Goal: Information Seeking & Learning: Learn about a topic

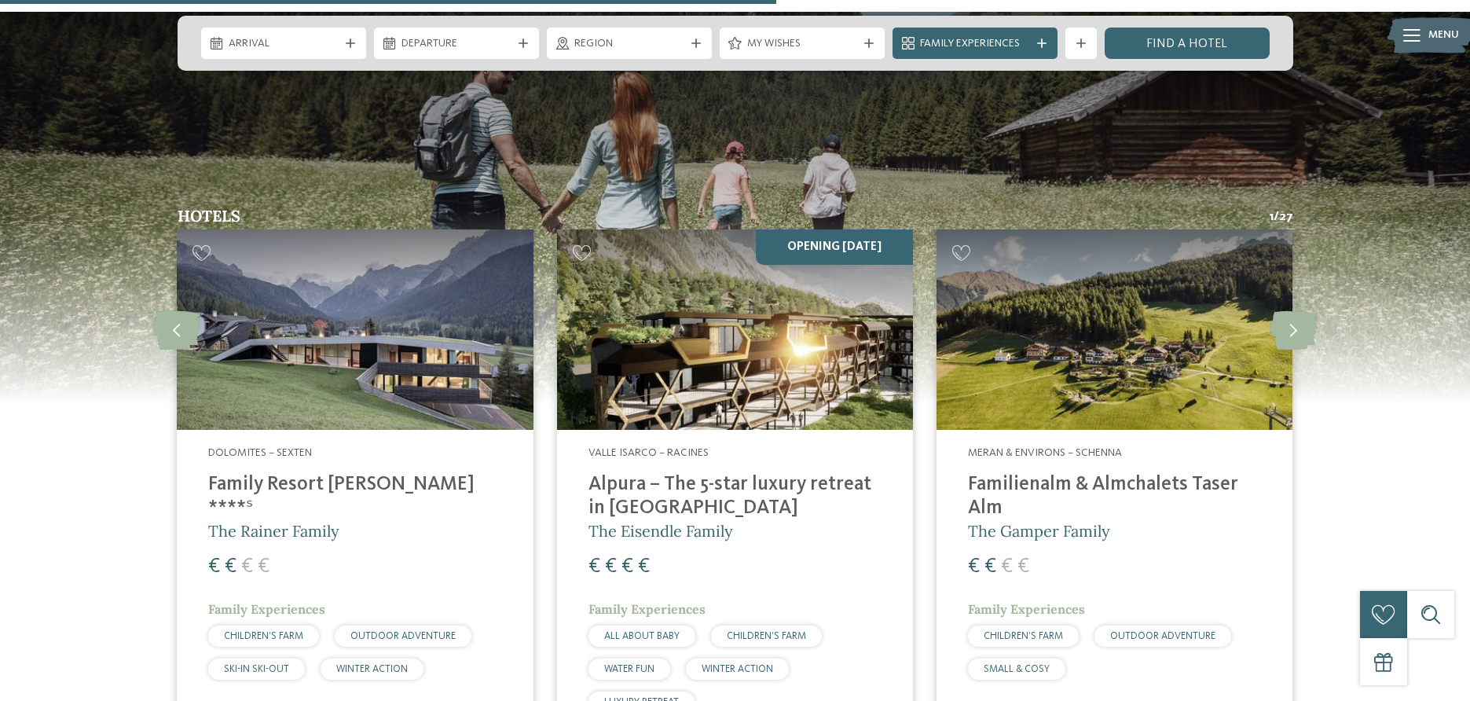
scroll to position [2166, 0]
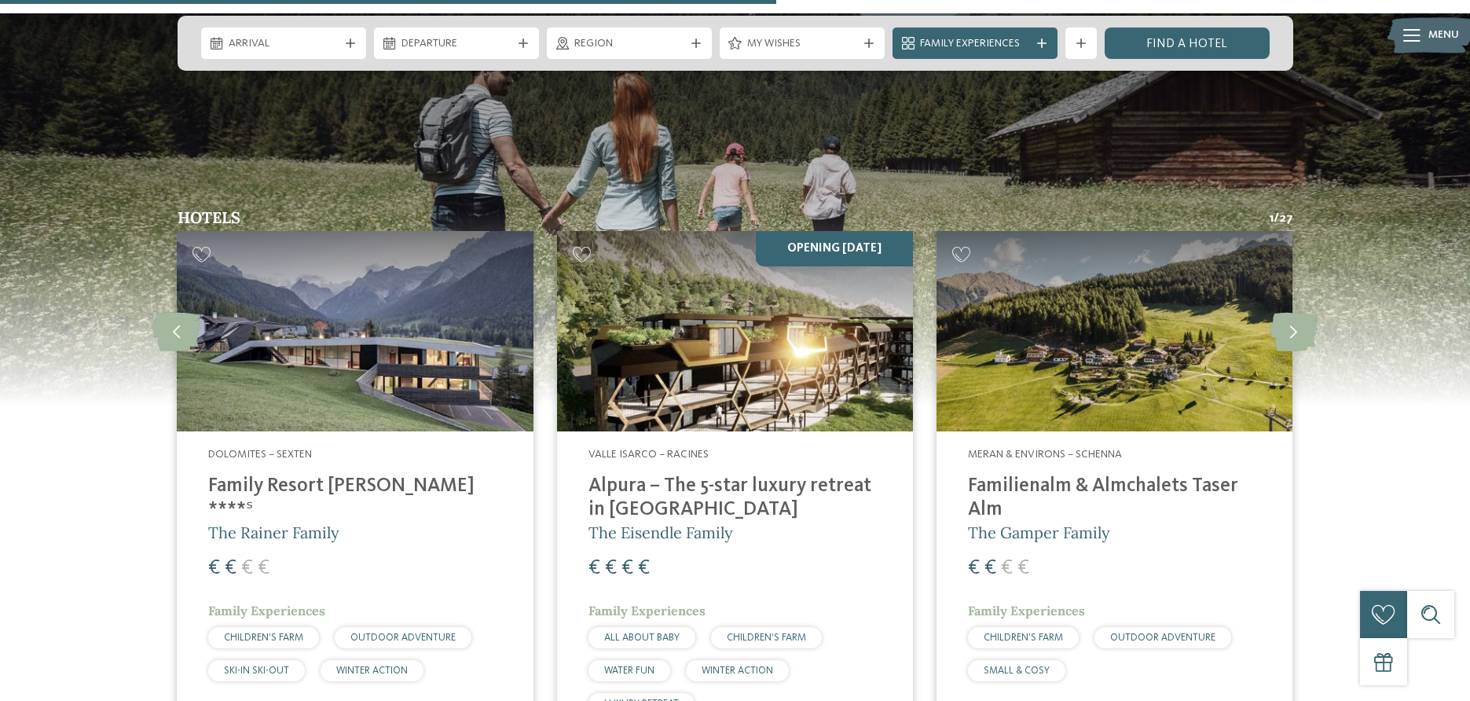
click at [824, 231] on img at bounding box center [735, 331] width 356 height 200
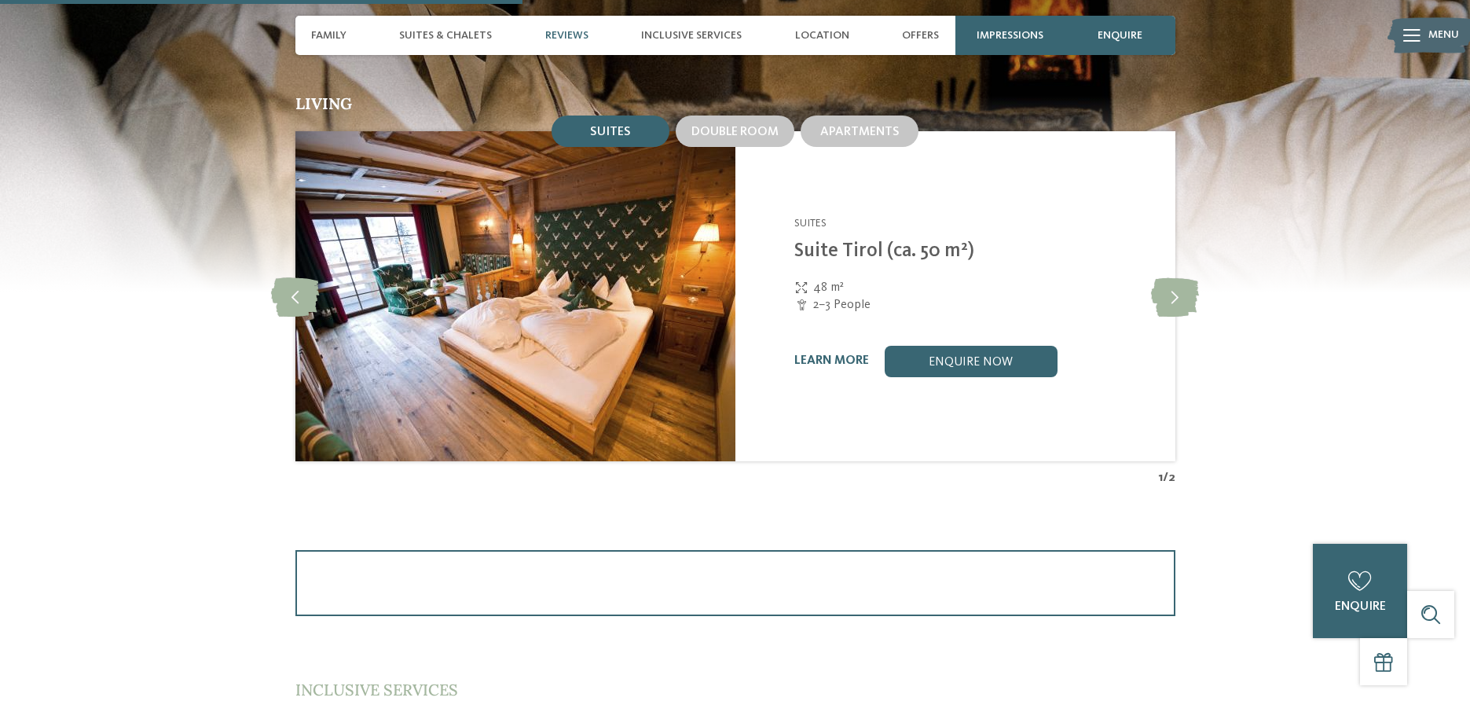
scroll to position [1786, 0]
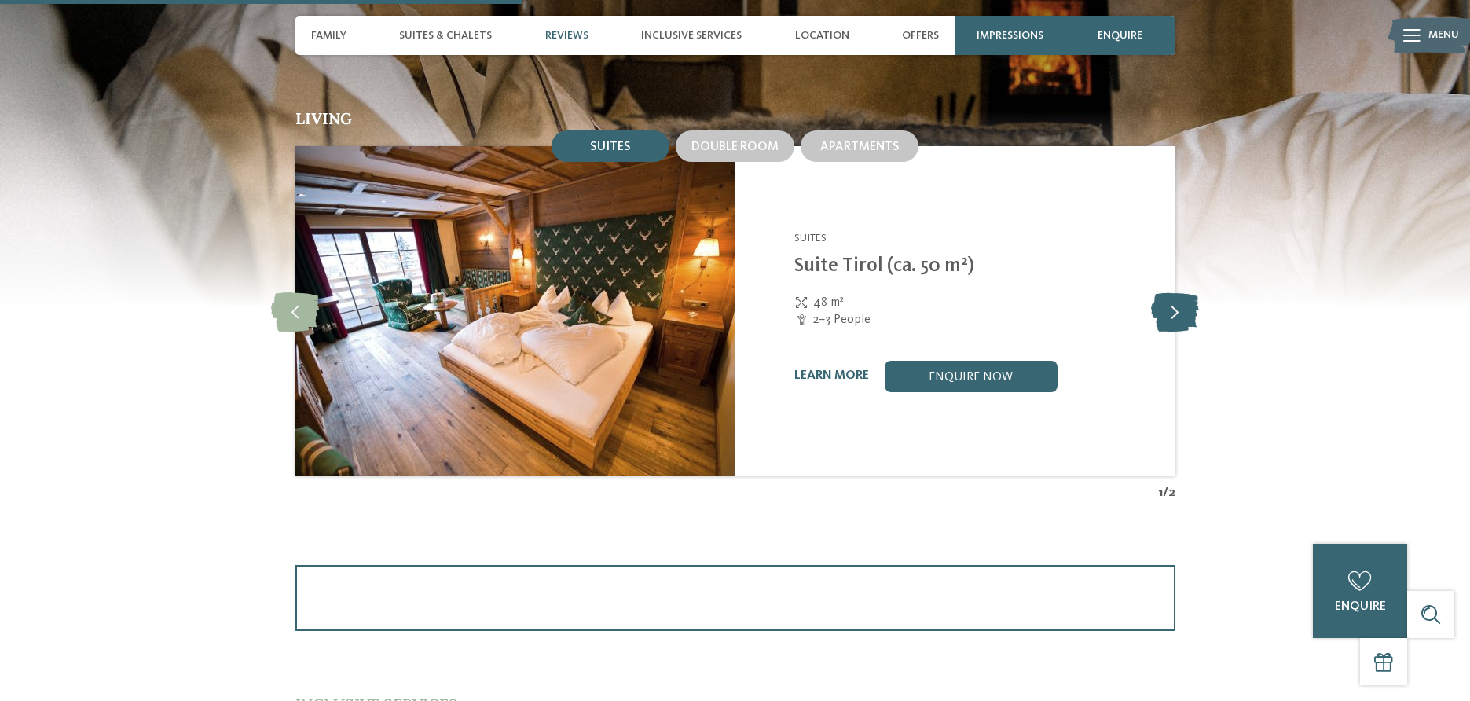
click at [1174, 307] on icon at bounding box center [1175, 310] width 48 height 39
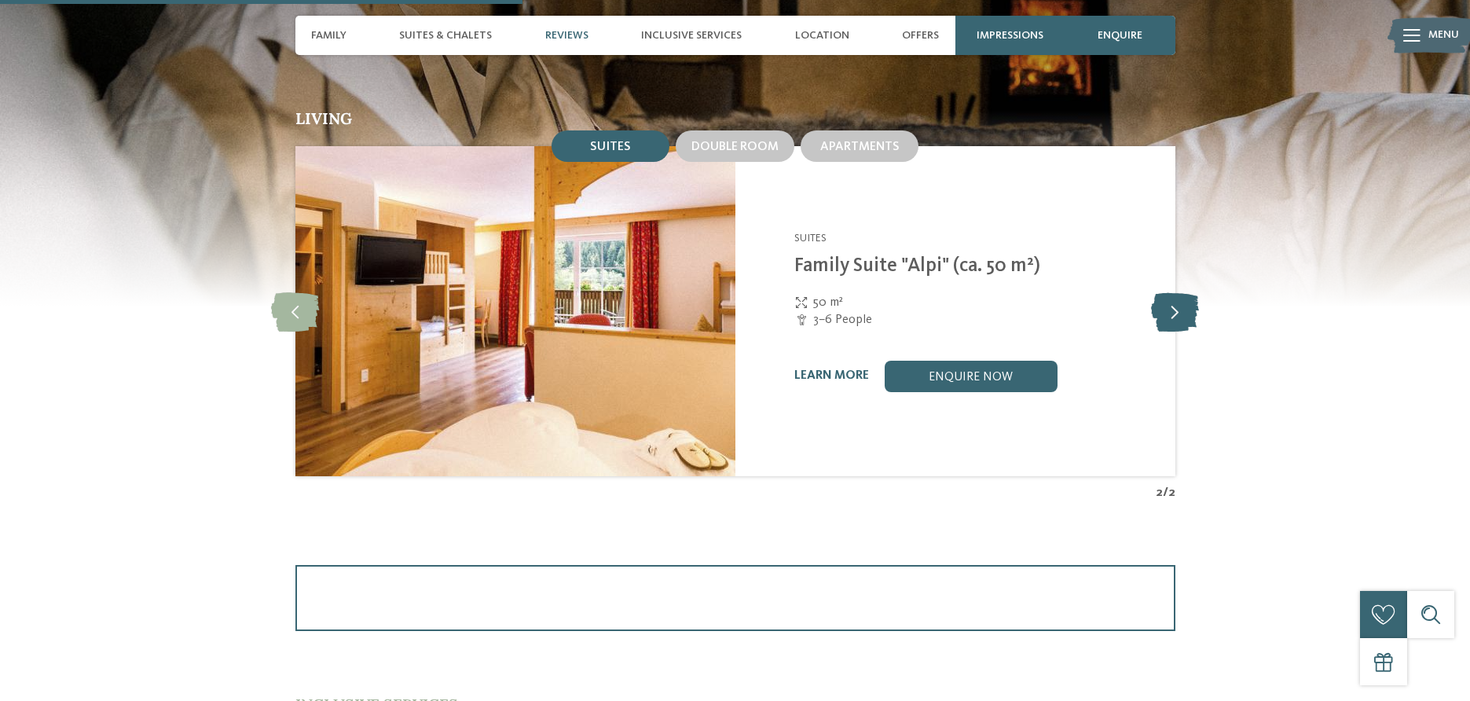
click at [1174, 307] on icon at bounding box center [1175, 310] width 48 height 39
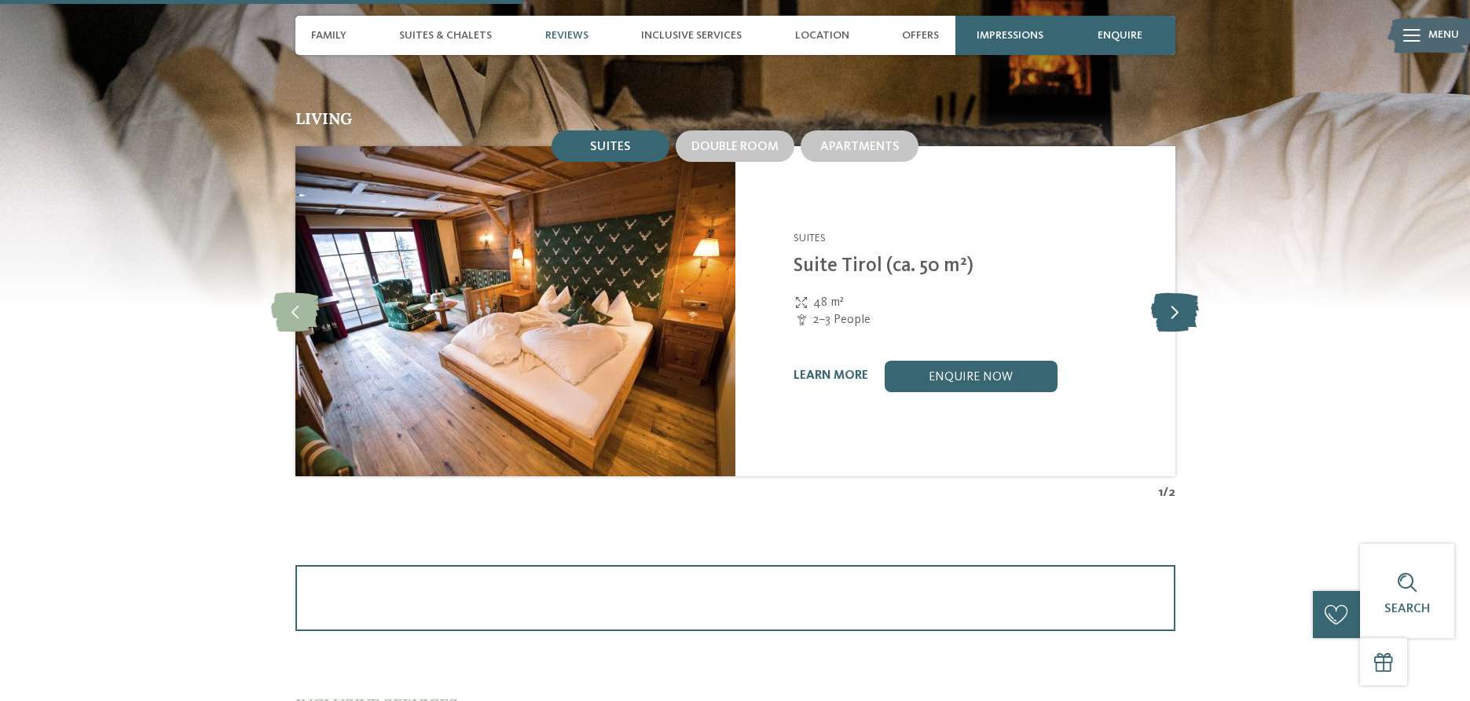
click at [1174, 307] on icon at bounding box center [1175, 310] width 48 height 39
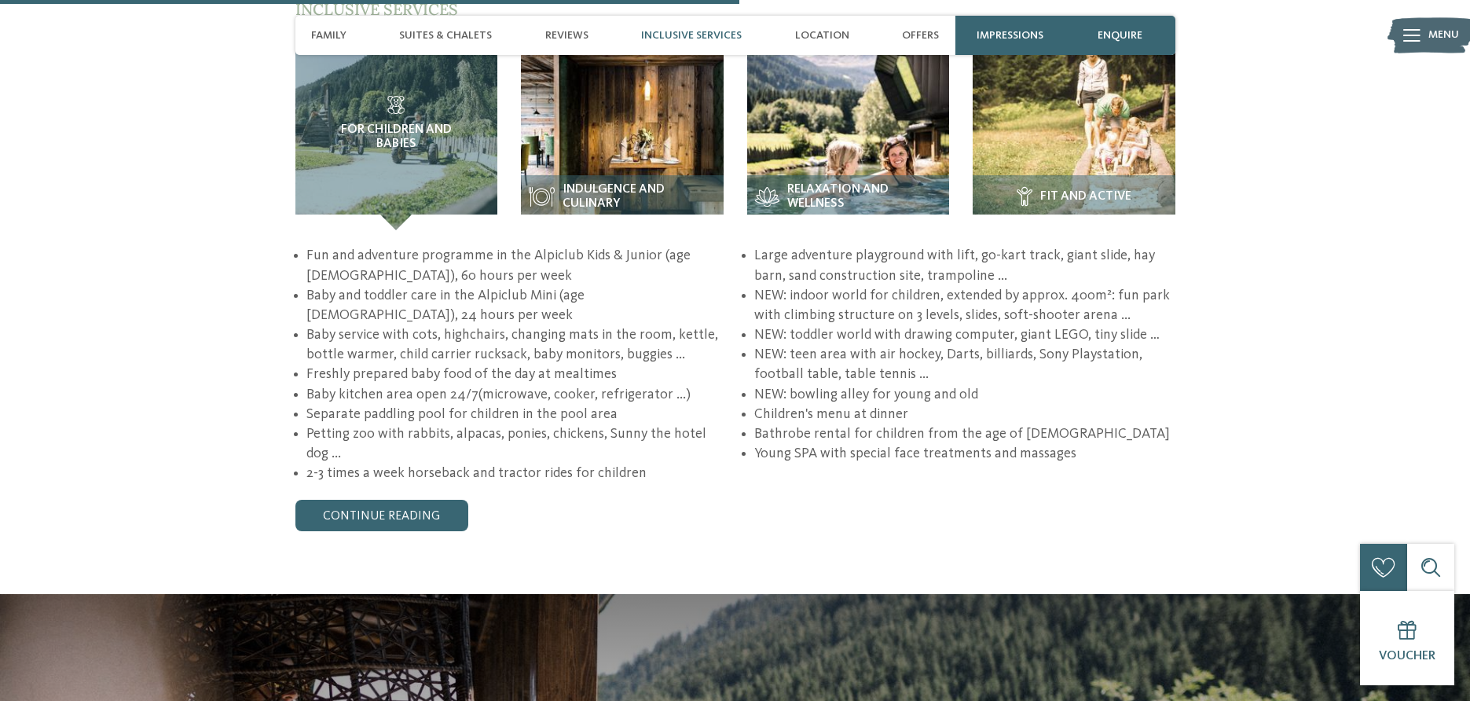
scroll to position [2378, 0]
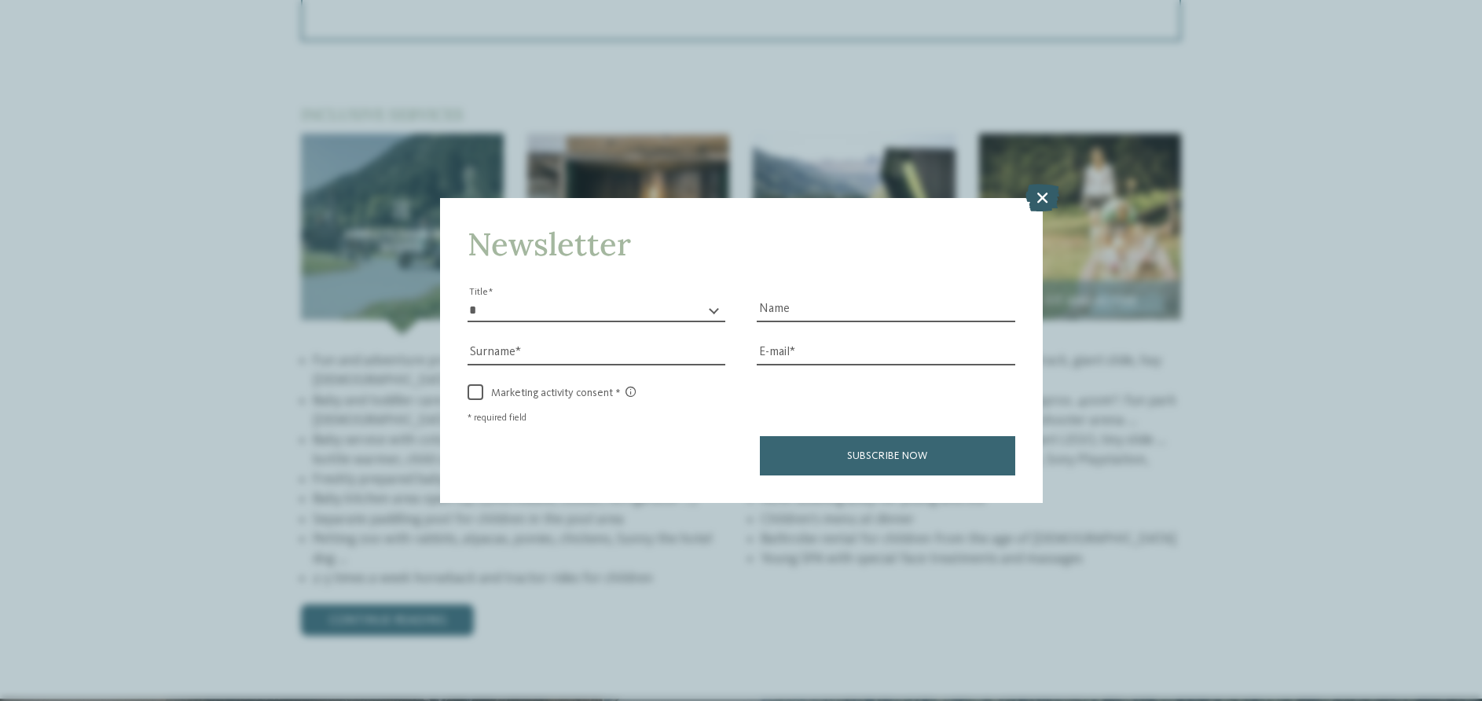
click at [1035, 186] on icon at bounding box center [1042, 196] width 34 height 27
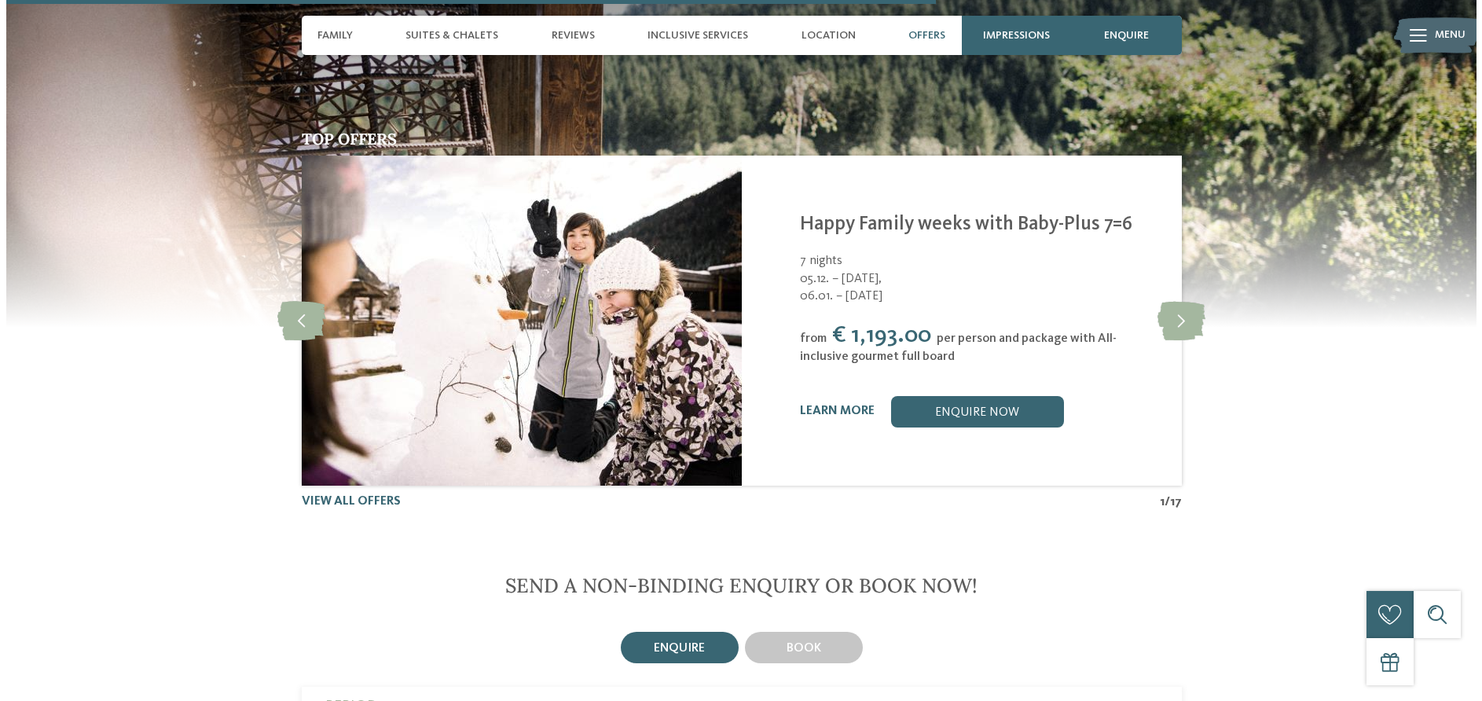
scroll to position [3107, 0]
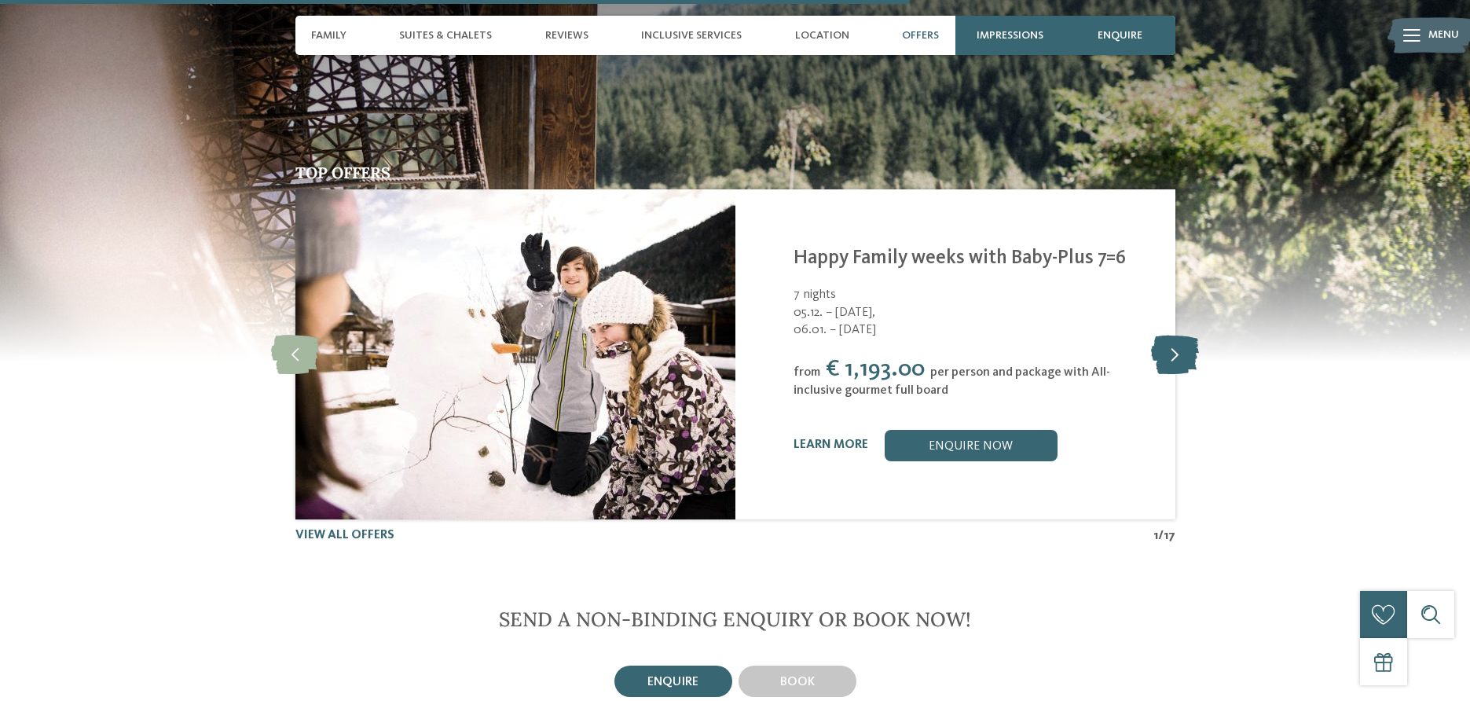
click at [1175, 346] on icon at bounding box center [1175, 354] width 48 height 39
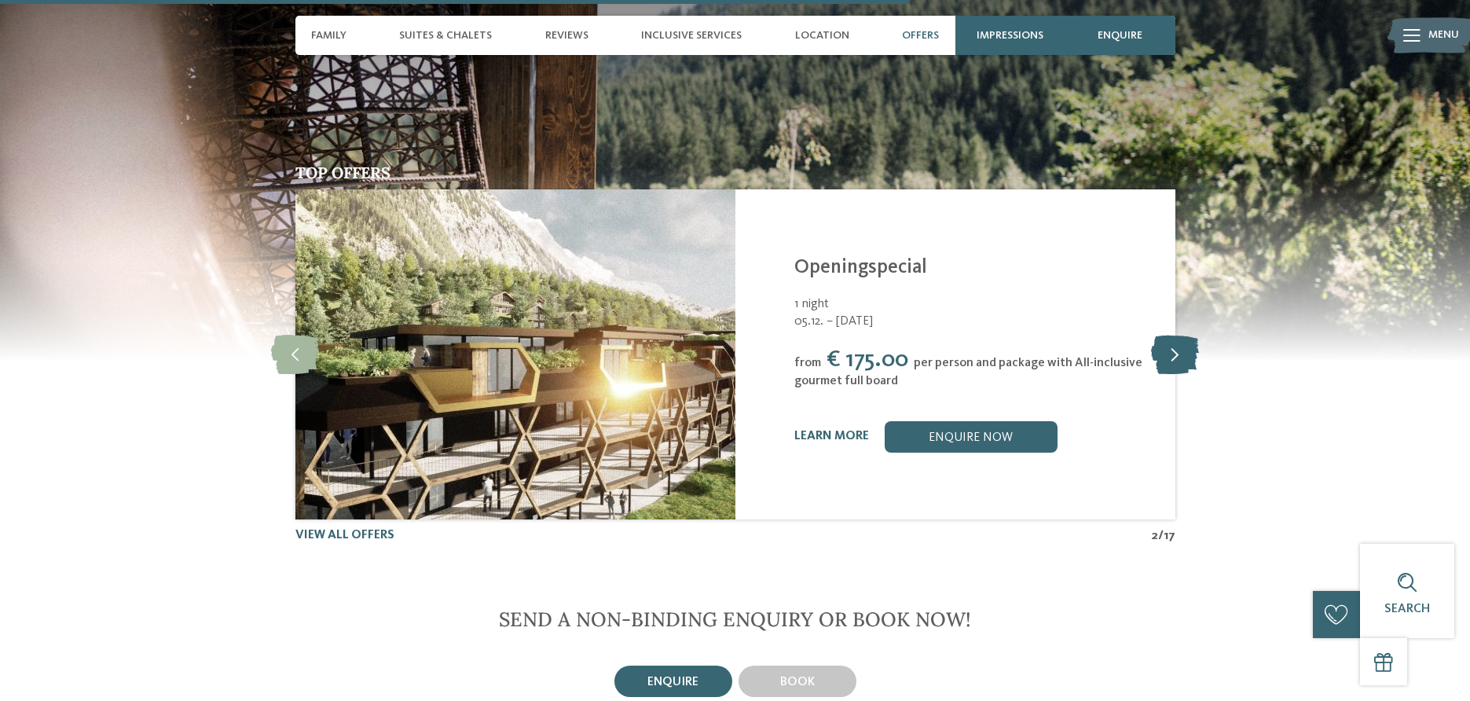
click at [1175, 346] on icon at bounding box center [1175, 354] width 48 height 39
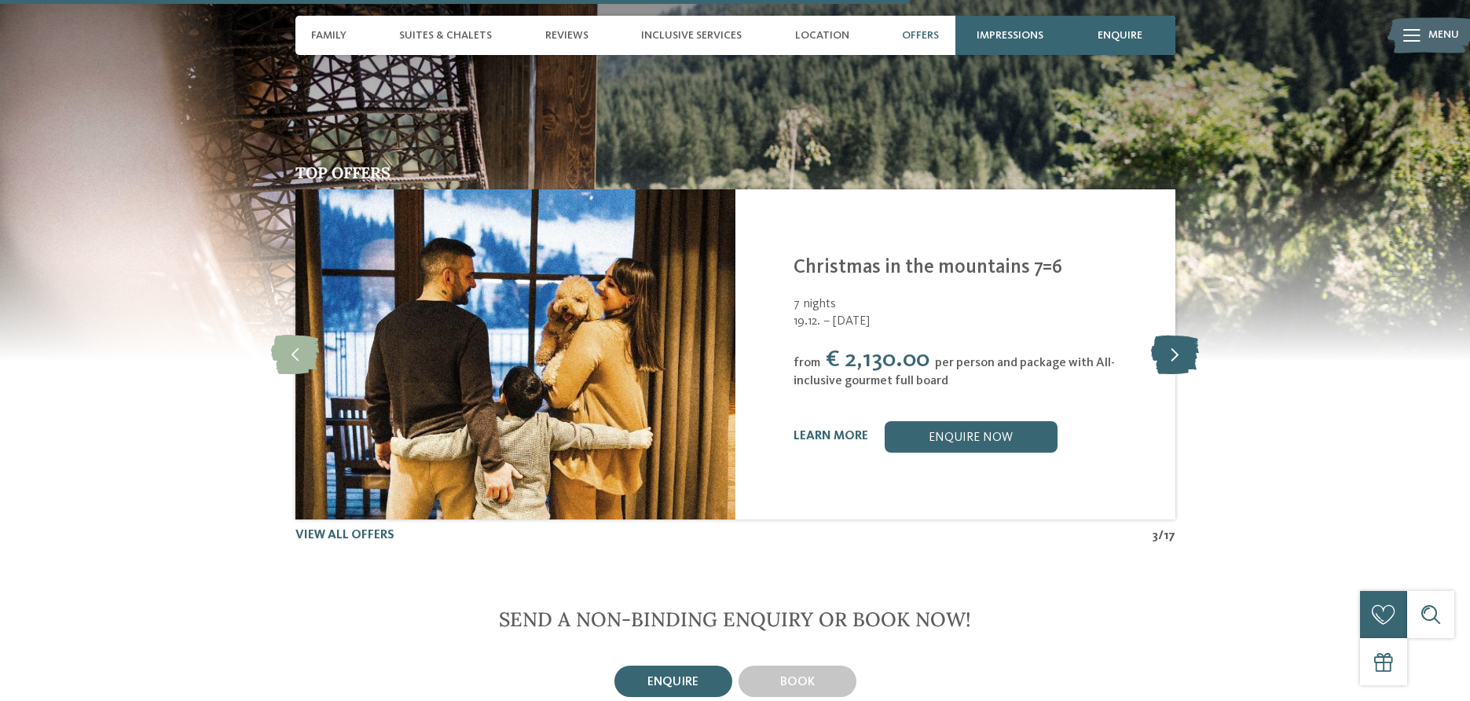
click at [1175, 346] on icon at bounding box center [1175, 354] width 48 height 39
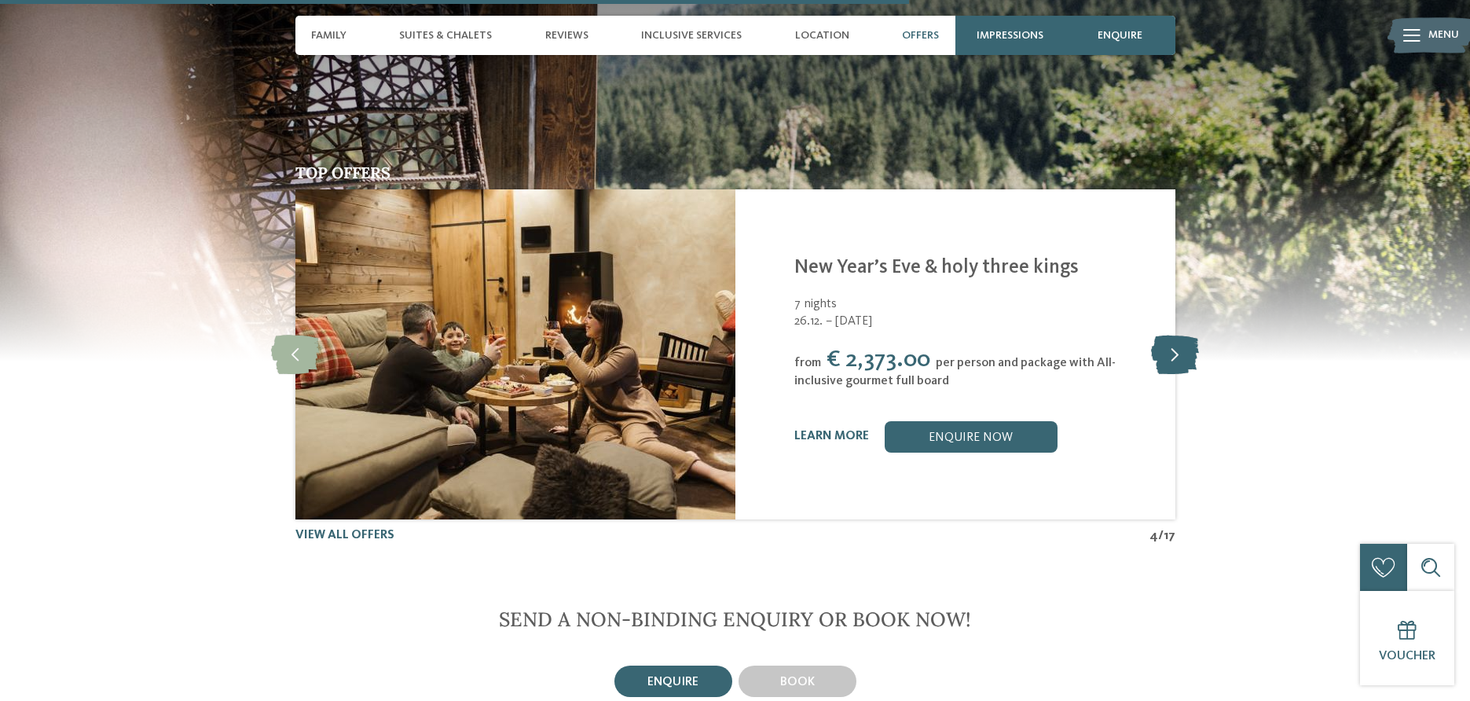
click at [1175, 346] on icon at bounding box center [1175, 354] width 48 height 39
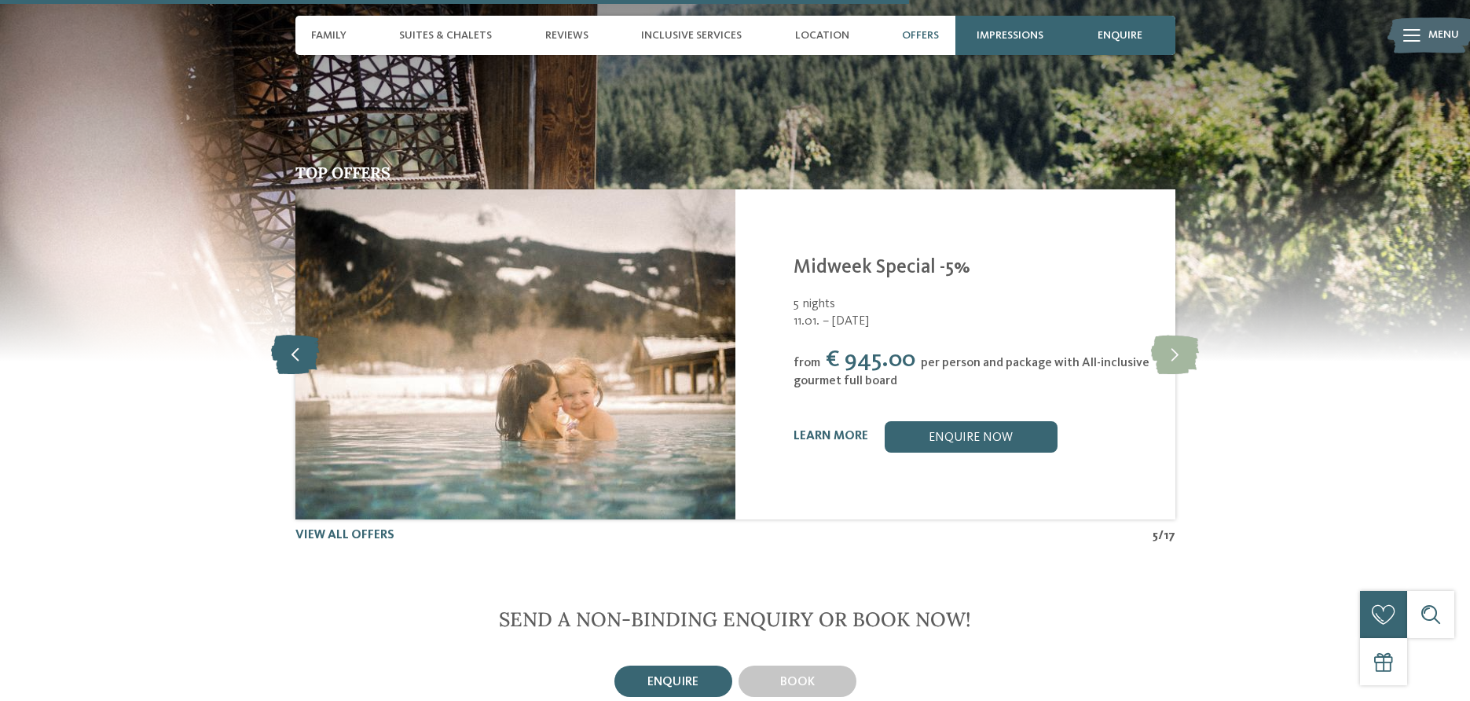
click at [288, 347] on icon at bounding box center [295, 354] width 48 height 39
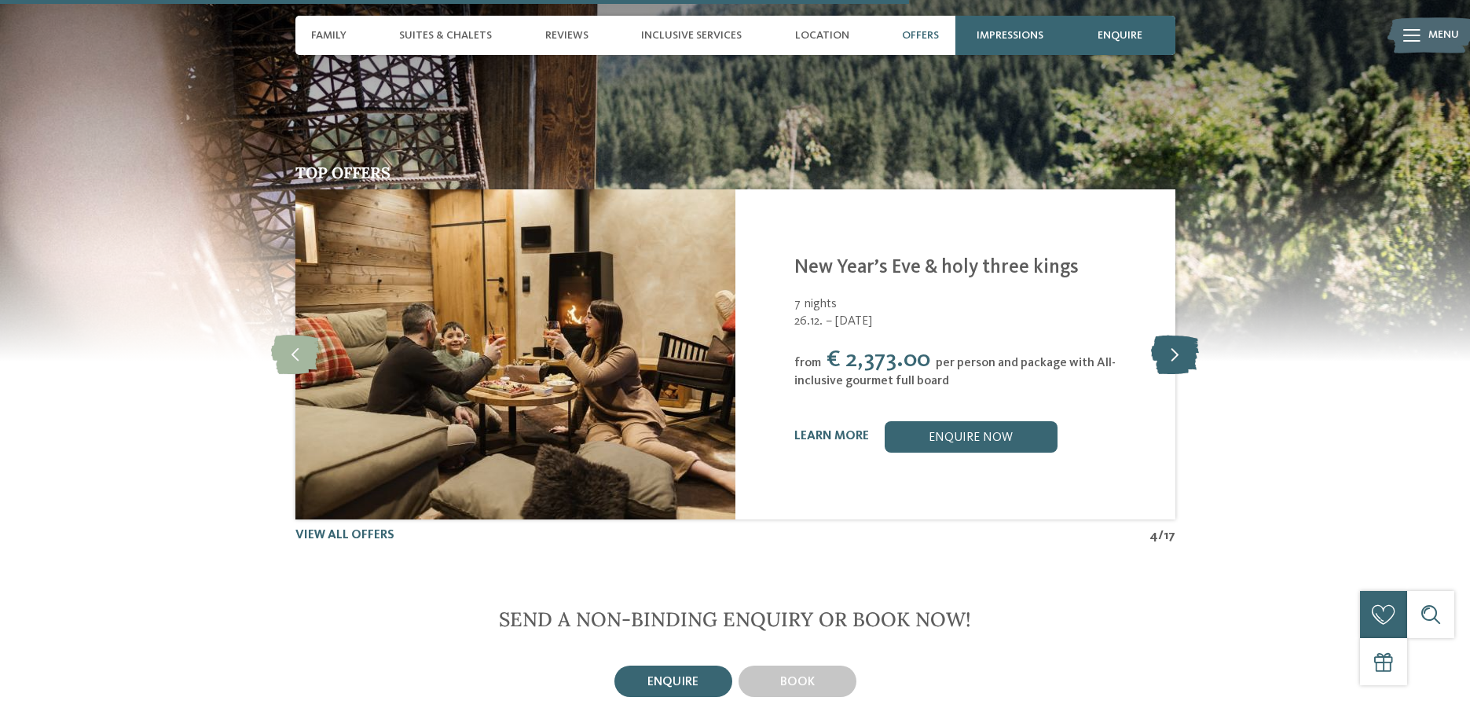
click at [1185, 352] on icon at bounding box center [1175, 354] width 48 height 39
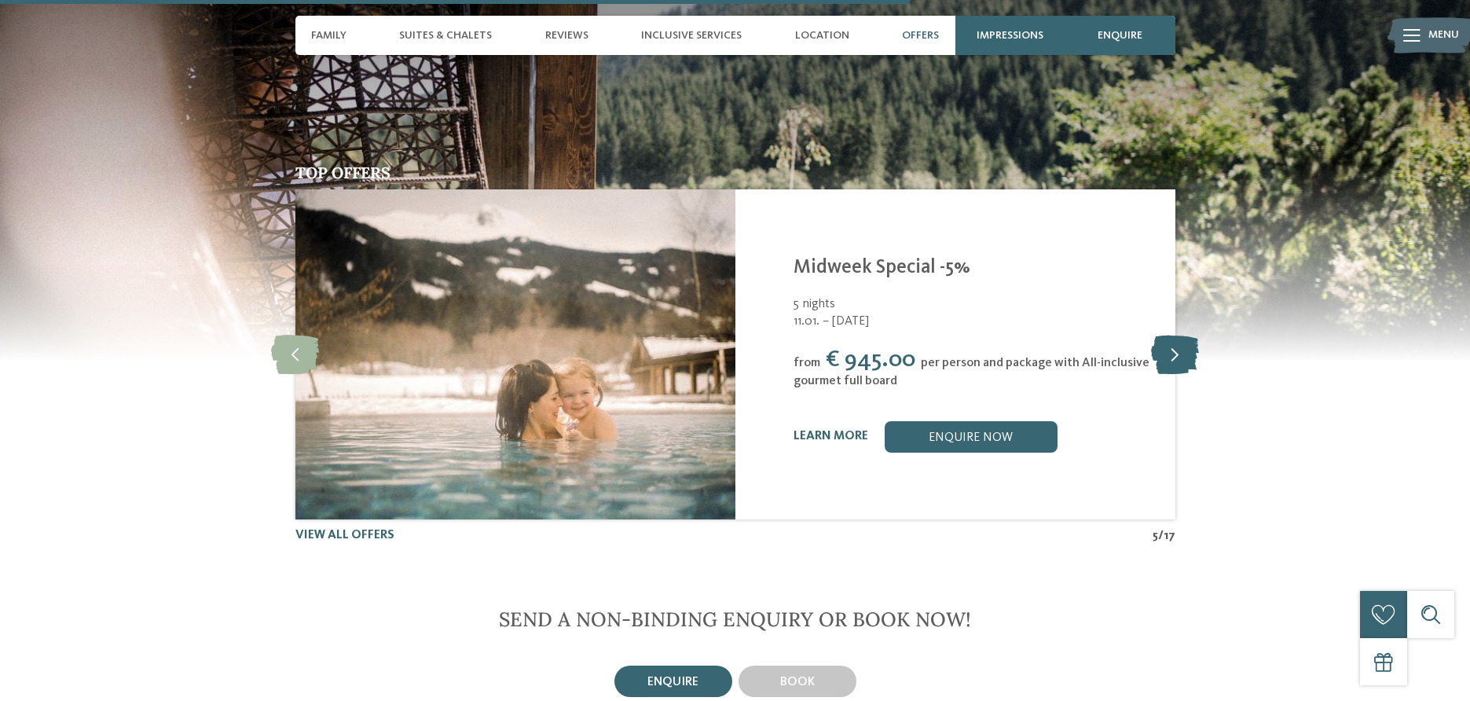
click at [1170, 348] on icon at bounding box center [1175, 354] width 48 height 39
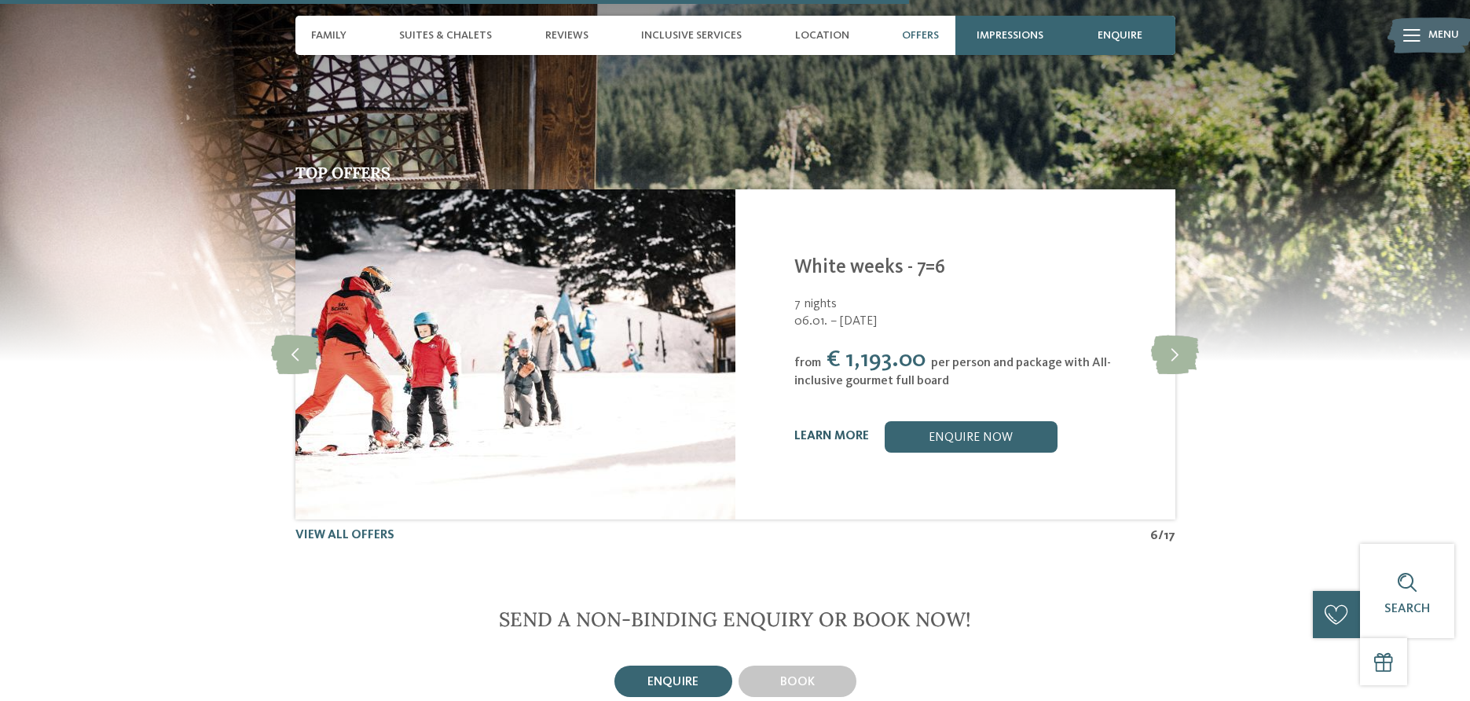
click at [840, 438] on link "learn more" at bounding box center [831, 436] width 75 height 13
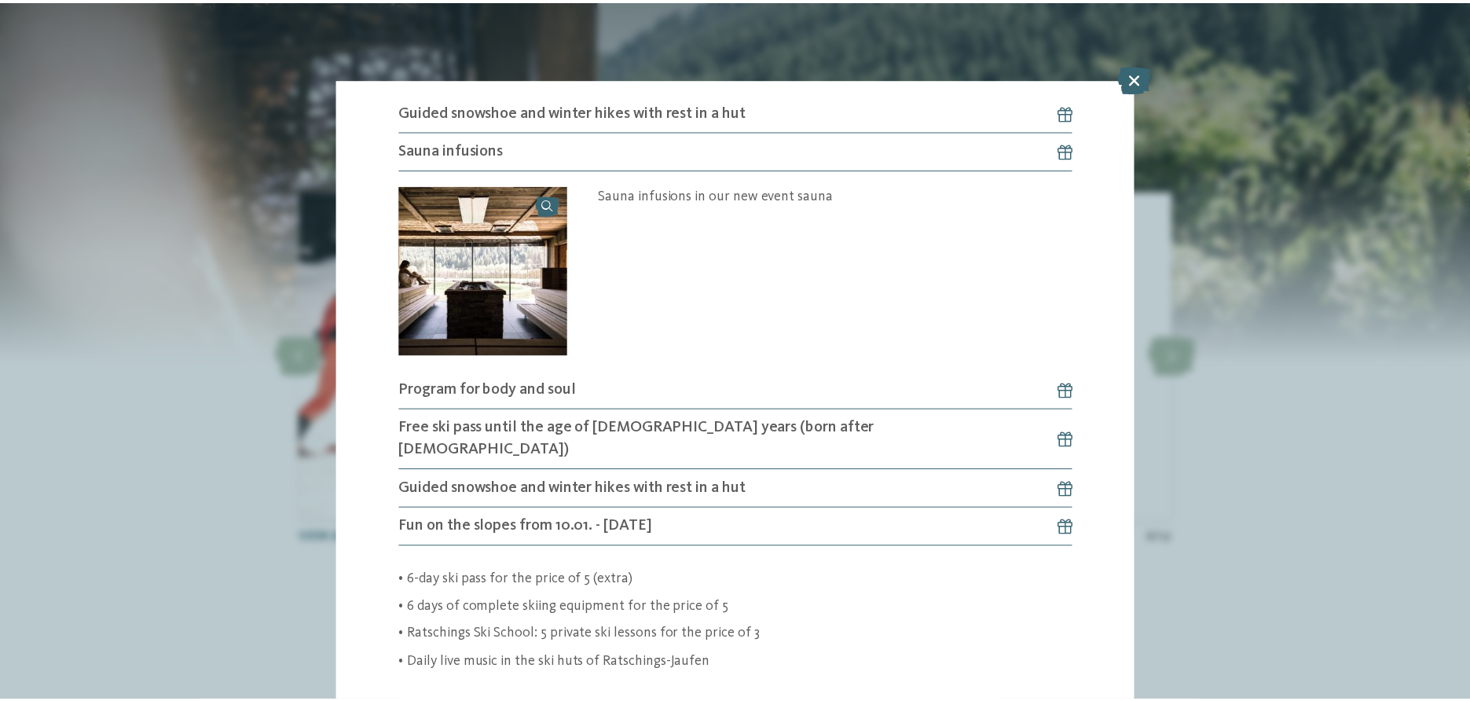
scroll to position [1783, 0]
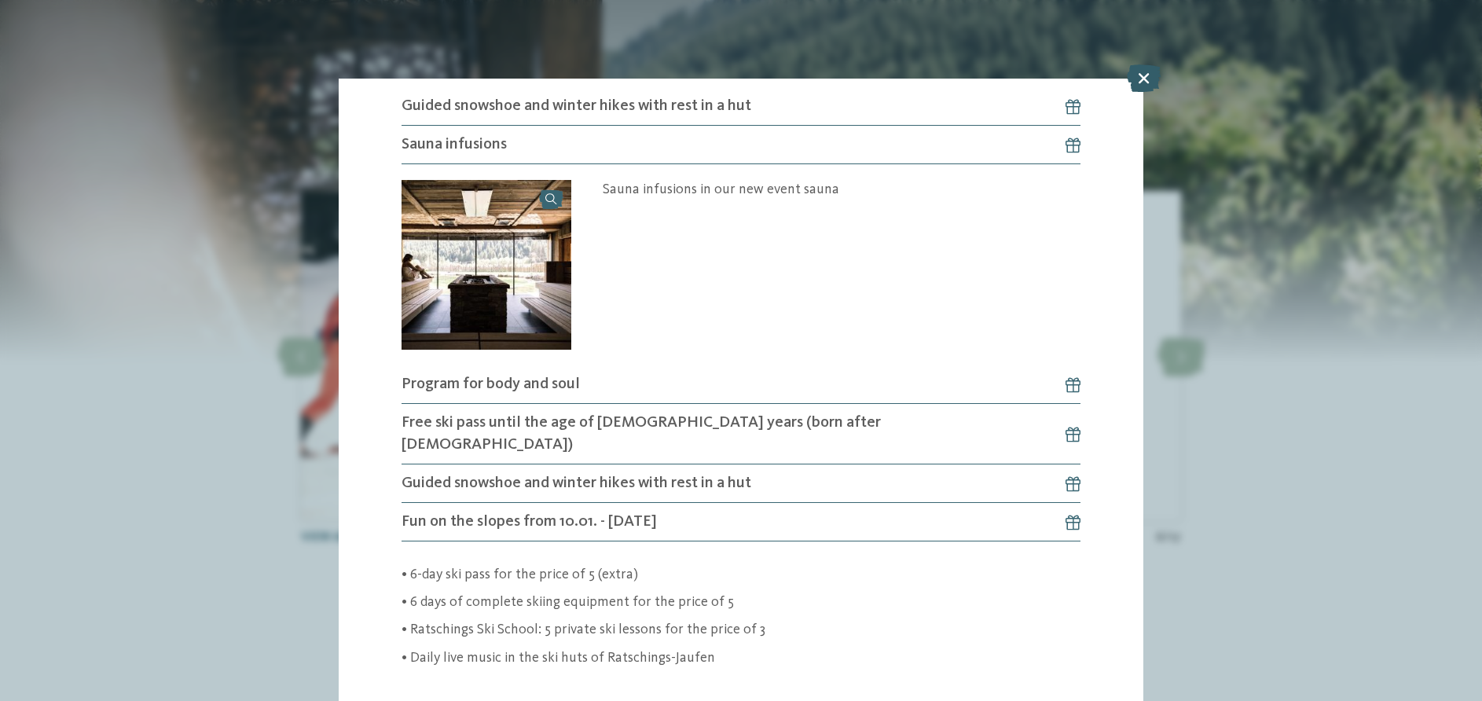
click at [1146, 76] on icon at bounding box center [1144, 77] width 34 height 27
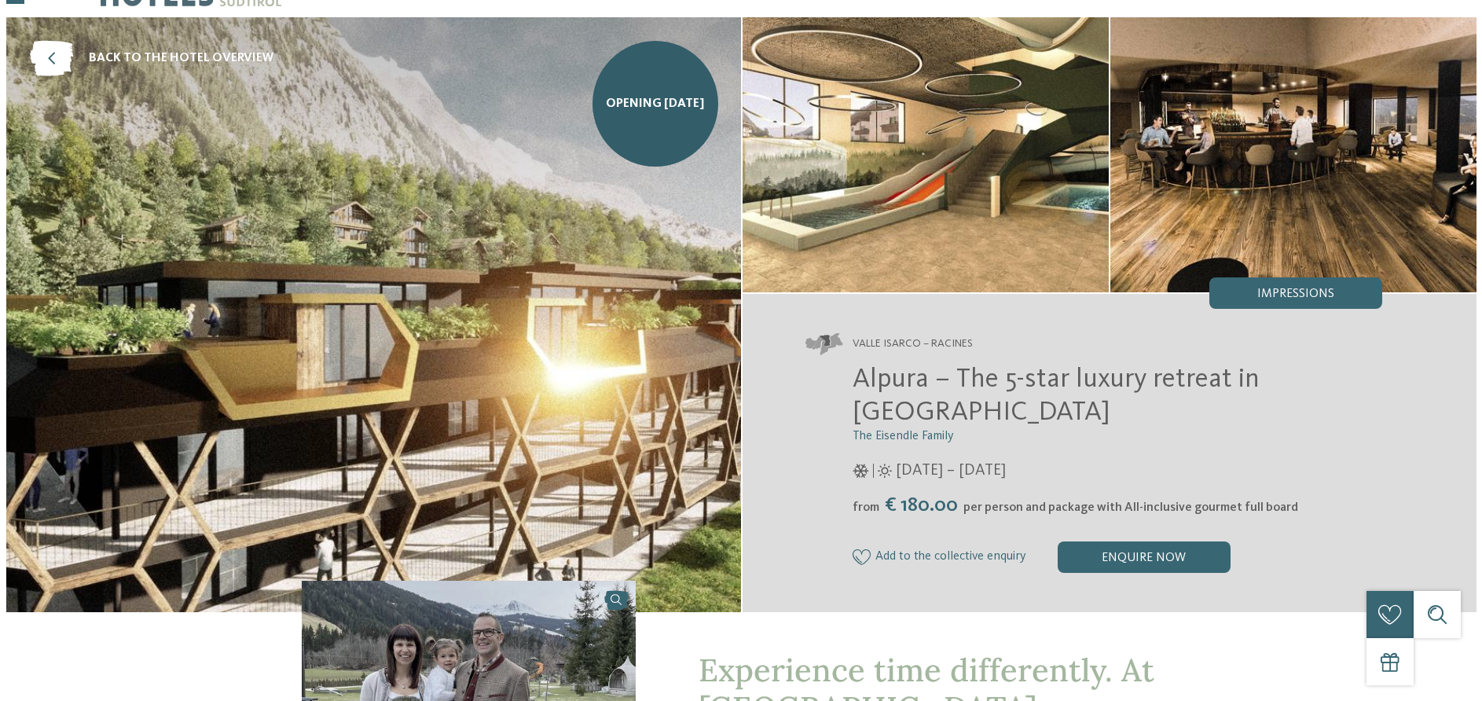
scroll to position [64, 0]
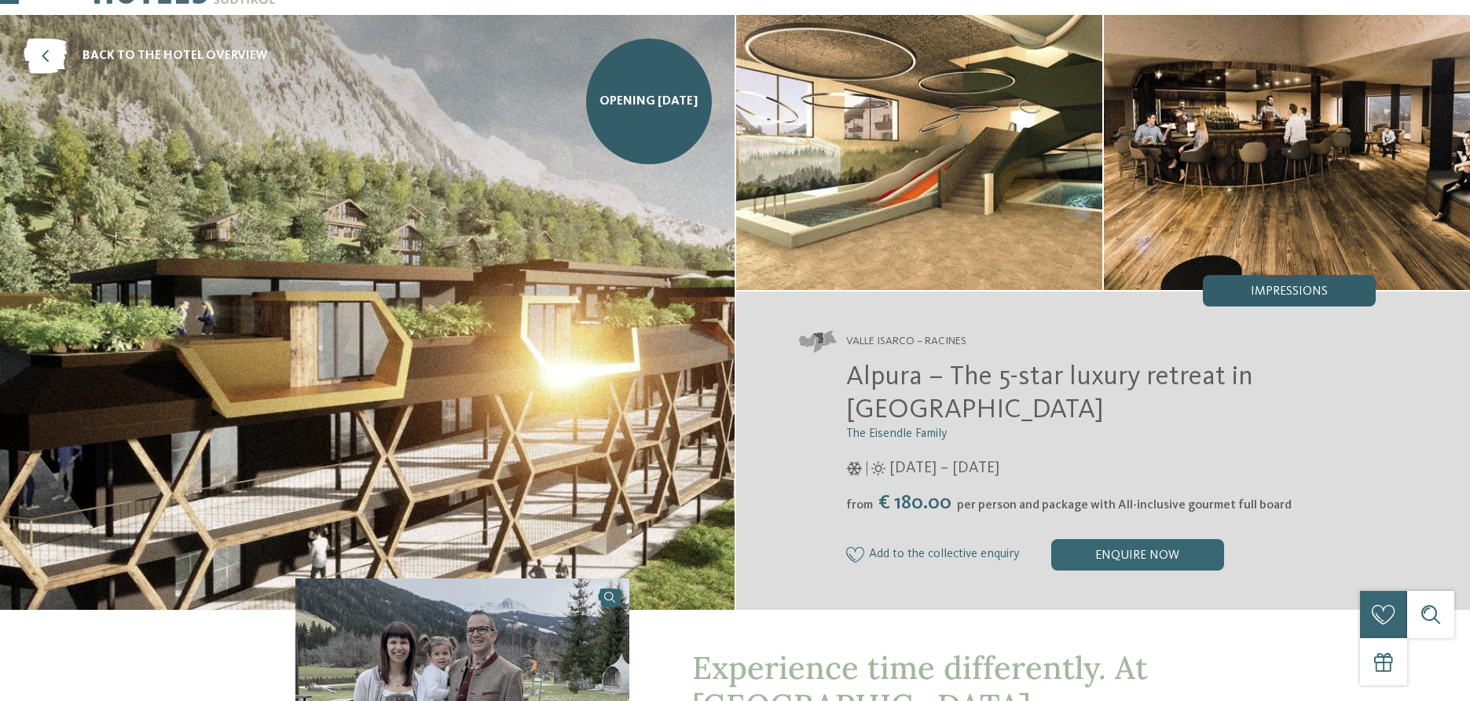
click at [1294, 294] on span "Impressions" at bounding box center [1289, 291] width 77 height 13
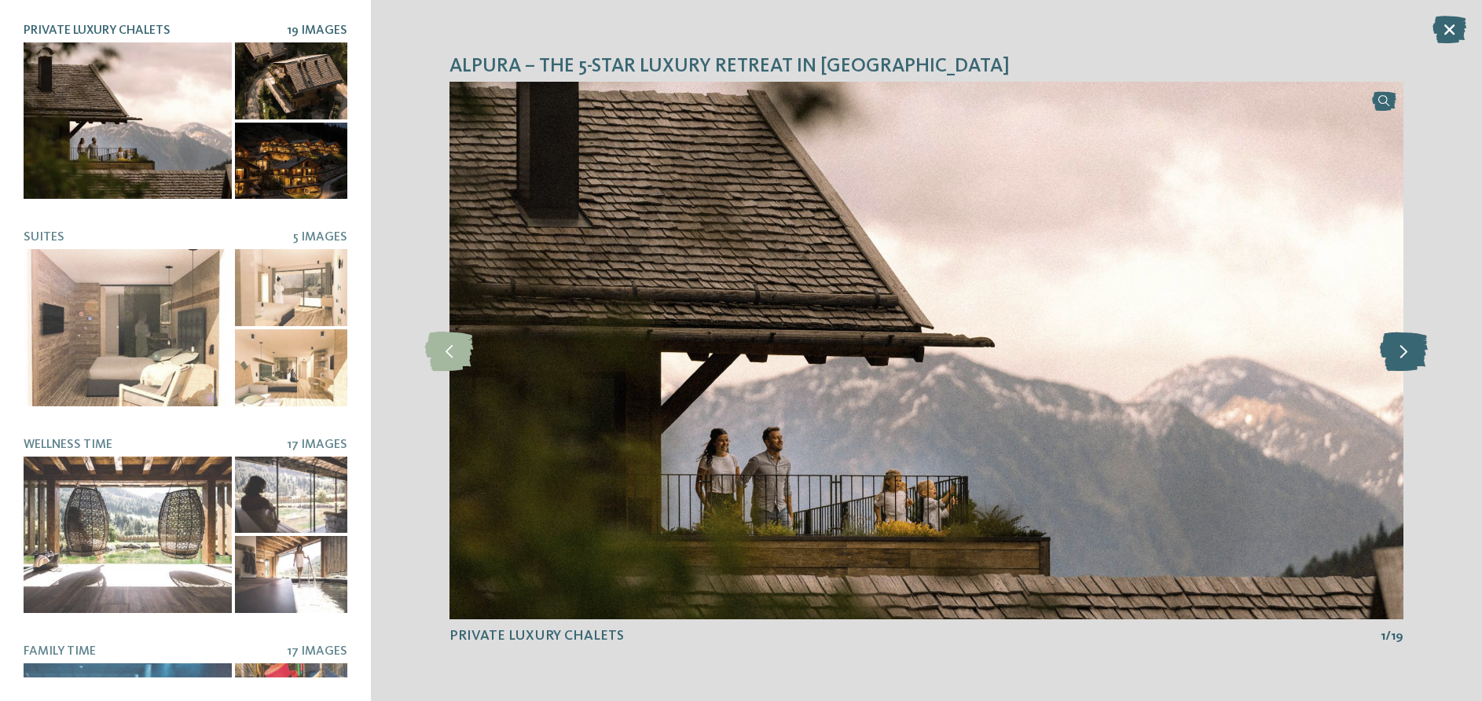
click at [1403, 350] on icon at bounding box center [1404, 350] width 48 height 39
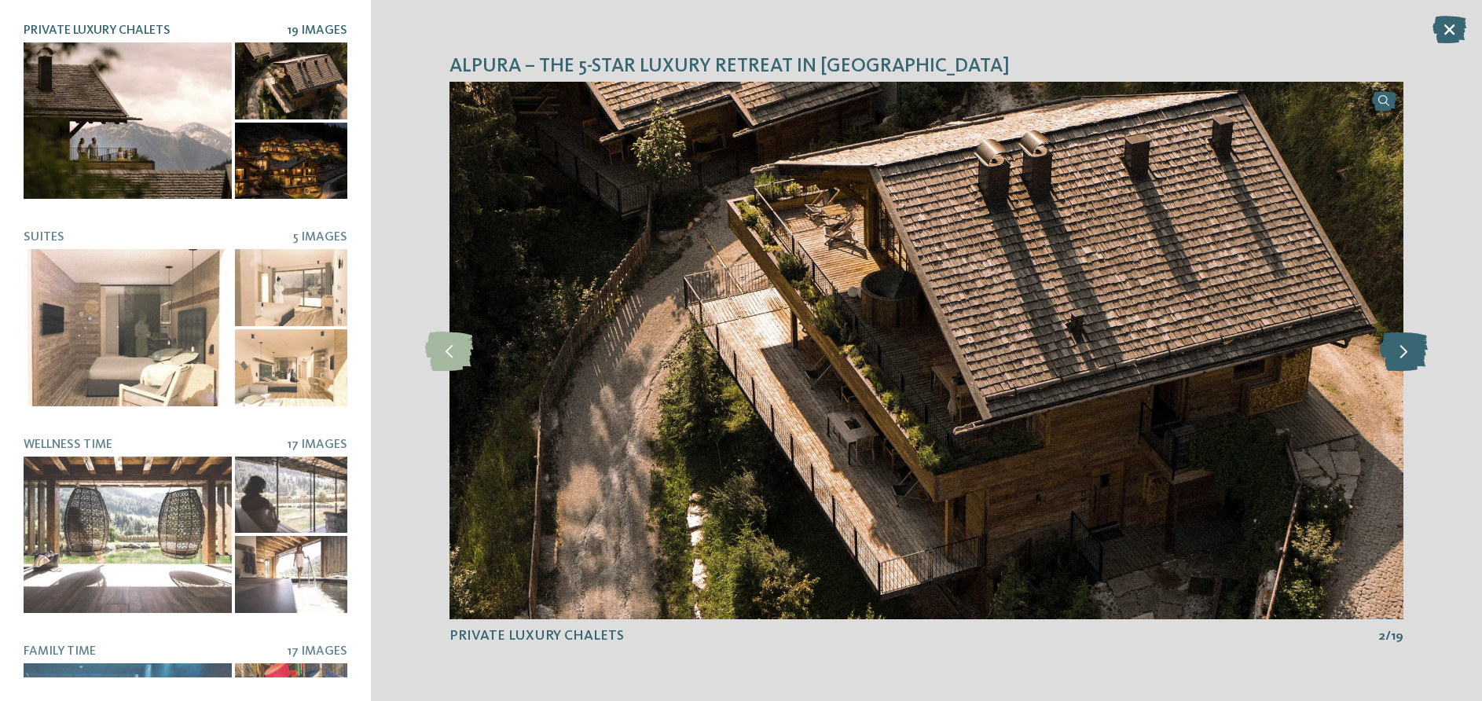
click at [1403, 350] on icon at bounding box center [1404, 350] width 48 height 39
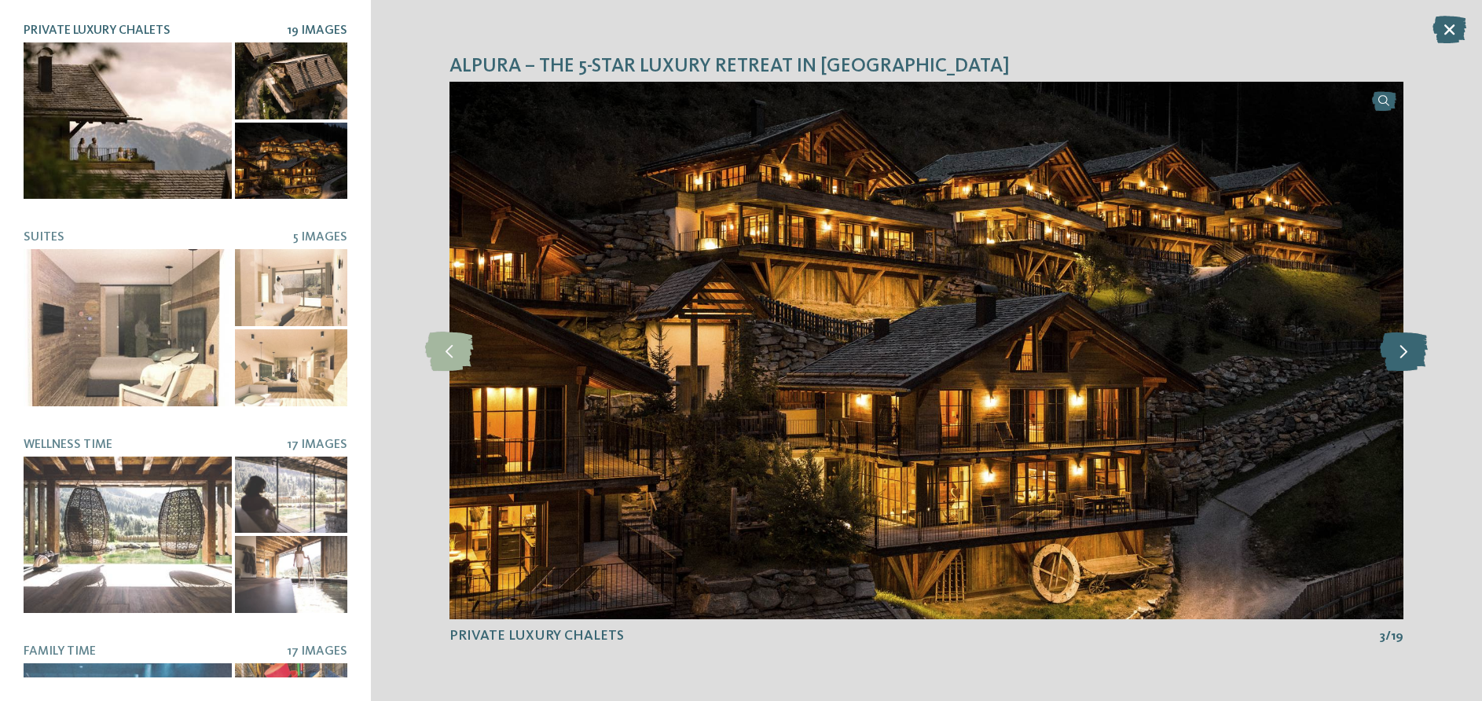
click at [1403, 350] on icon at bounding box center [1404, 350] width 48 height 39
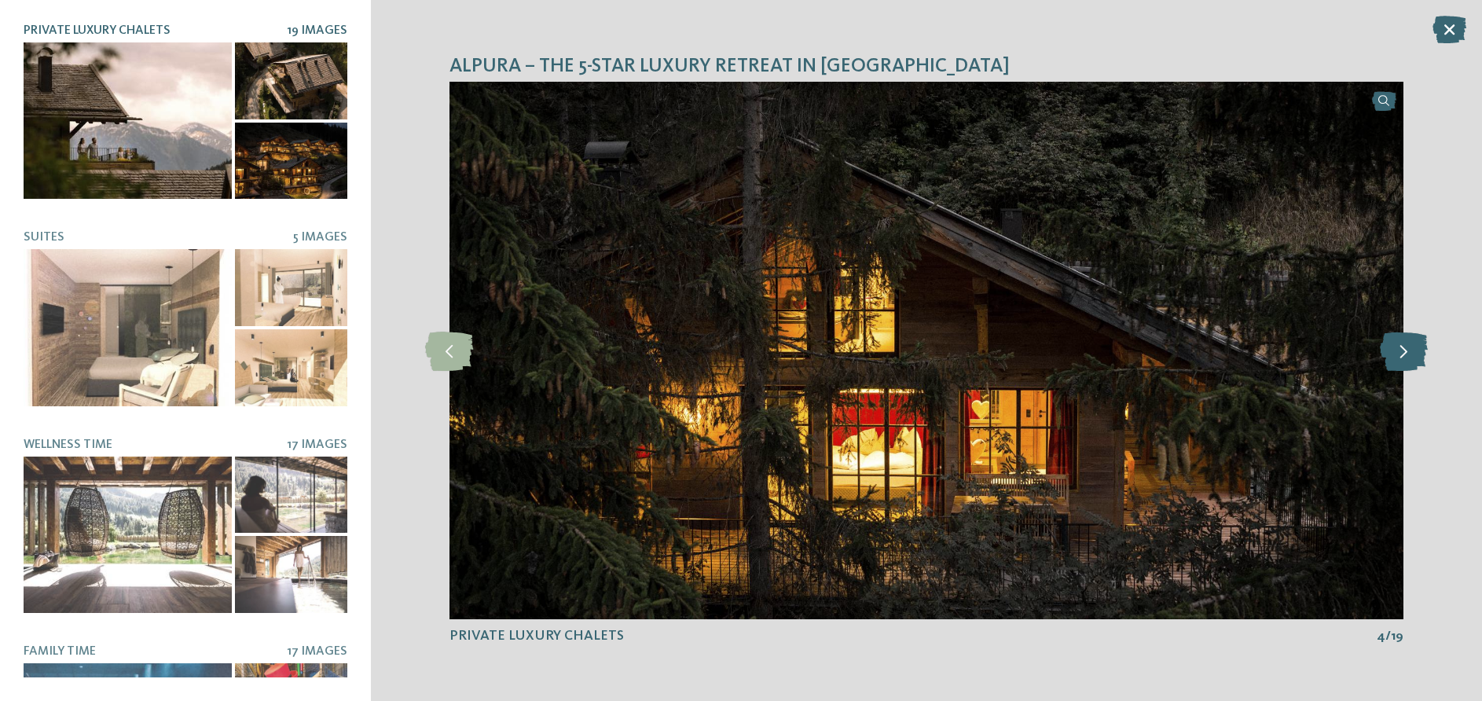
click at [1403, 350] on icon at bounding box center [1404, 350] width 48 height 39
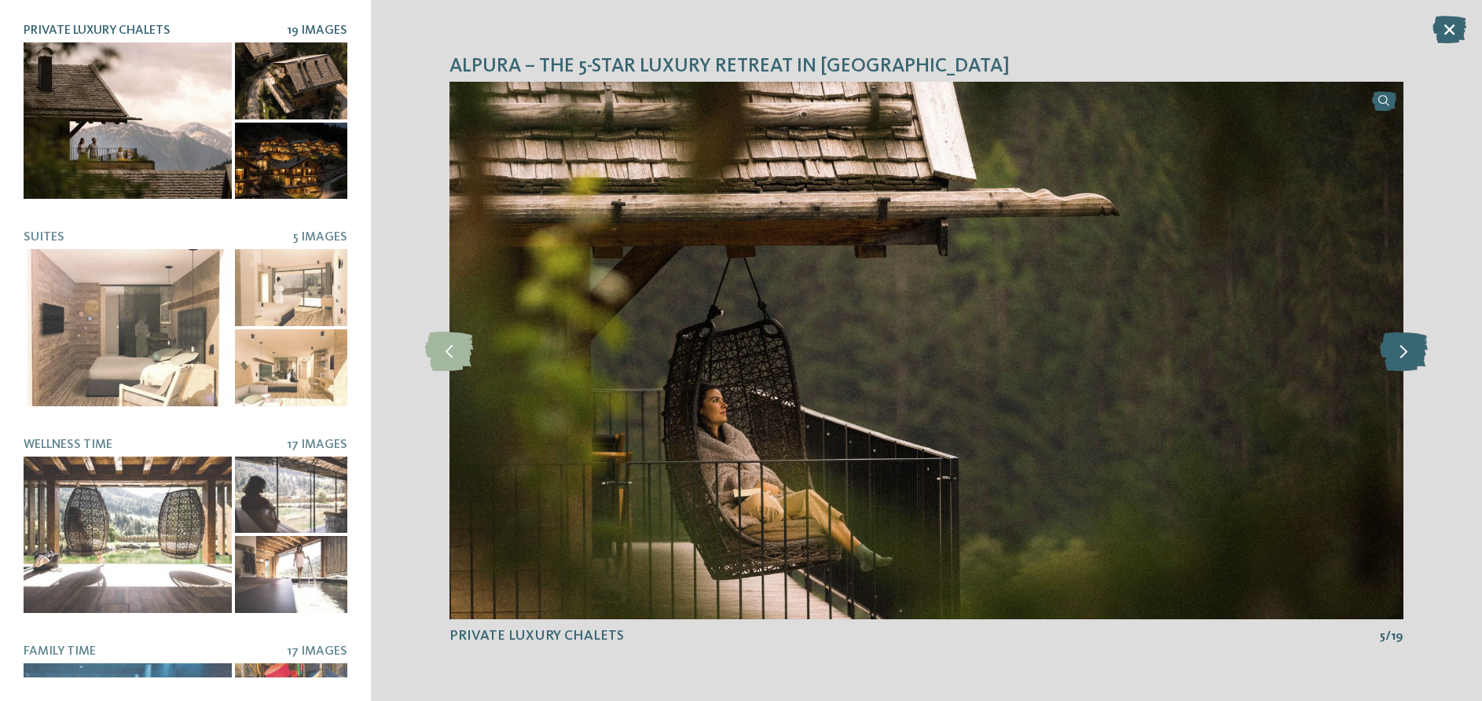
click at [1403, 350] on icon at bounding box center [1404, 350] width 48 height 39
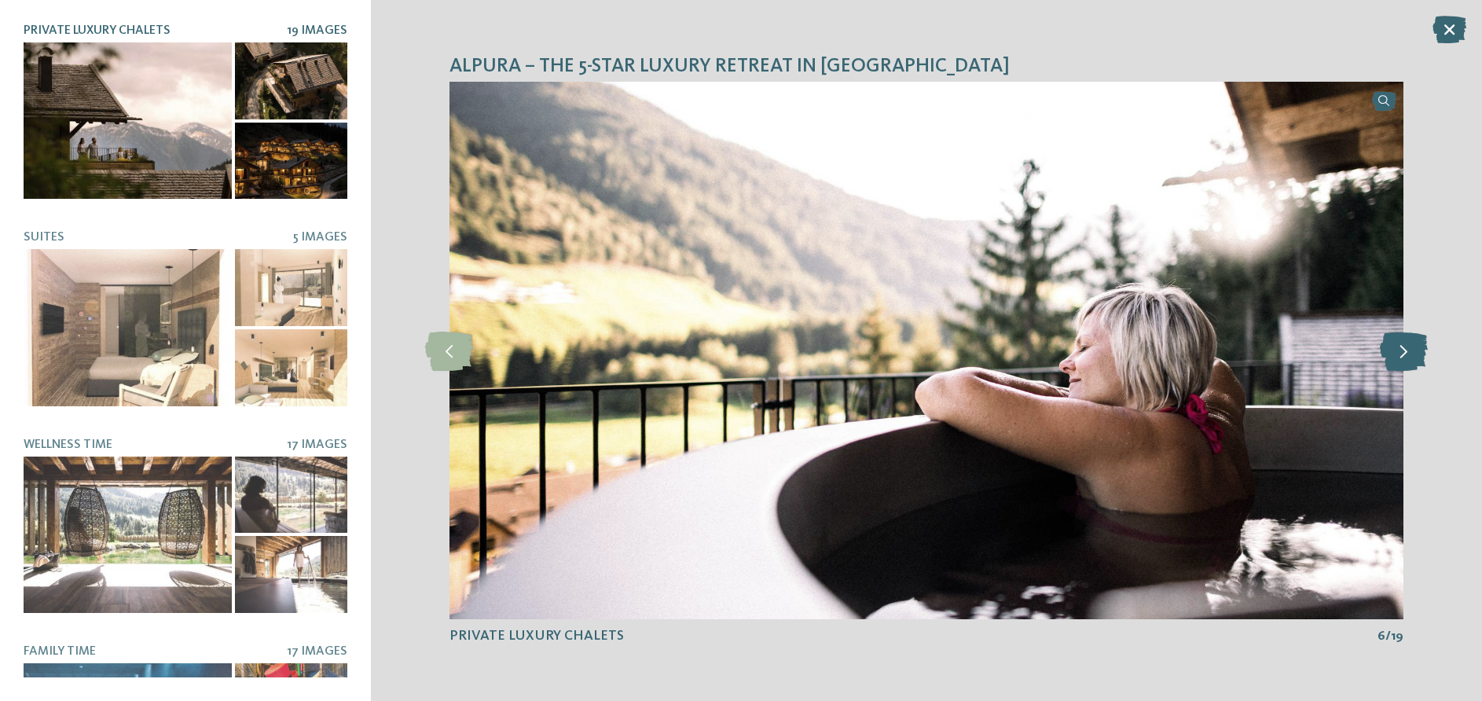
click at [1403, 350] on icon at bounding box center [1404, 350] width 48 height 39
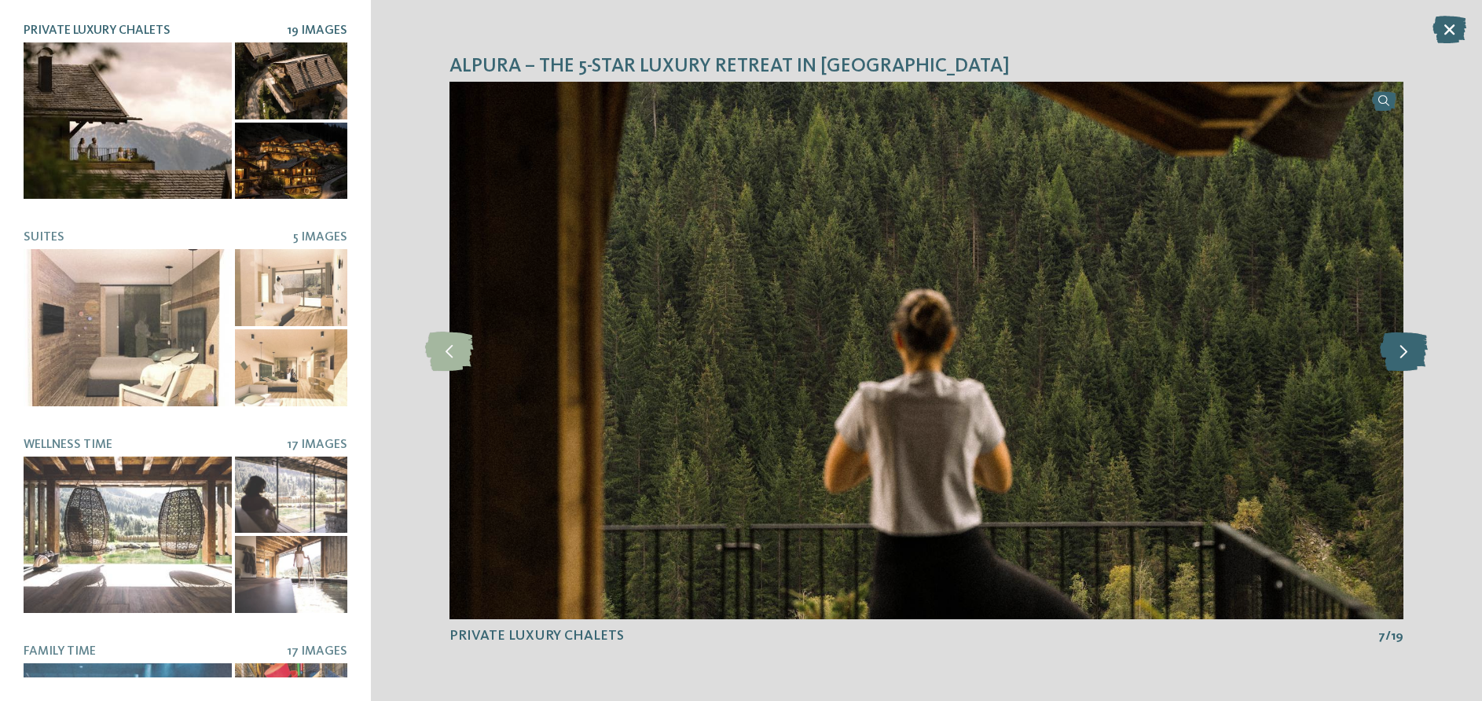
click at [1403, 350] on icon at bounding box center [1404, 350] width 48 height 39
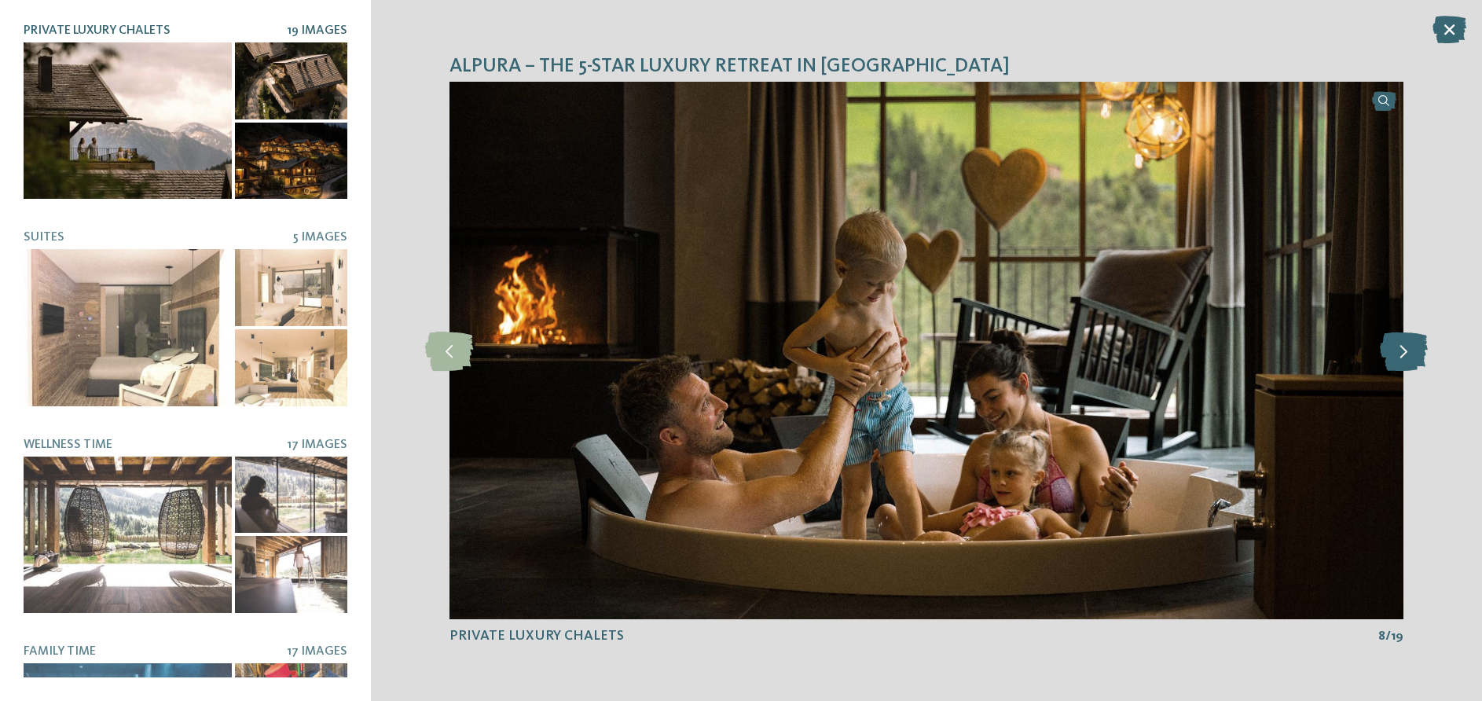
click at [1403, 350] on icon at bounding box center [1404, 350] width 48 height 39
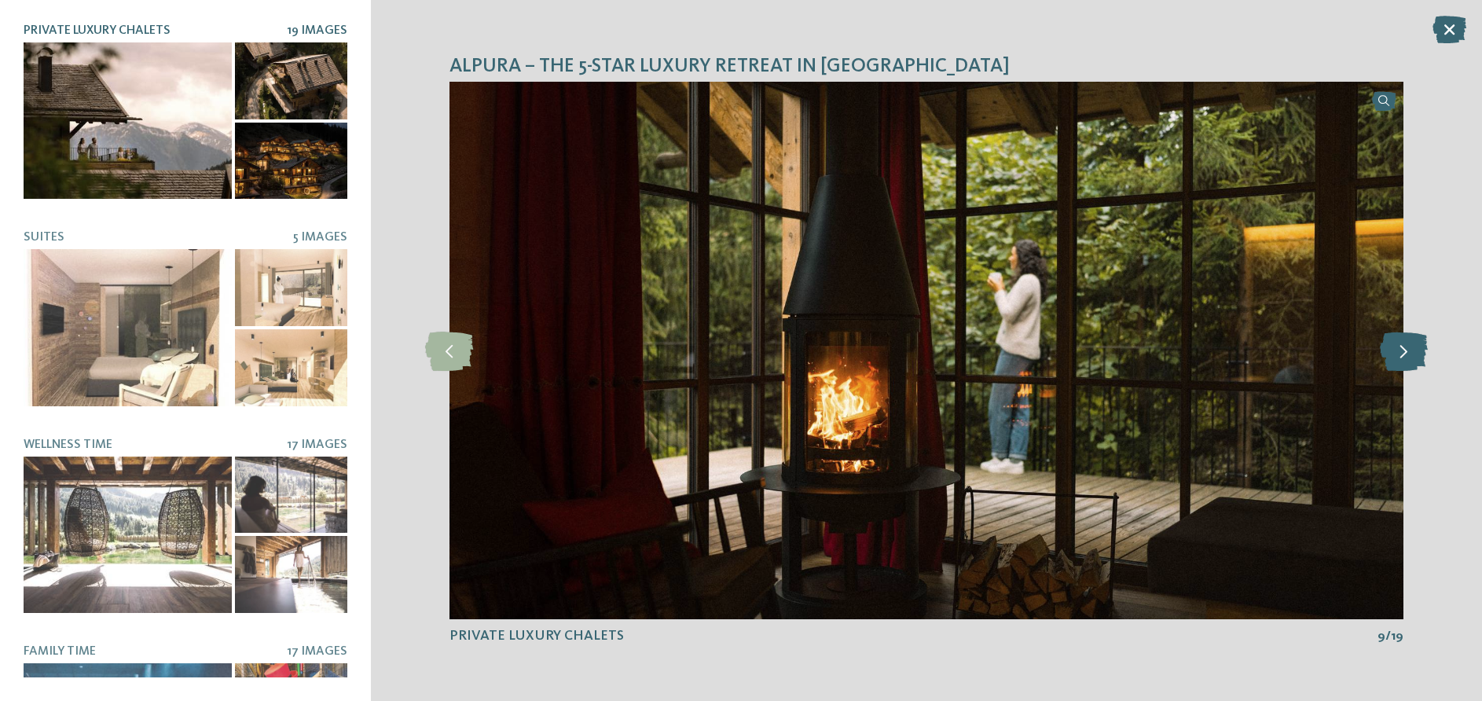
click at [1403, 350] on icon at bounding box center [1404, 350] width 48 height 39
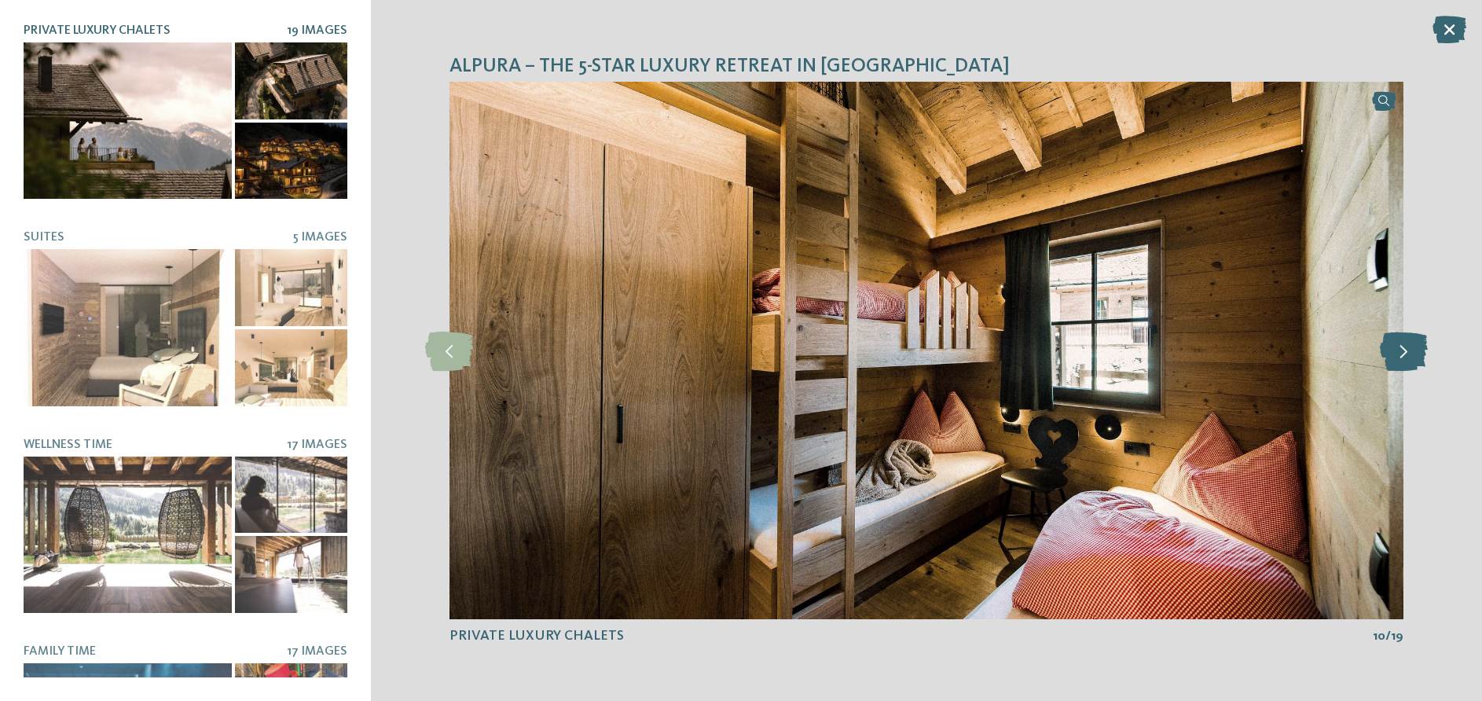
click at [1403, 350] on icon at bounding box center [1404, 350] width 48 height 39
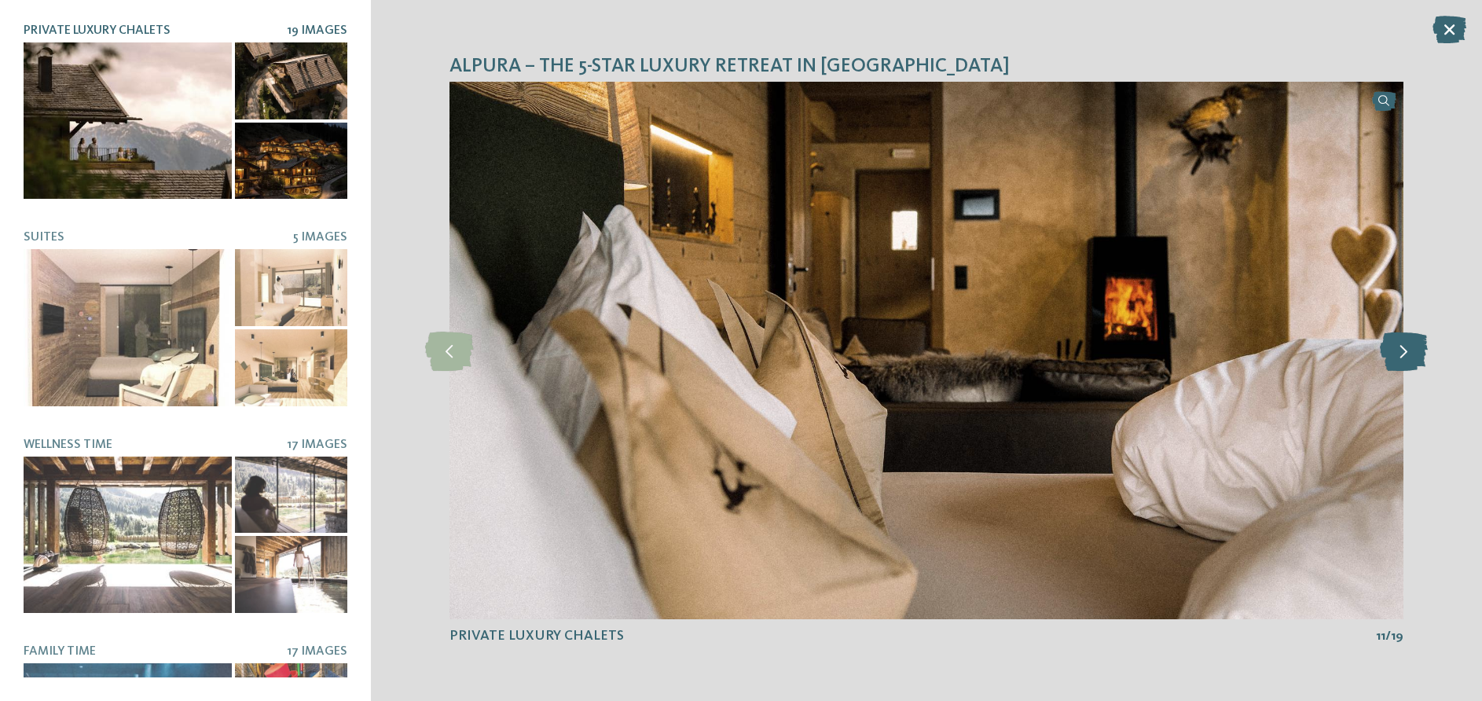
click at [1403, 350] on icon at bounding box center [1404, 350] width 48 height 39
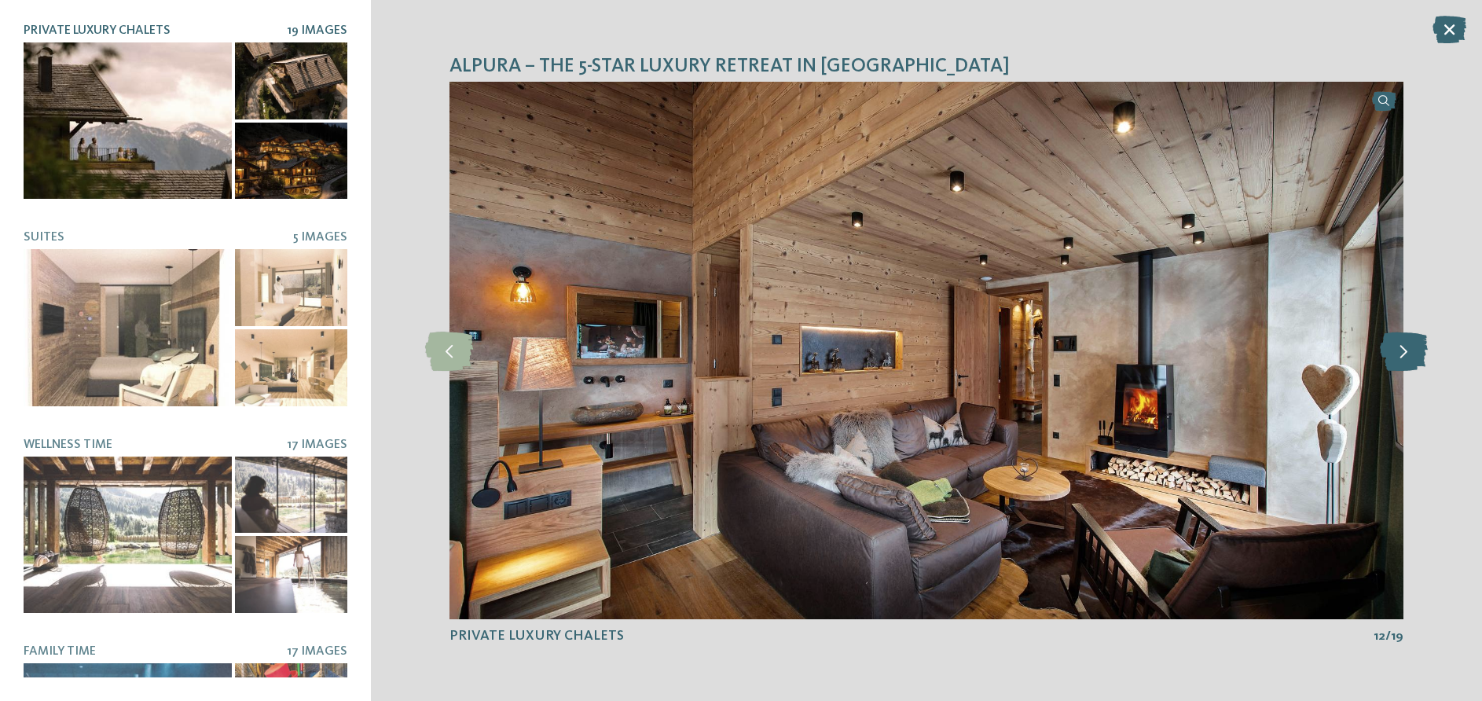
click at [1403, 350] on icon at bounding box center [1404, 350] width 48 height 39
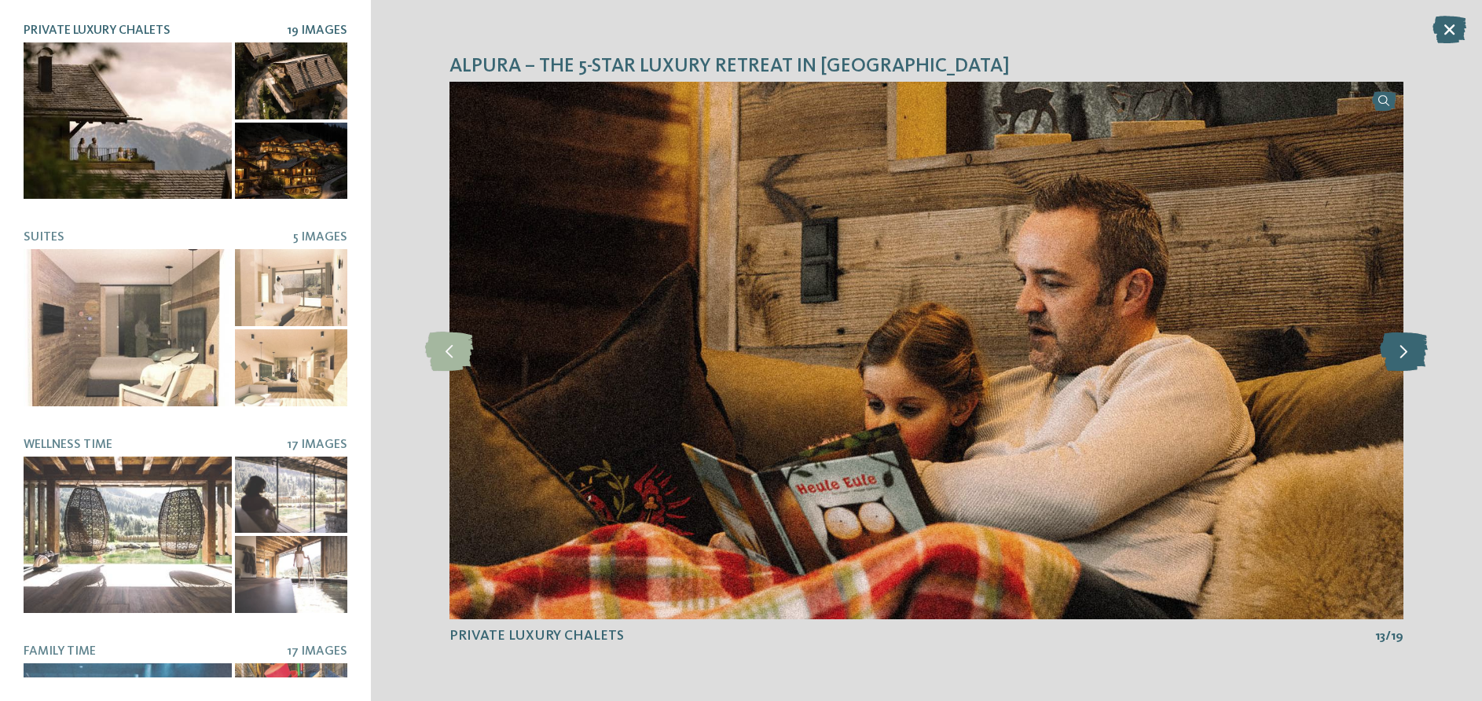
click at [1403, 350] on icon at bounding box center [1404, 350] width 48 height 39
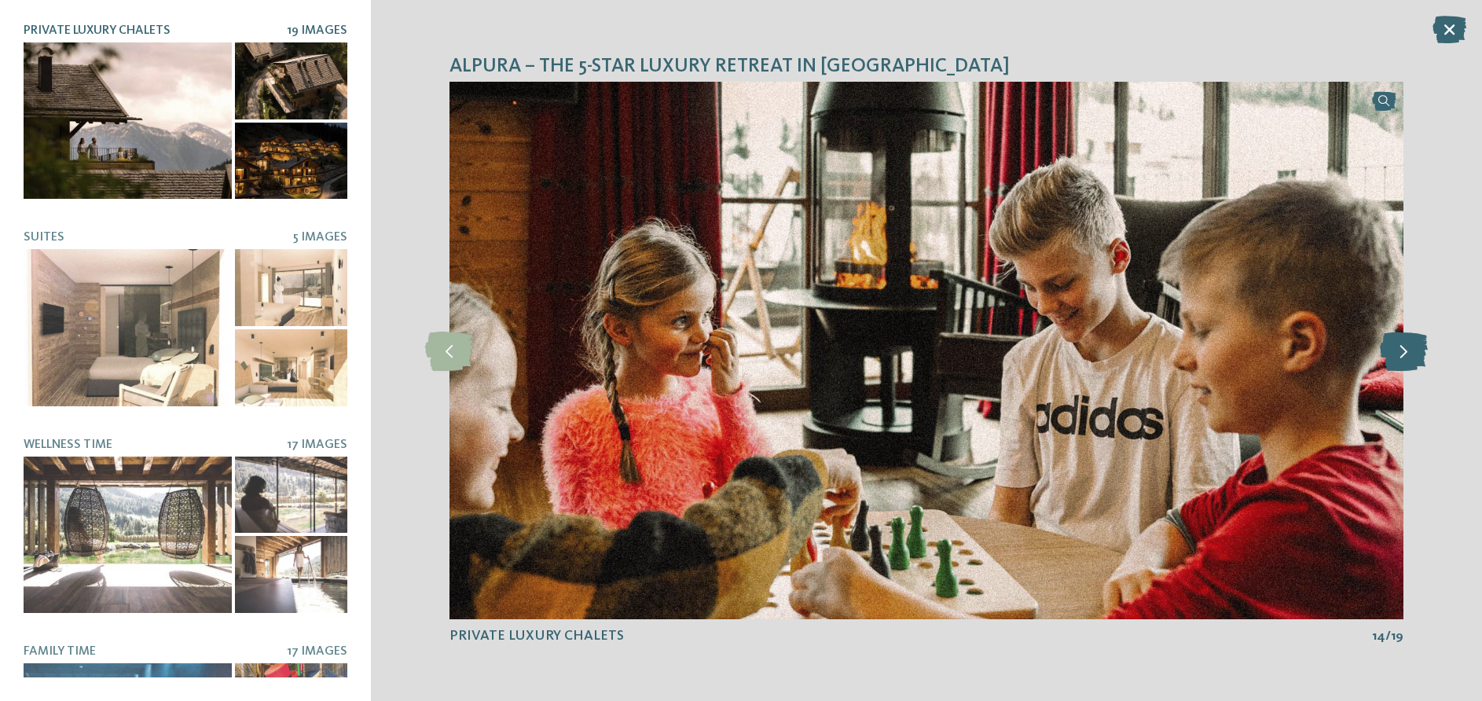
click at [1403, 350] on icon at bounding box center [1404, 350] width 48 height 39
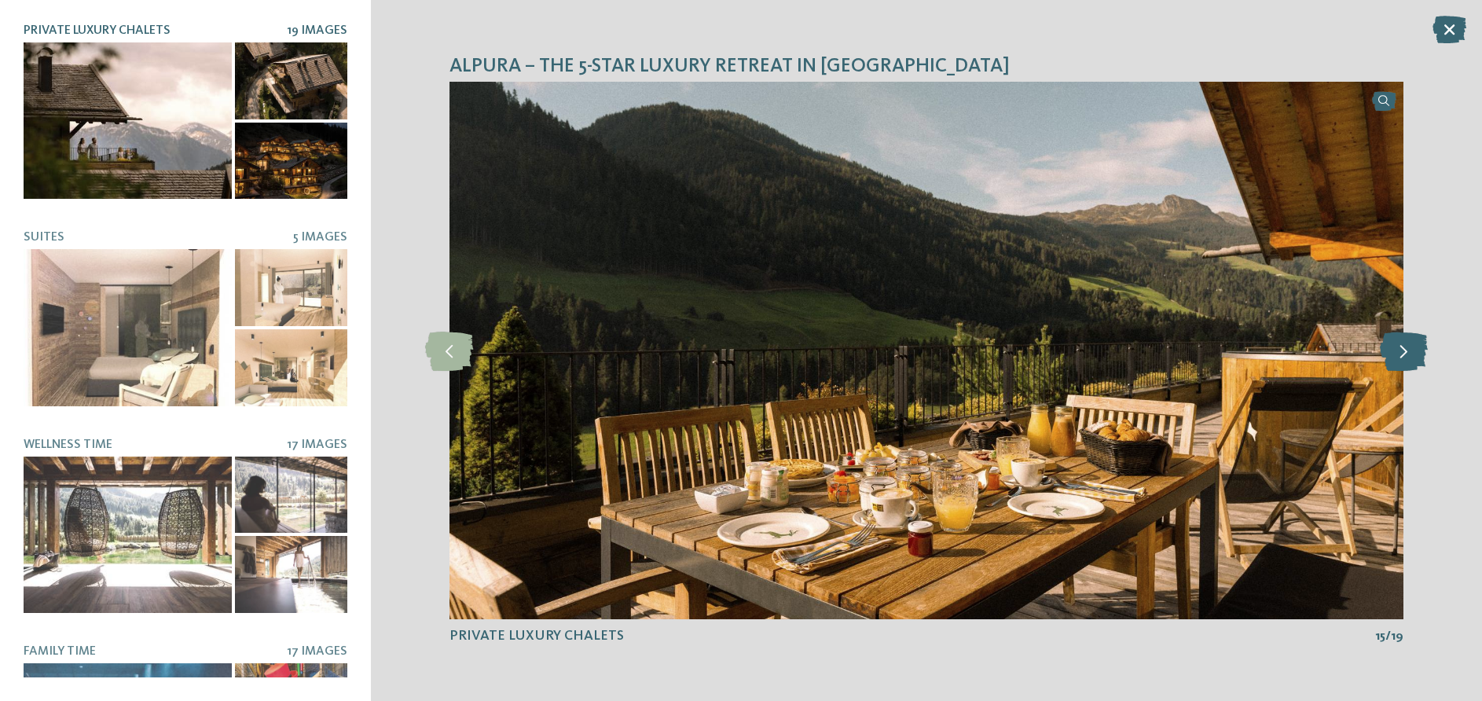
click at [1403, 350] on icon at bounding box center [1404, 350] width 48 height 39
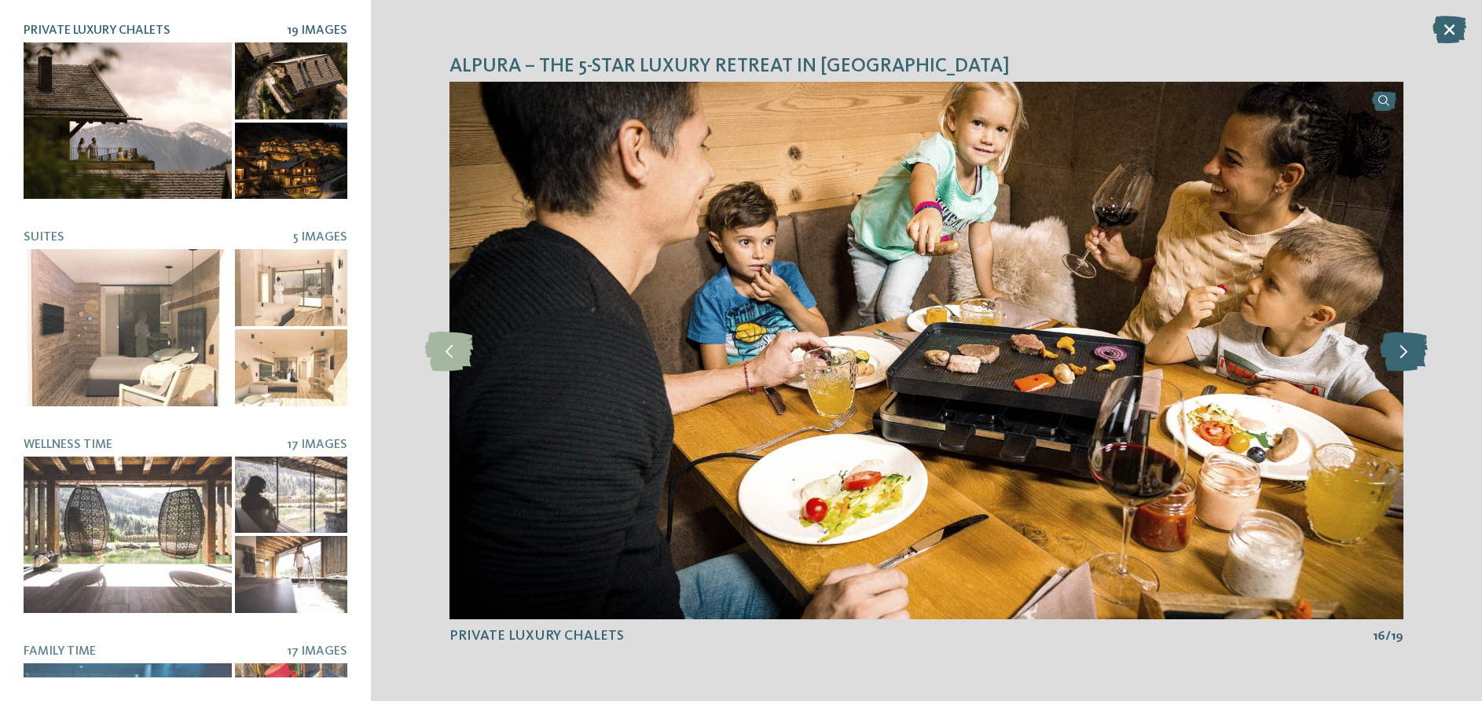
click at [1403, 350] on icon at bounding box center [1404, 350] width 48 height 39
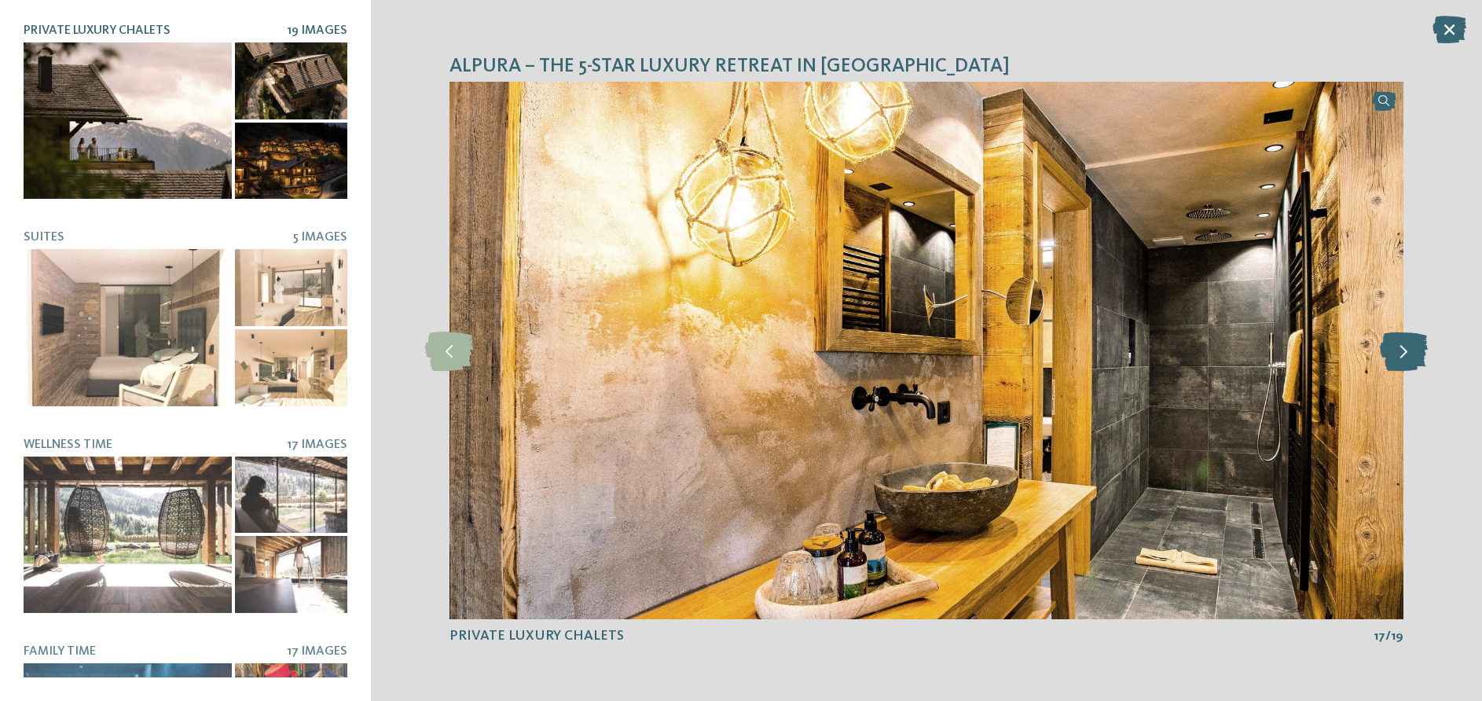
click at [1403, 350] on icon at bounding box center [1404, 350] width 48 height 39
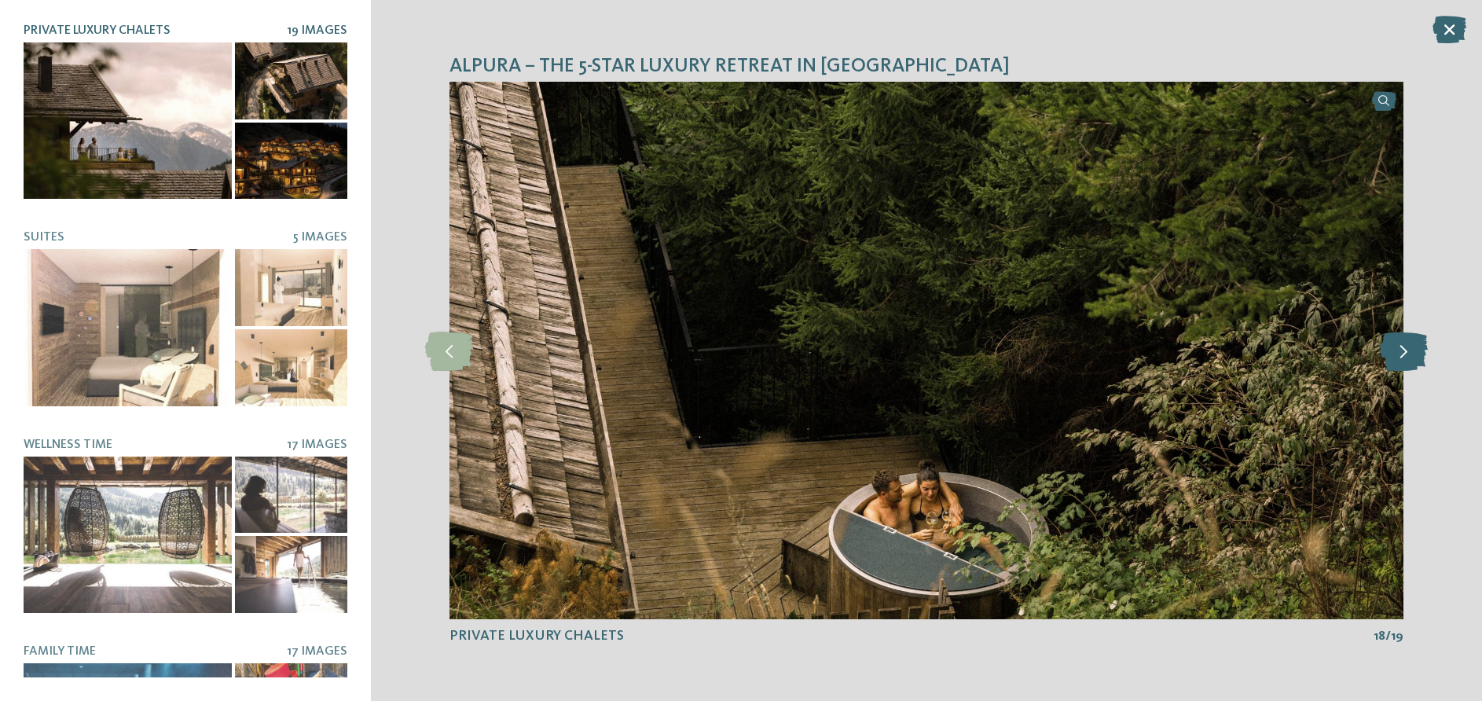
click at [1403, 350] on icon at bounding box center [1404, 350] width 48 height 39
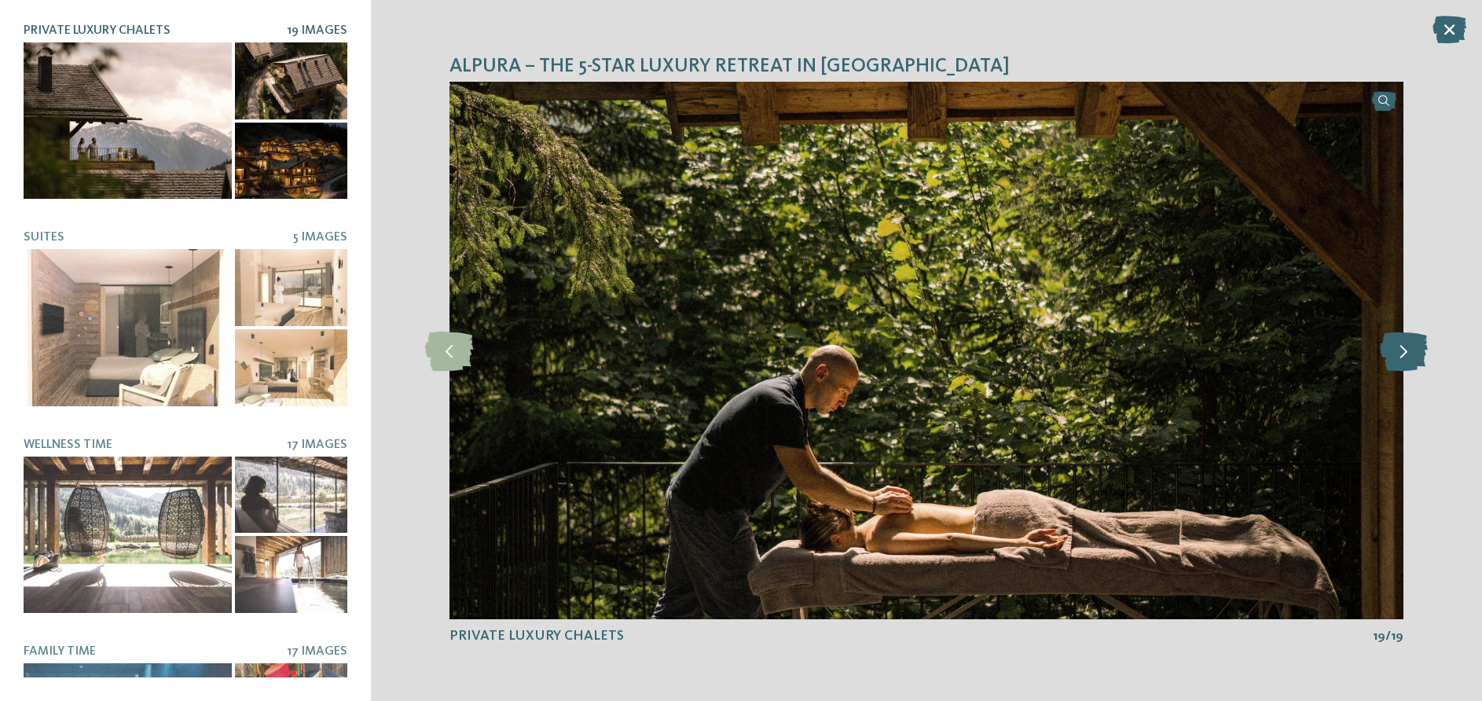
click at [1403, 350] on icon at bounding box center [1404, 350] width 48 height 39
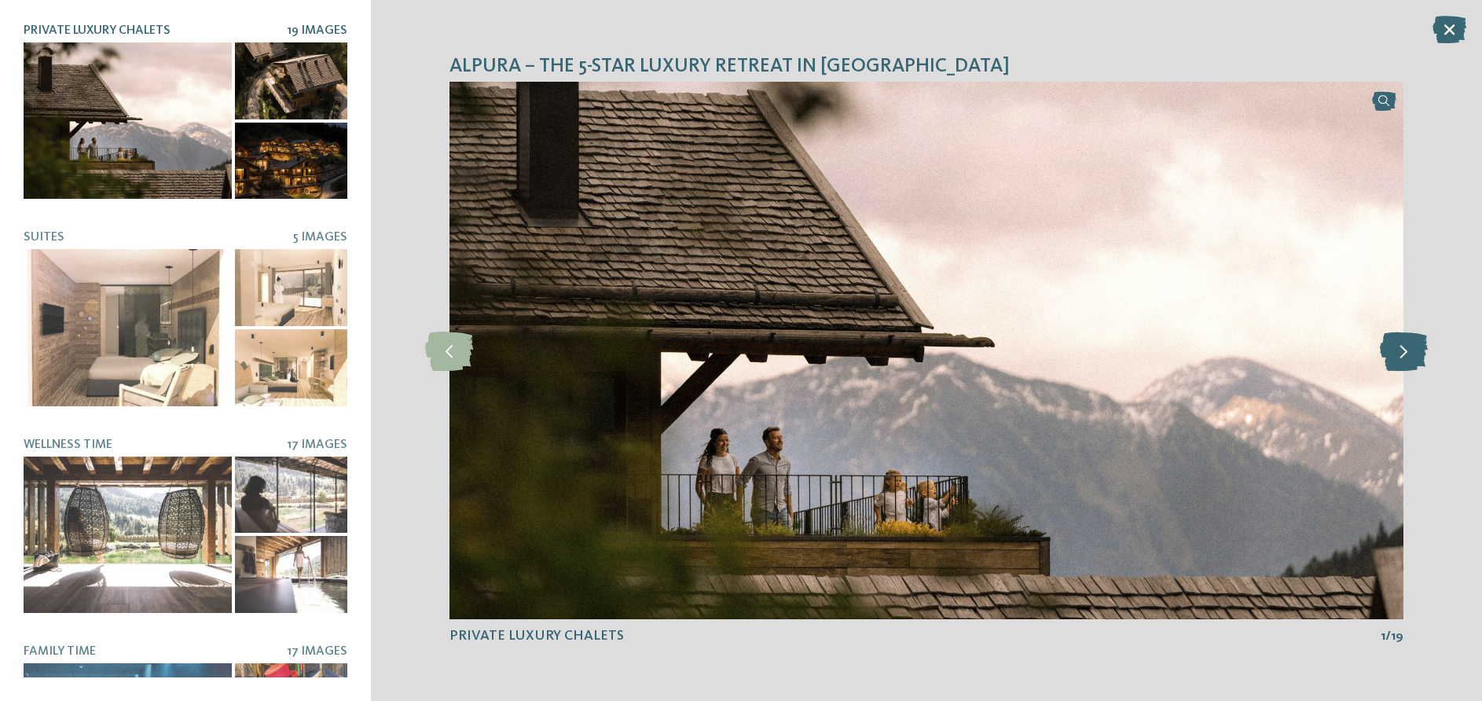
click at [1403, 350] on icon at bounding box center [1404, 350] width 48 height 39
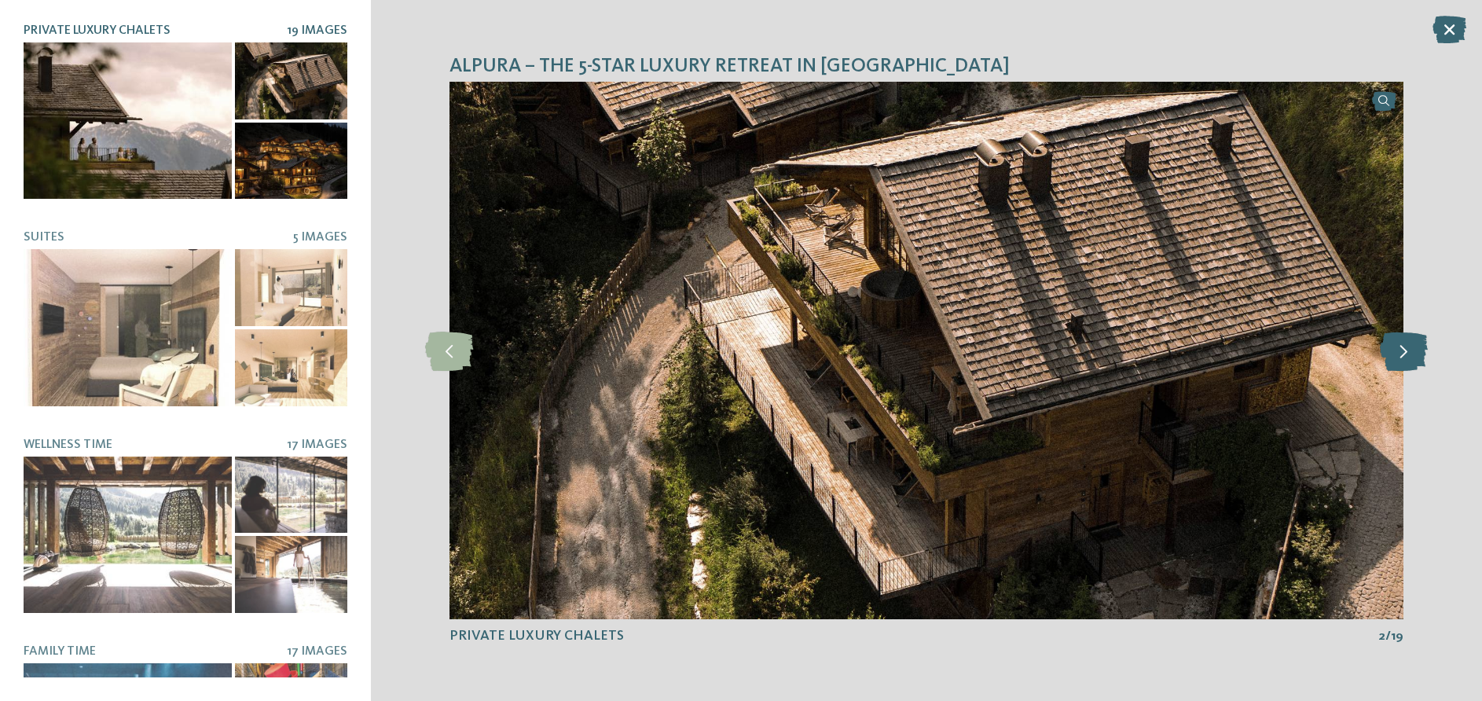
click at [1403, 350] on icon at bounding box center [1404, 350] width 48 height 39
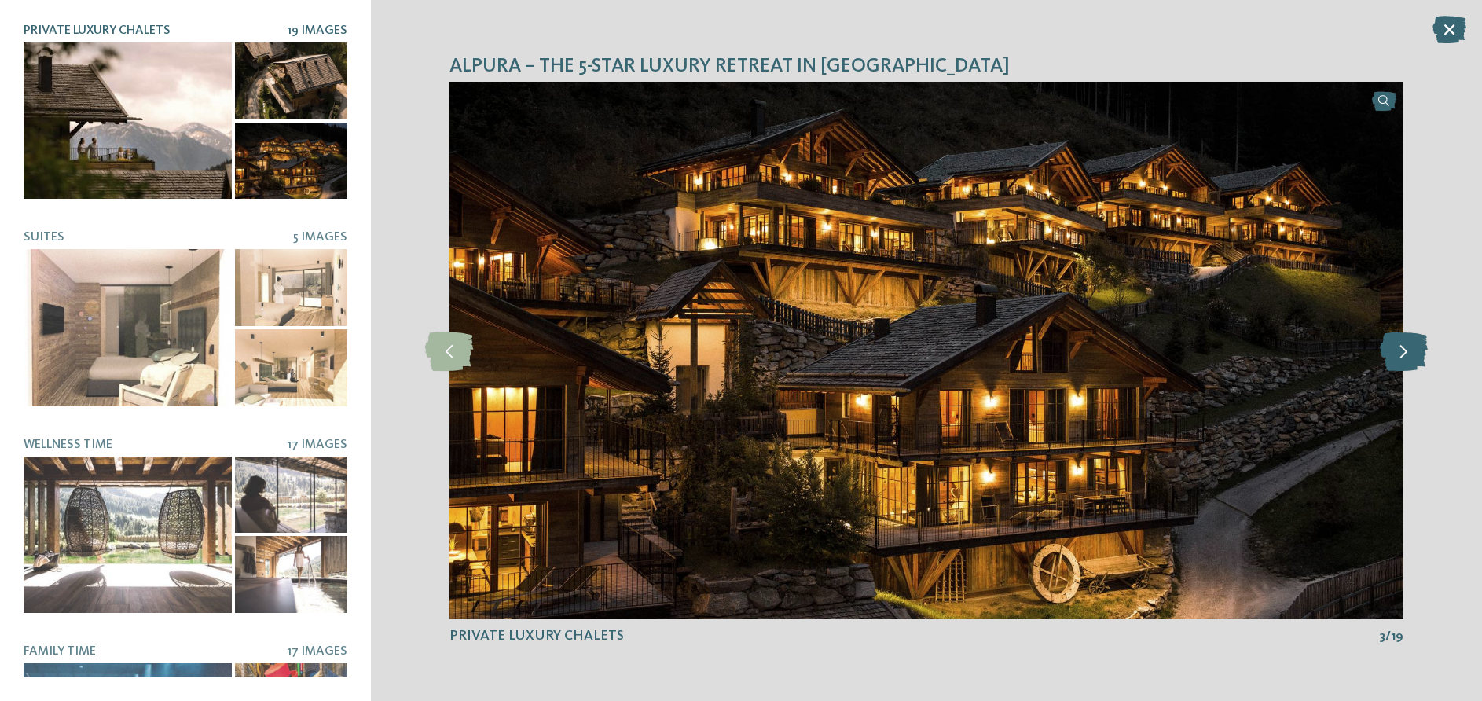
click at [1403, 350] on icon at bounding box center [1404, 350] width 48 height 39
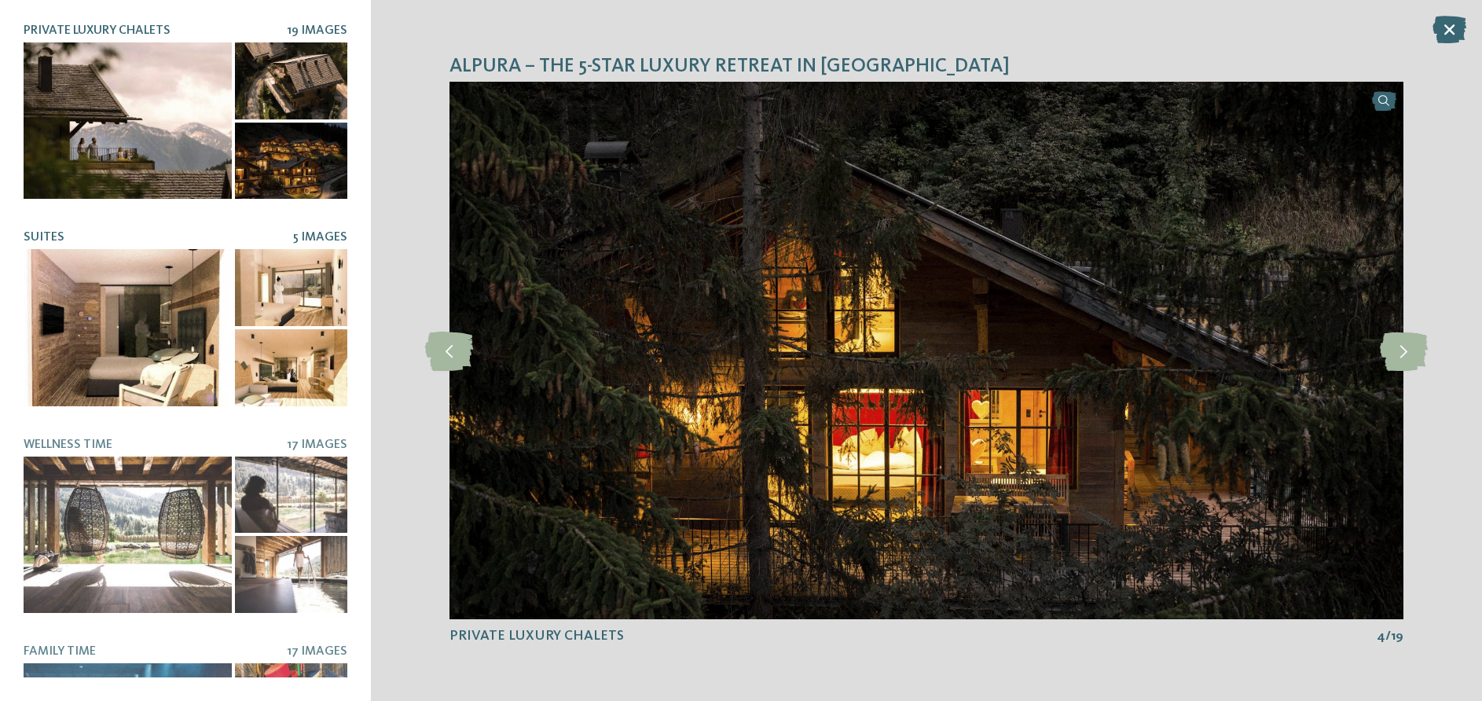
click at [159, 307] on div at bounding box center [128, 327] width 208 height 156
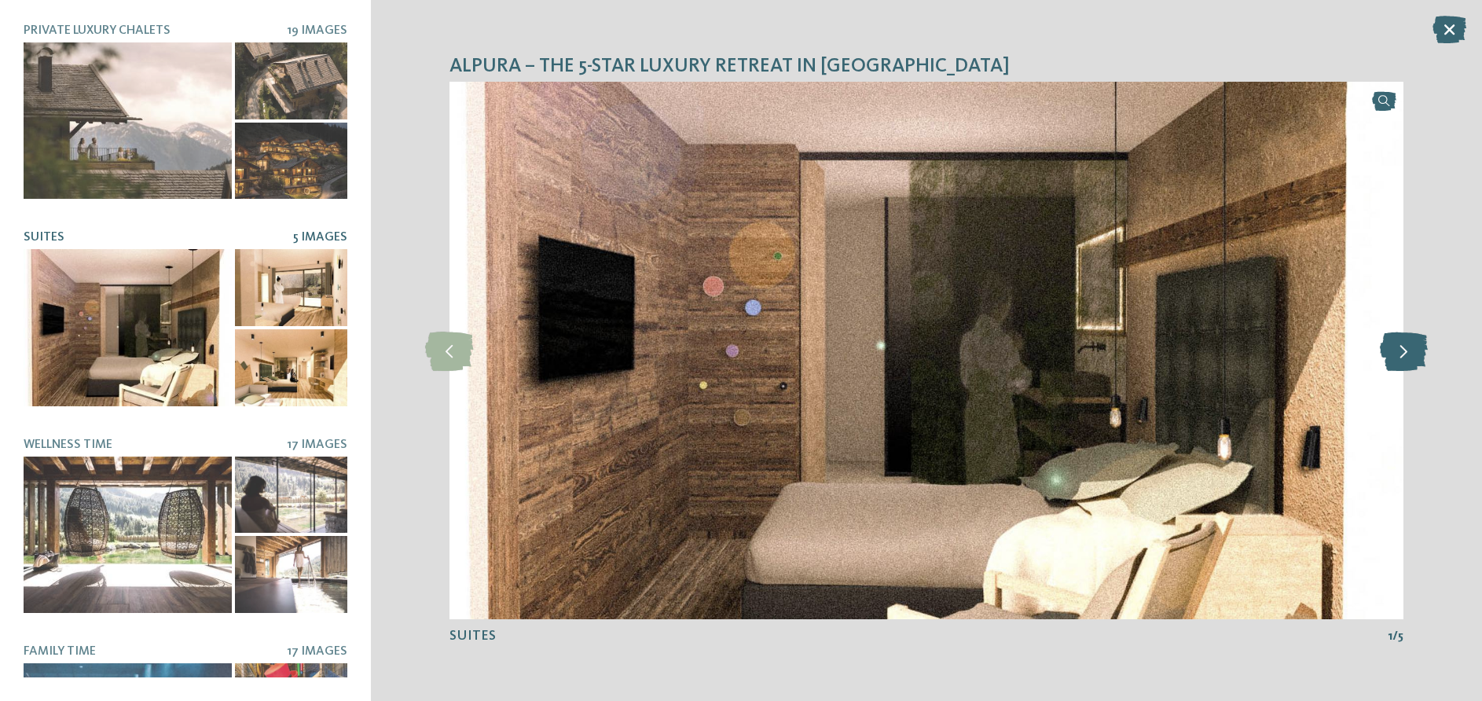
click at [1397, 348] on icon at bounding box center [1404, 350] width 48 height 39
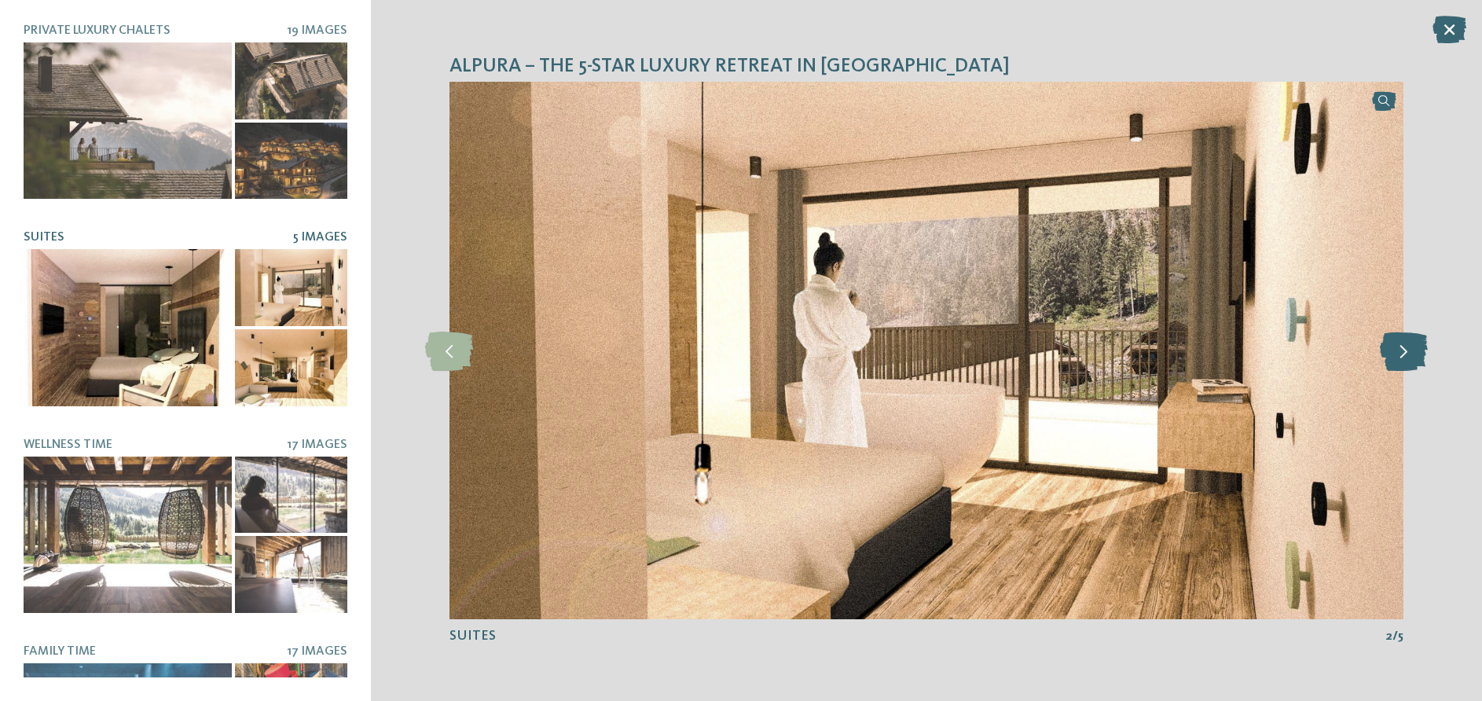
click at [1397, 348] on icon at bounding box center [1404, 350] width 48 height 39
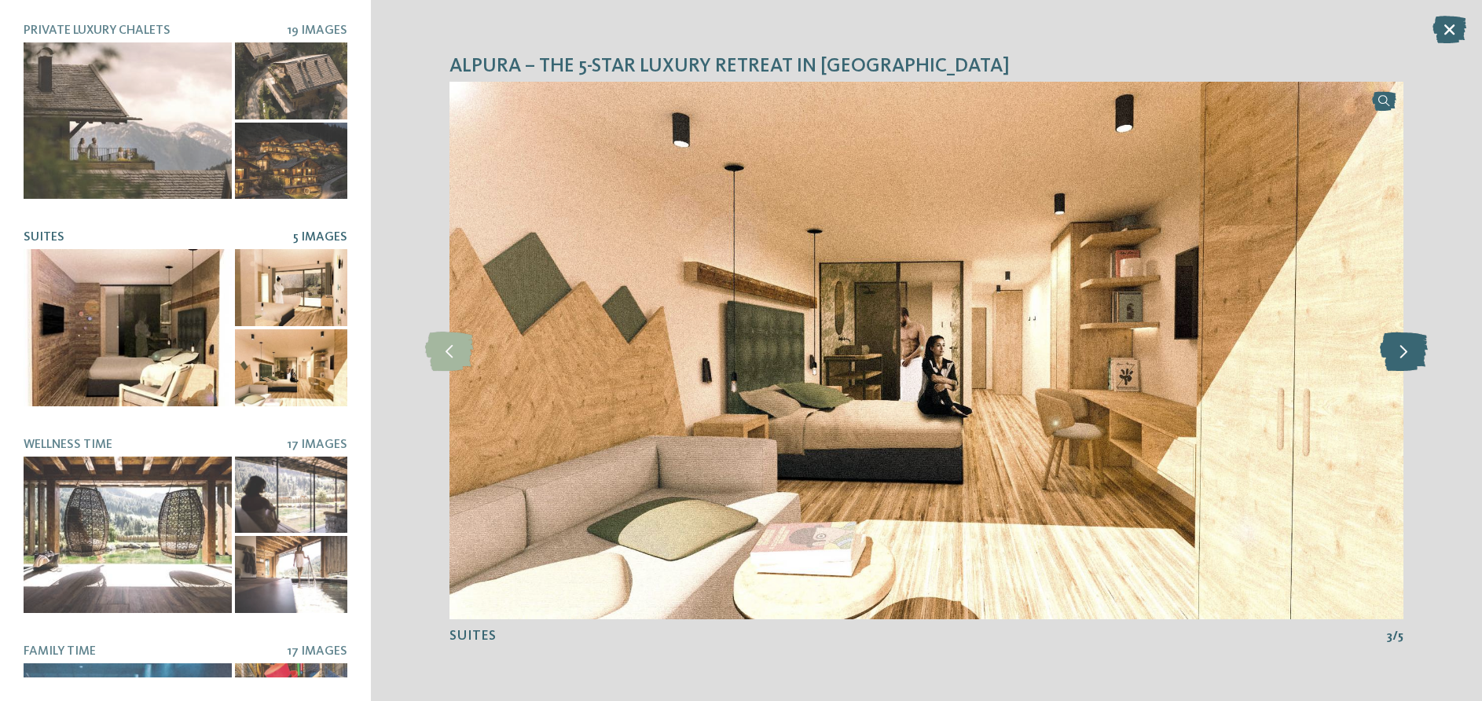
click at [1397, 348] on icon at bounding box center [1404, 350] width 48 height 39
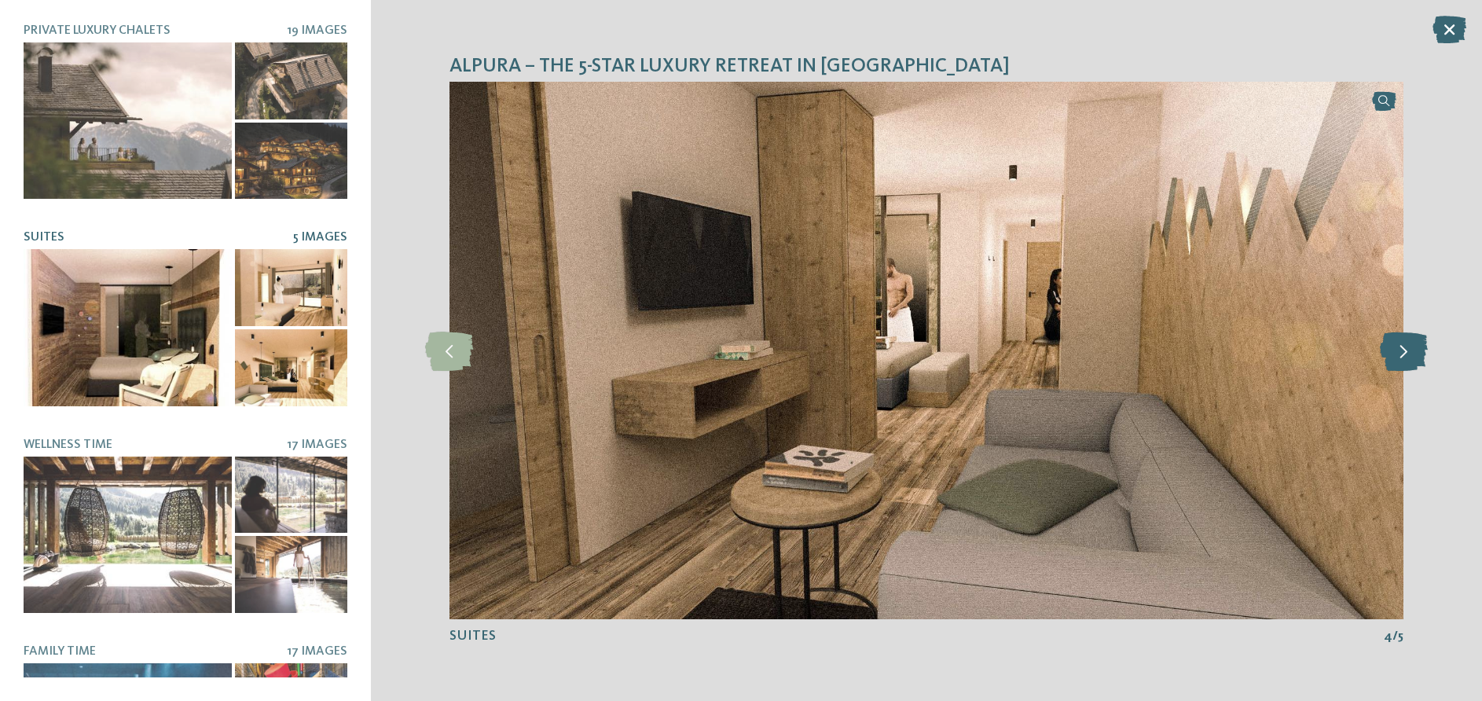
click at [1397, 348] on icon at bounding box center [1404, 350] width 48 height 39
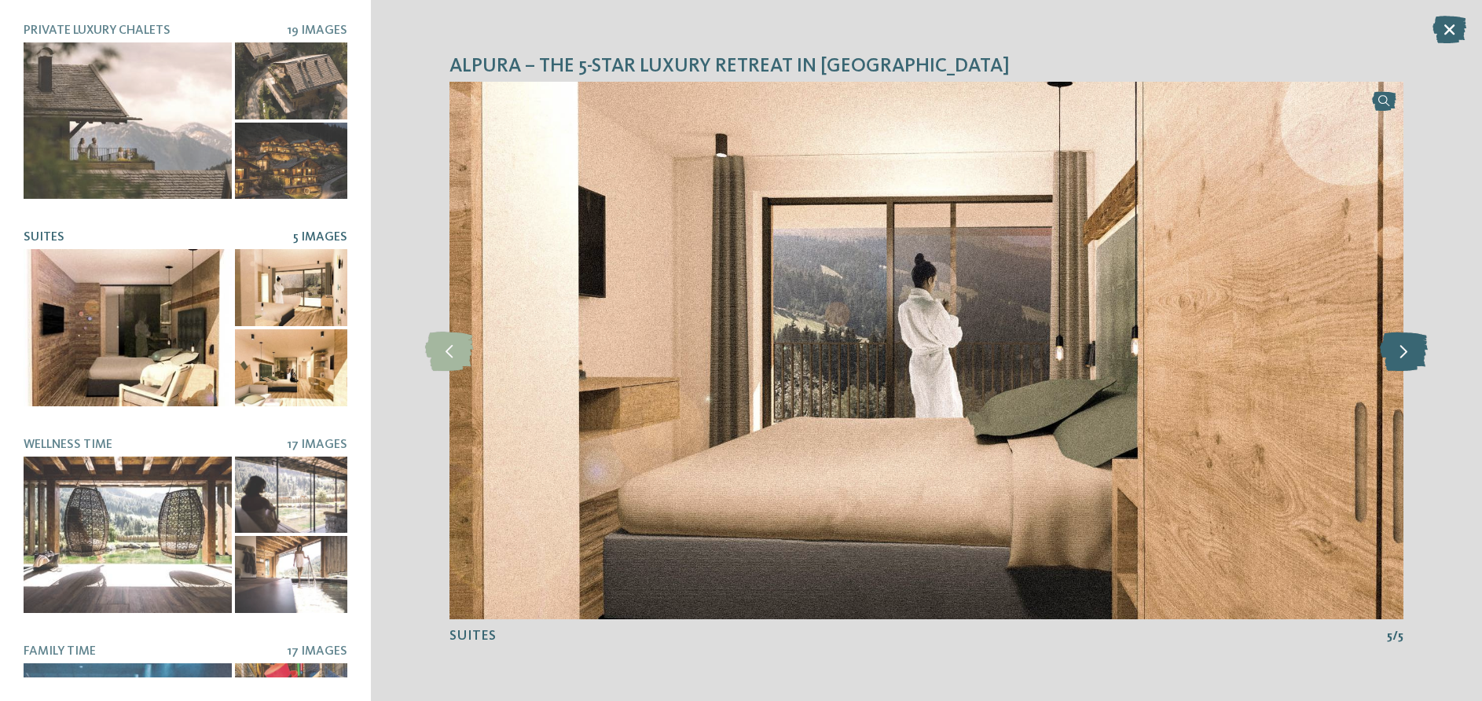
click at [1397, 348] on icon at bounding box center [1404, 350] width 48 height 39
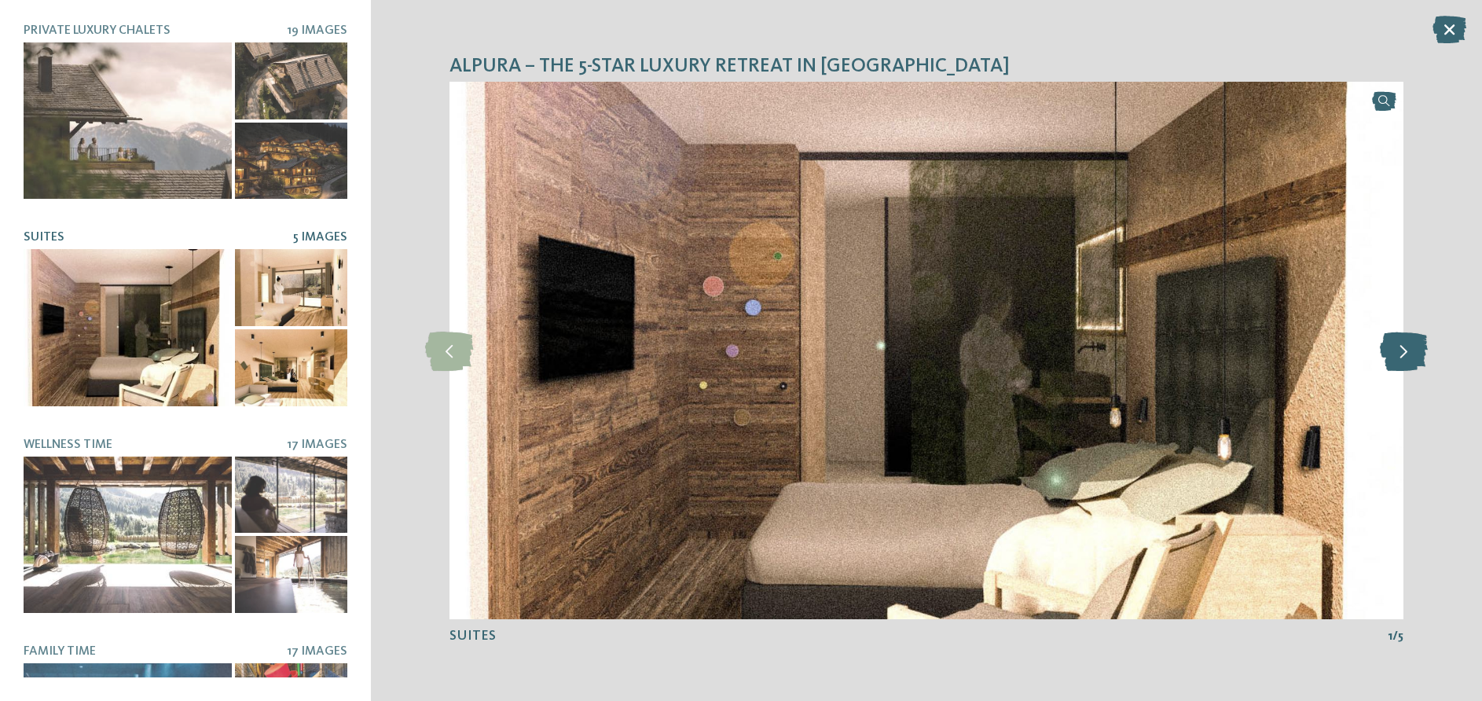
click at [1397, 348] on icon at bounding box center [1404, 350] width 48 height 39
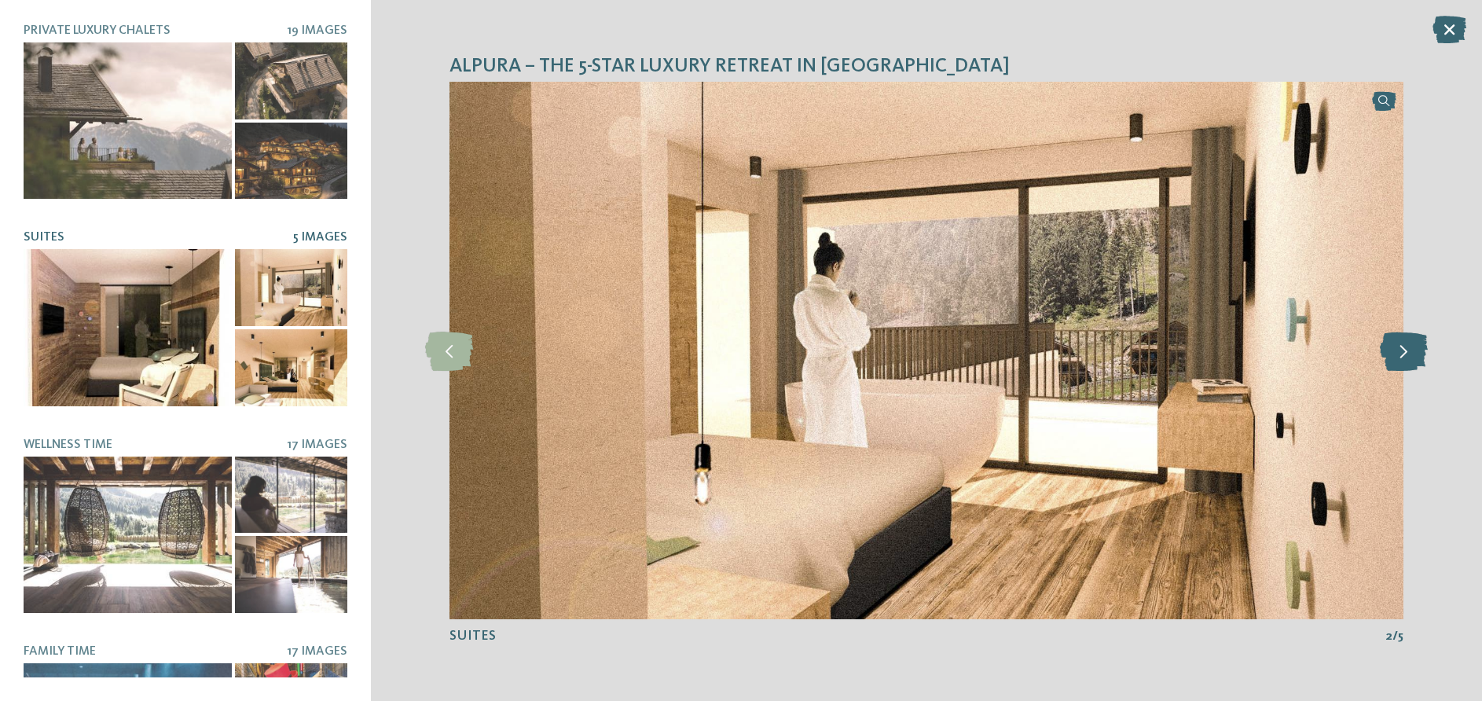
click at [1397, 348] on icon at bounding box center [1404, 350] width 48 height 39
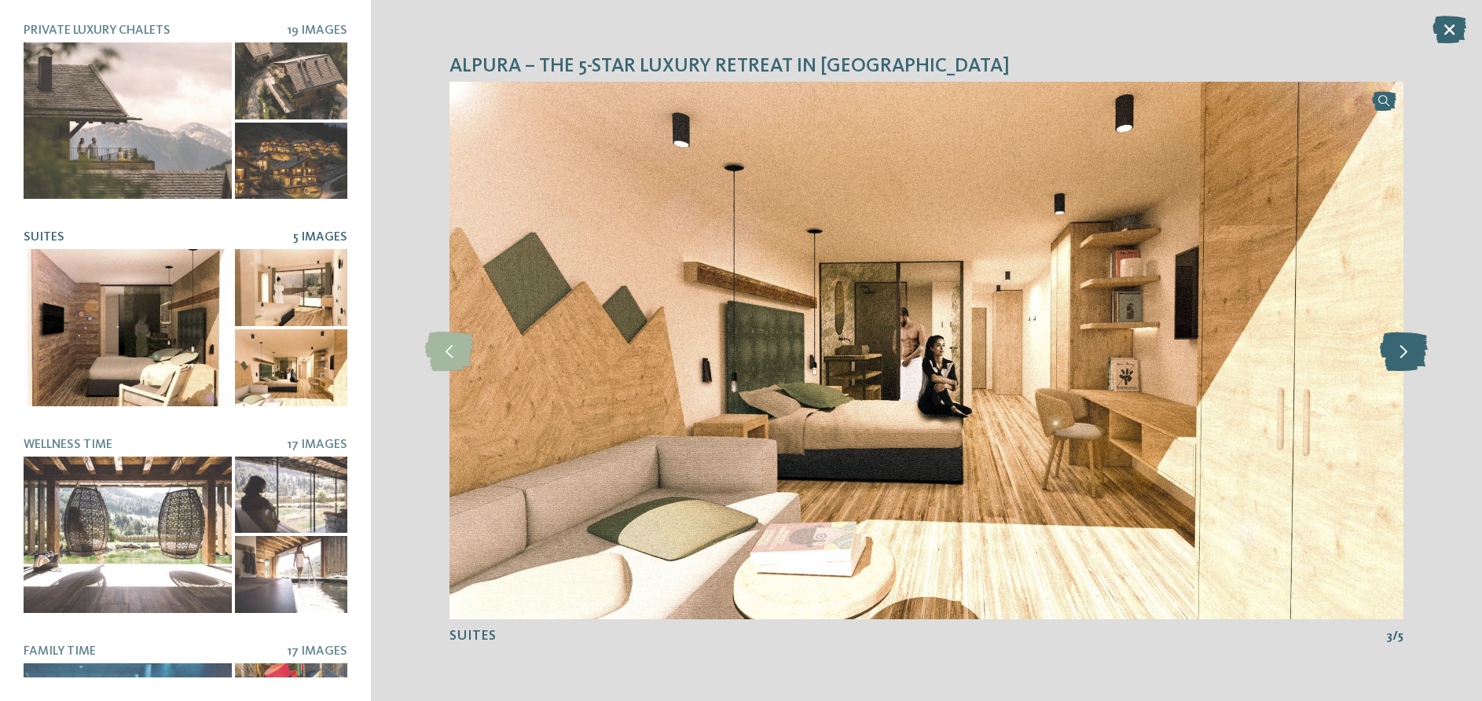
click at [1397, 348] on icon at bounding box center [1404, 350] width 48 height 39
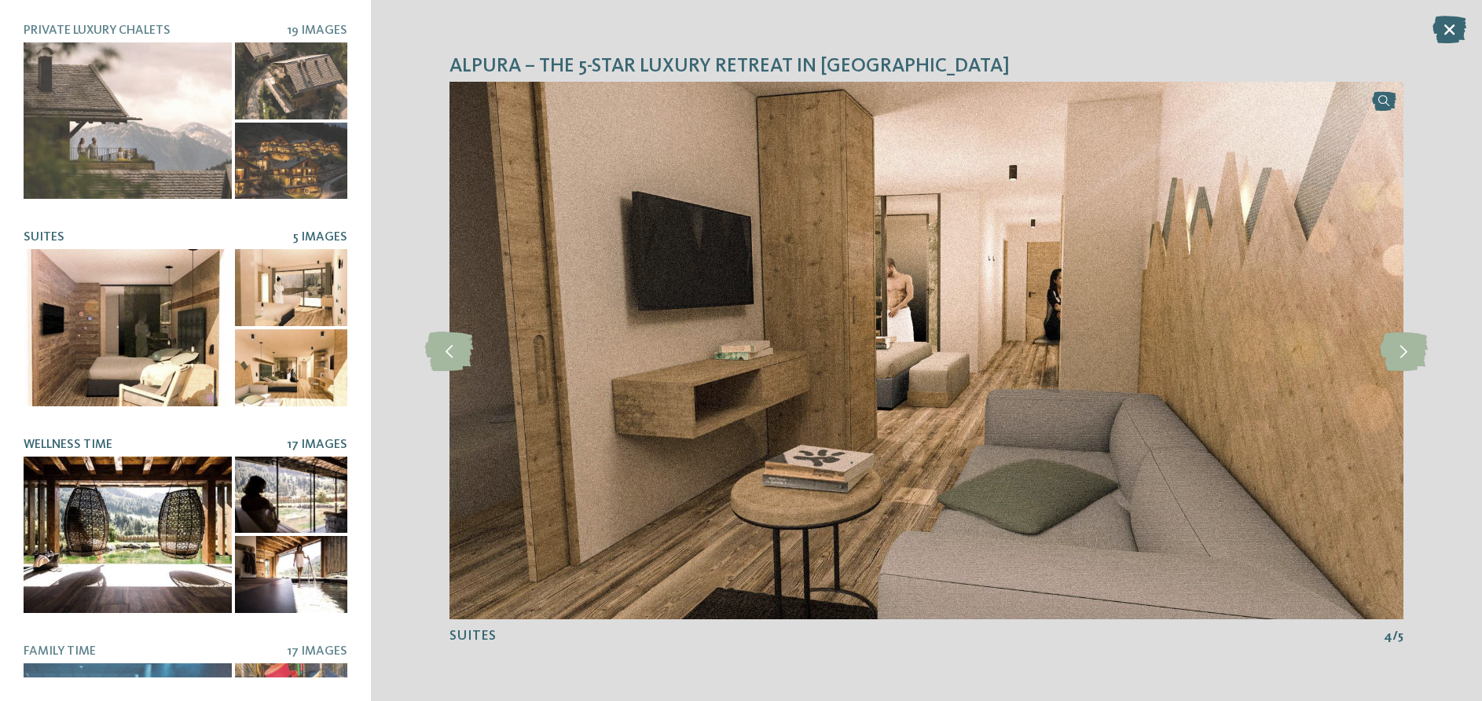
click at [145, 517] on div at bounding box center [128, 534] width 208 height 156
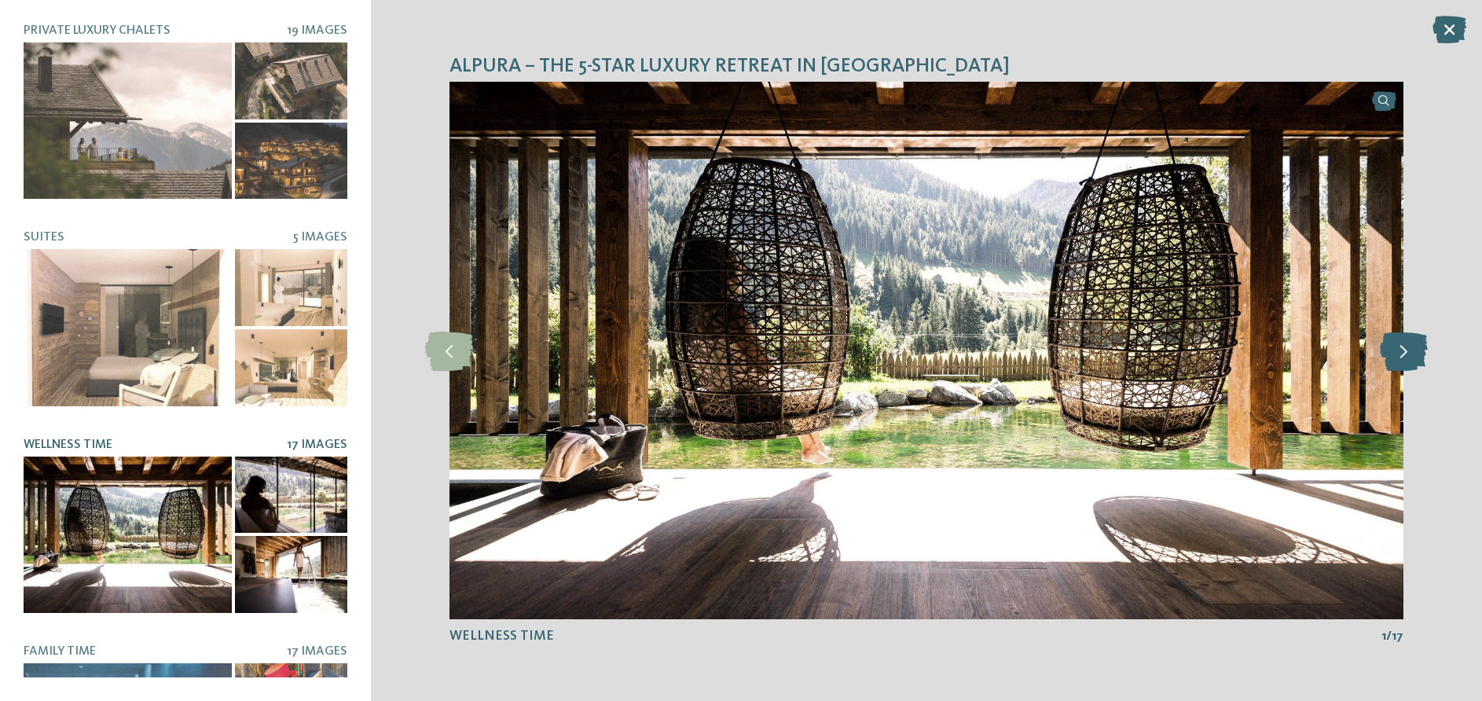
click at [1405, 357] on icon at bounding box center [1404, 350] width 48 height 39
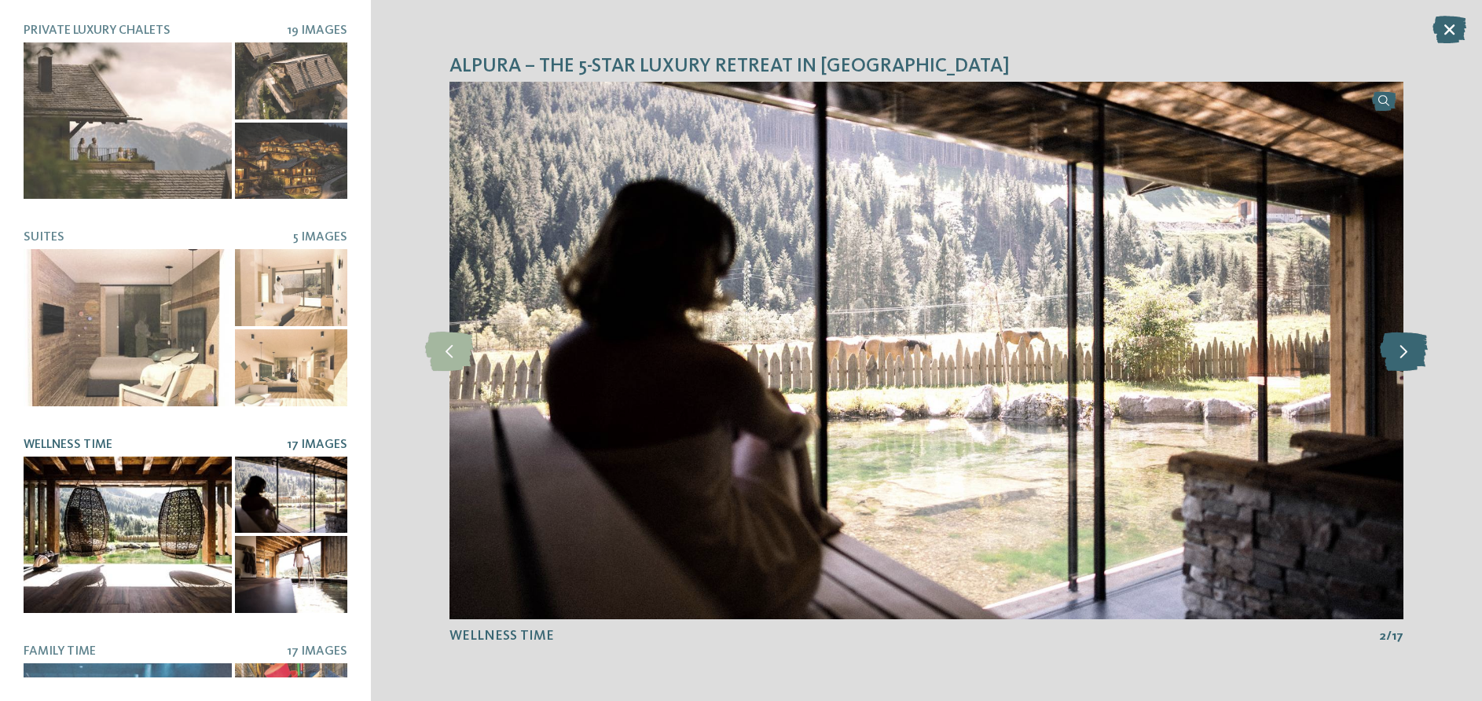
click at [1405, 357] on icon at bounding box center [1404, 350] width 48 height 39
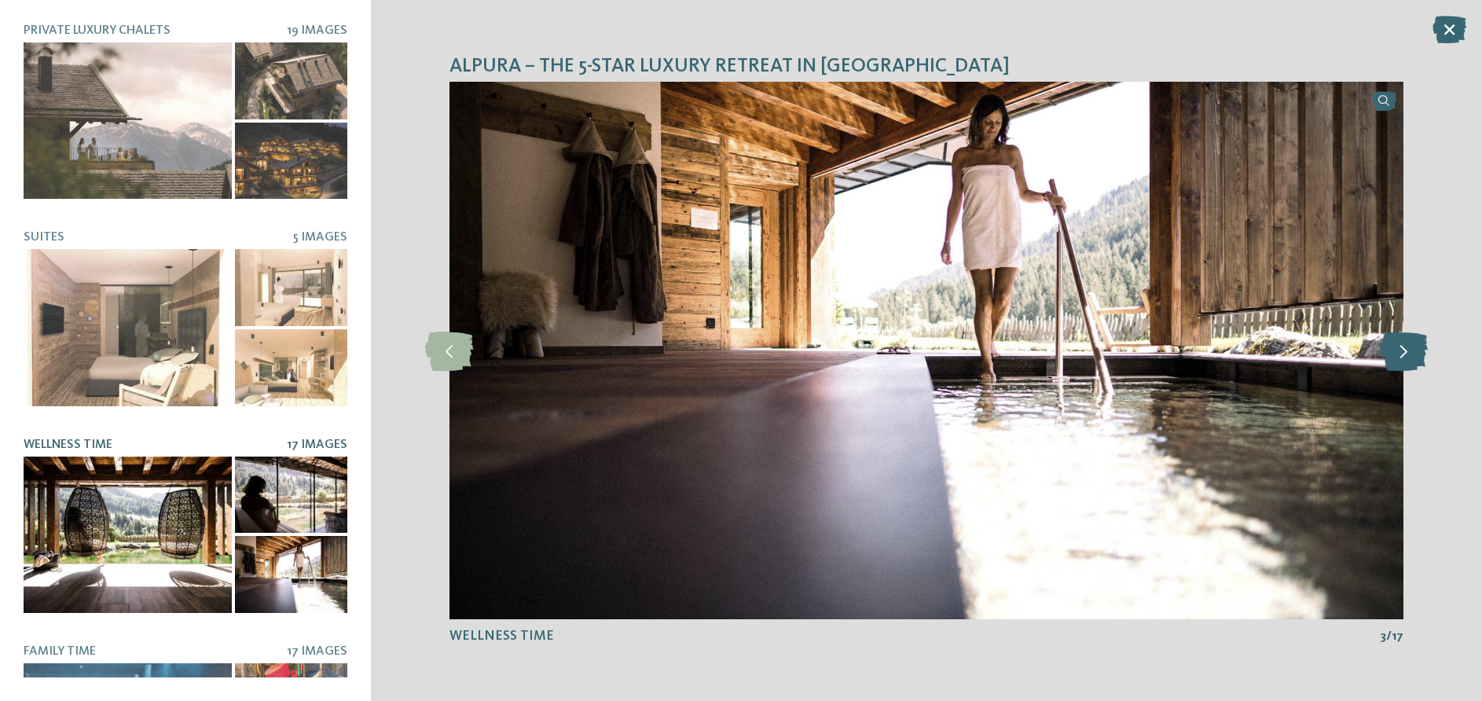
click at [1405, 357] on icon at bounding box center [1404, 350] width 48 height 39
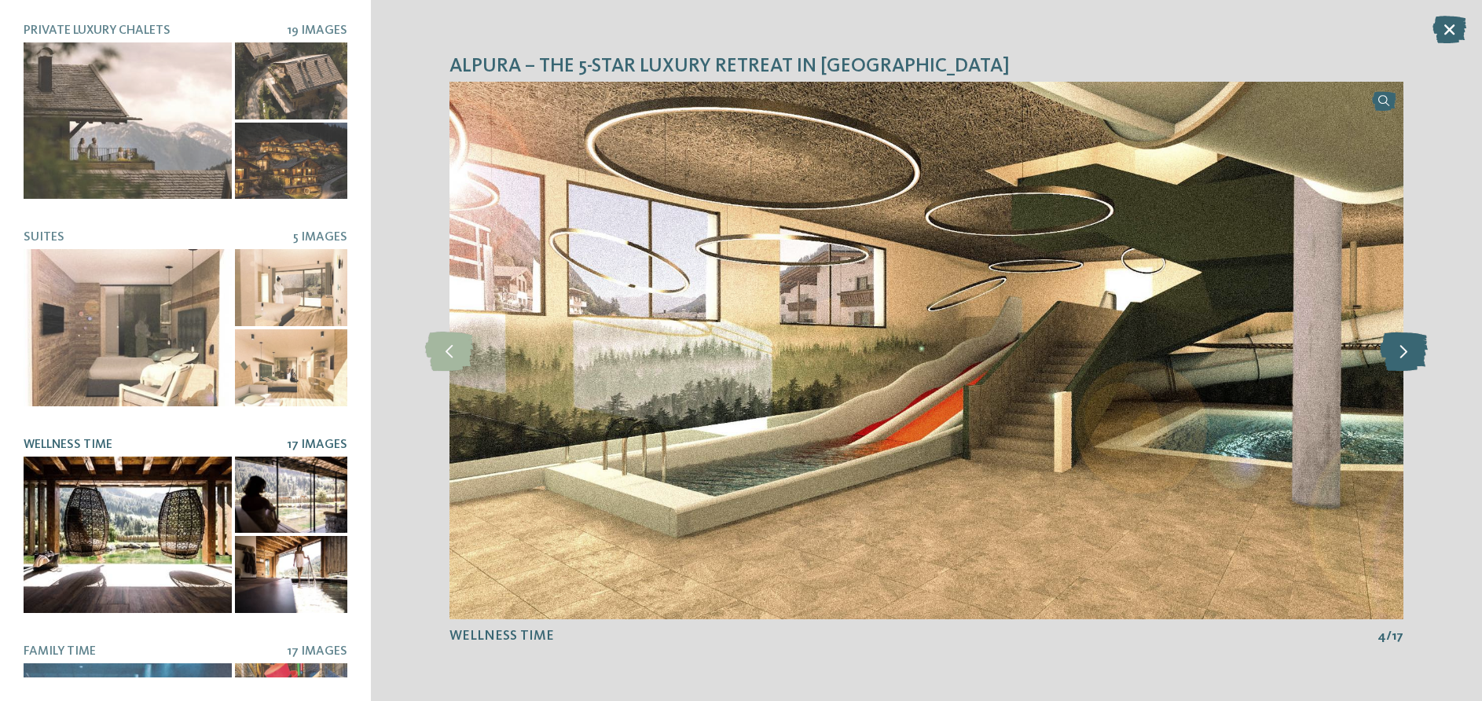
click at [1405, 357] on icon at bounding box center [1404, 350] width 48 height 39
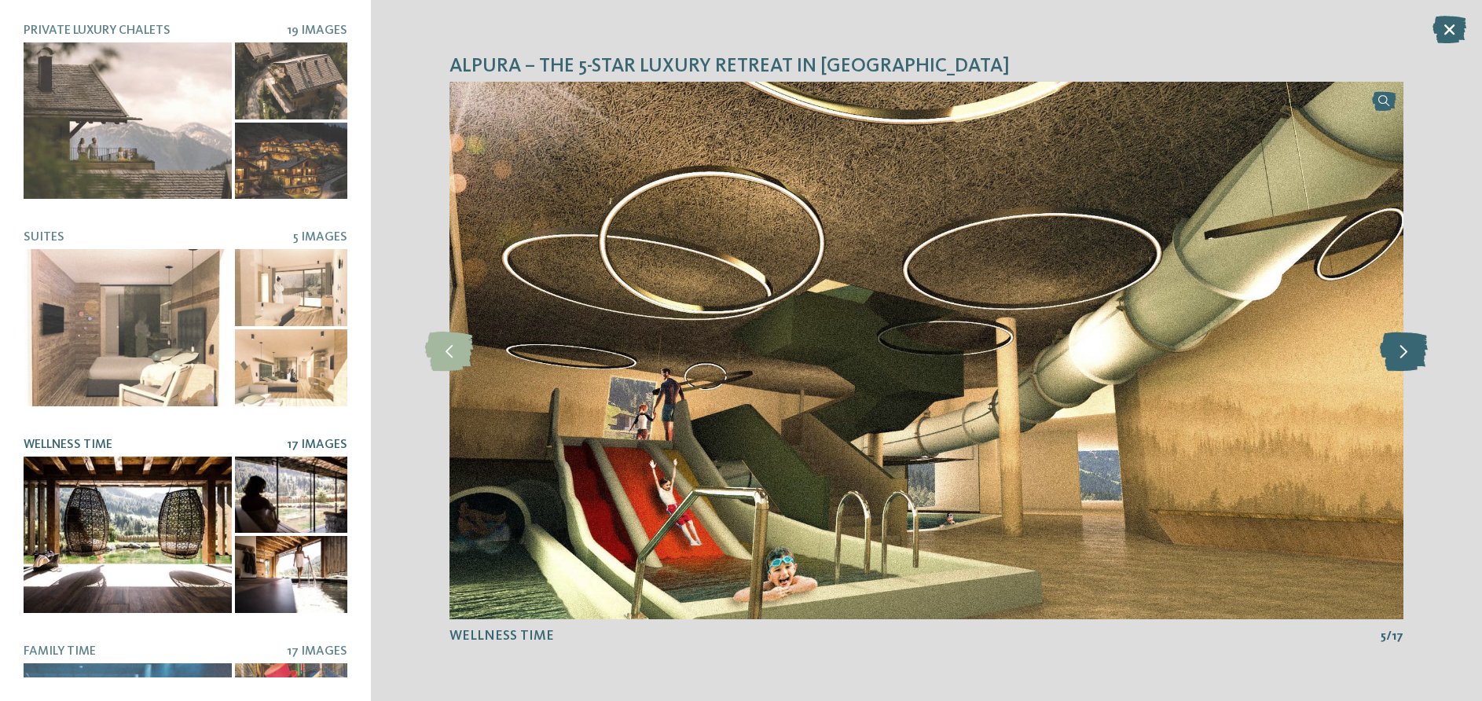
click at [1405, 357] on icon at bounding box center [1404, 350] width 48 height 39
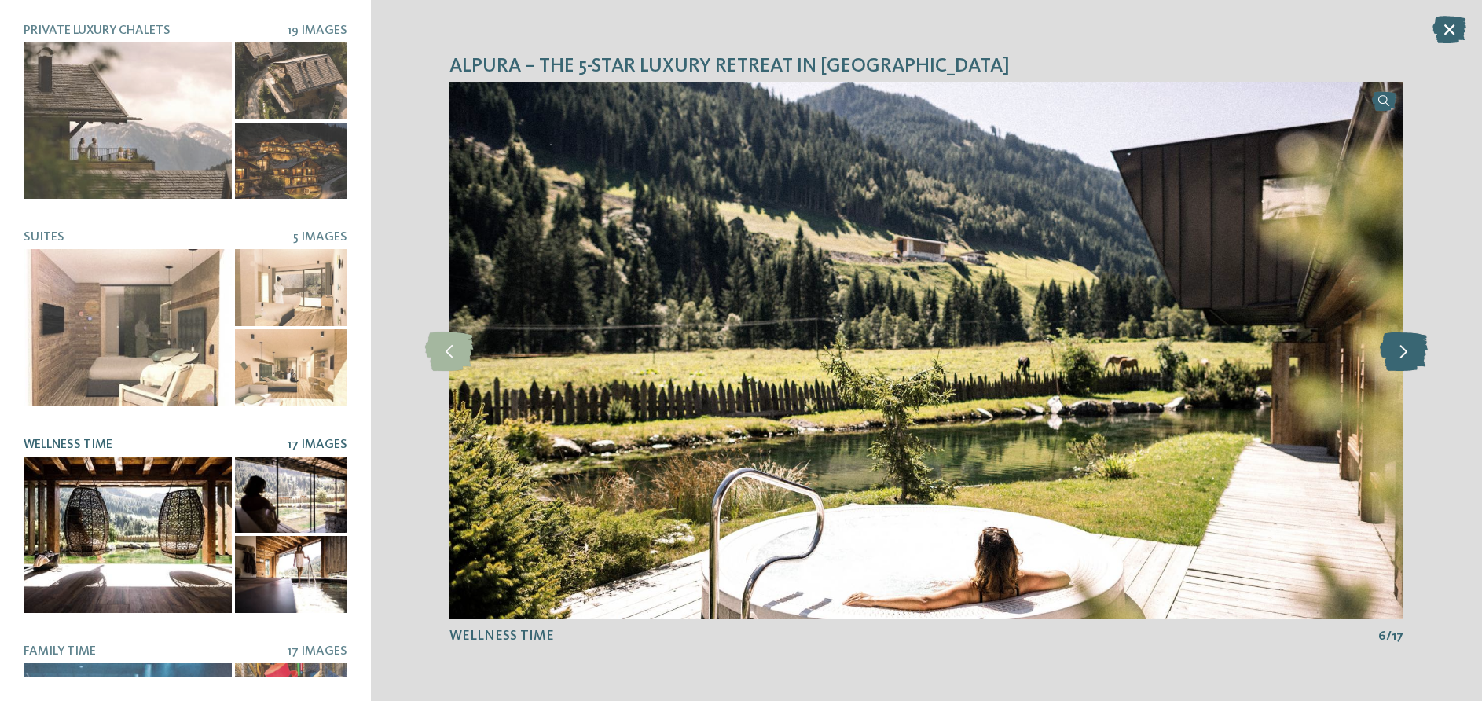
click at [1405, 357] on icon at bounding box center [1404, 350] width 48 height 39
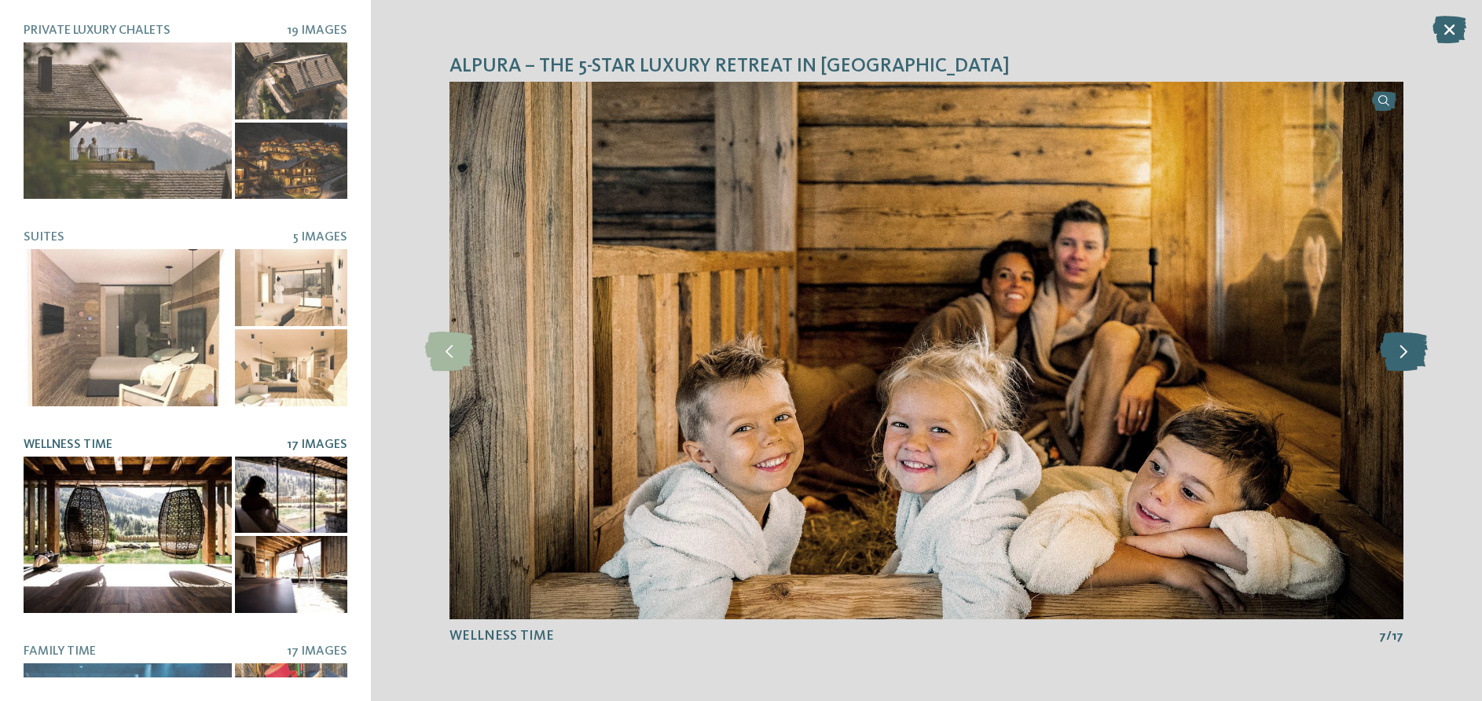
click at [1405, 357] on icon at bounding box center [1404, 350] width 48 height 39
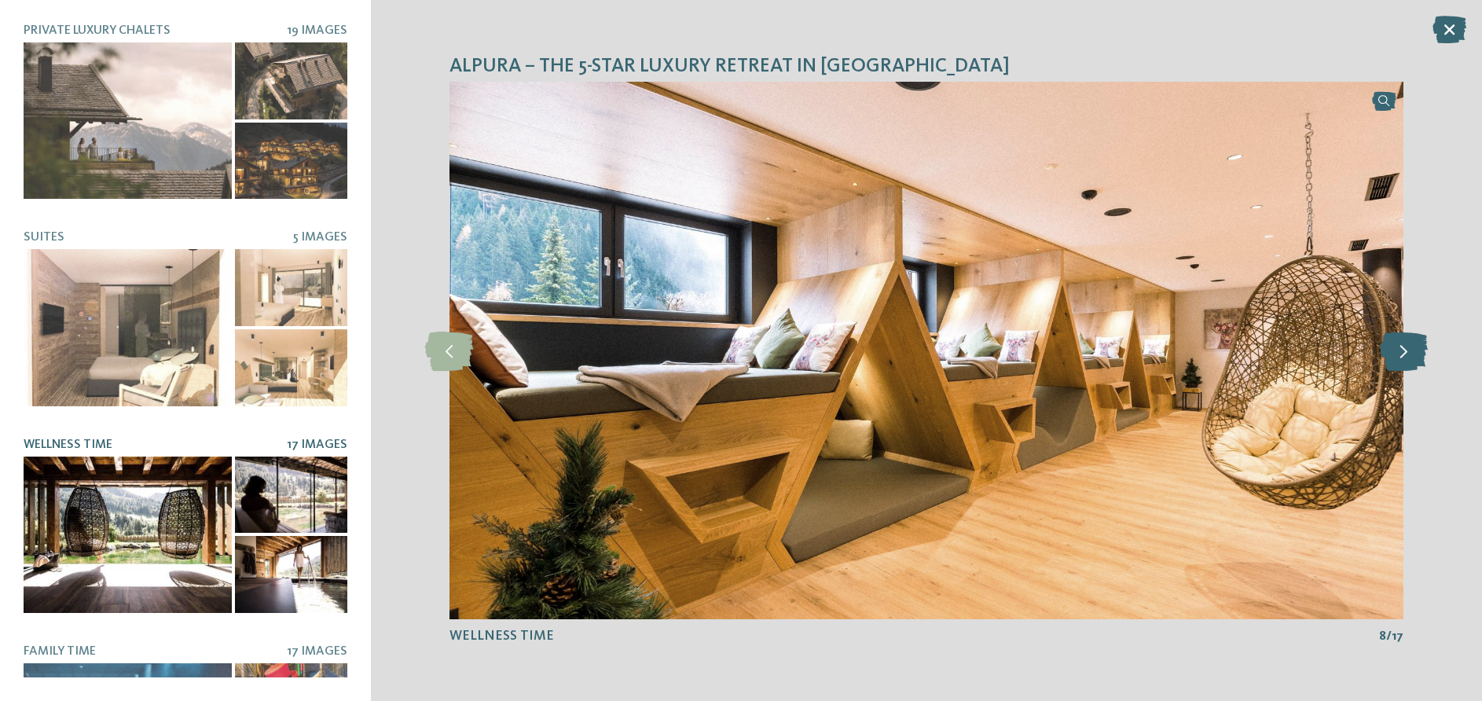
click at [1405, 357] on icon at bounding box center [1404, 350] width 48 height 39
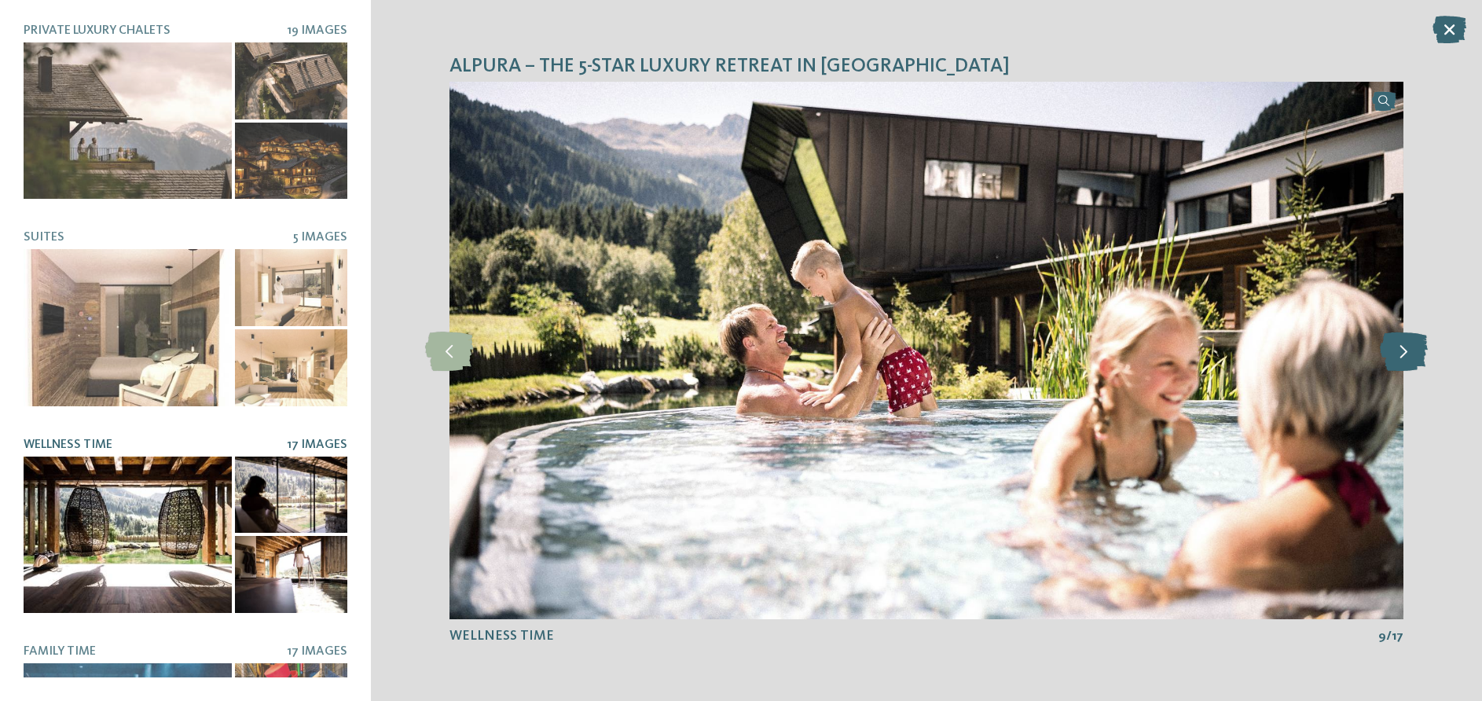
click at [1405, 357] on icon at bounding box center [1404, 350] width 48 height 39
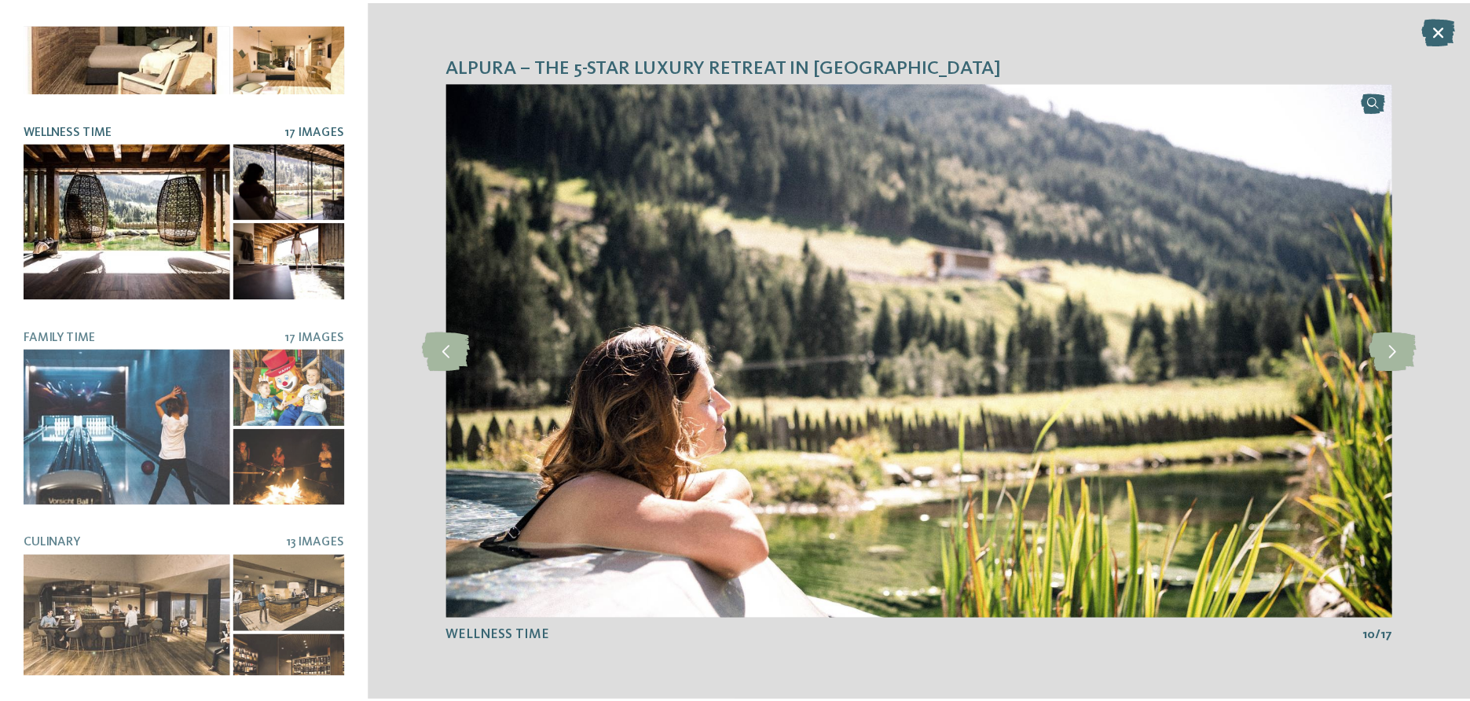
scroll to position [328, 0]
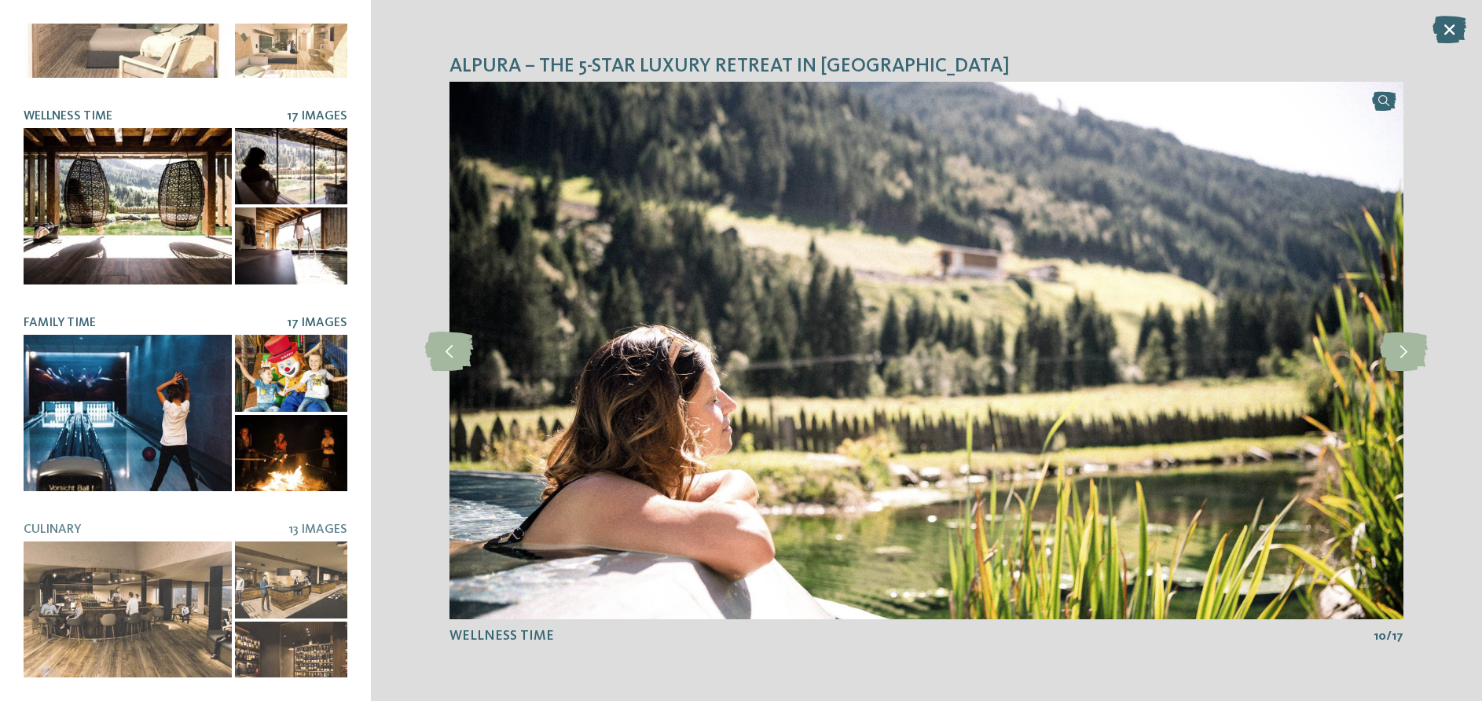
click at [156, 370] on div at bounding box center [128, 413] width 208 height 156
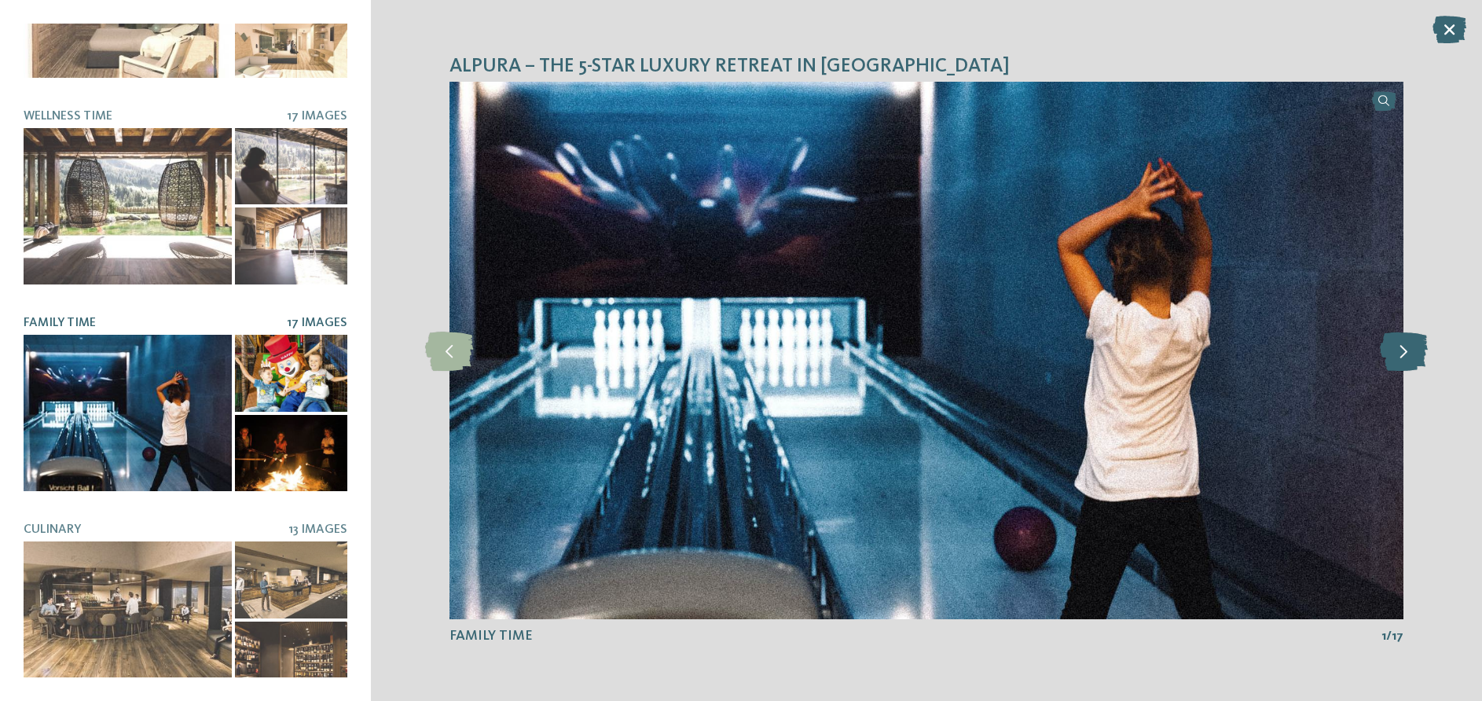
click at [1395, 351] on icon at bounding box center [1404, 350] width 48 height 39
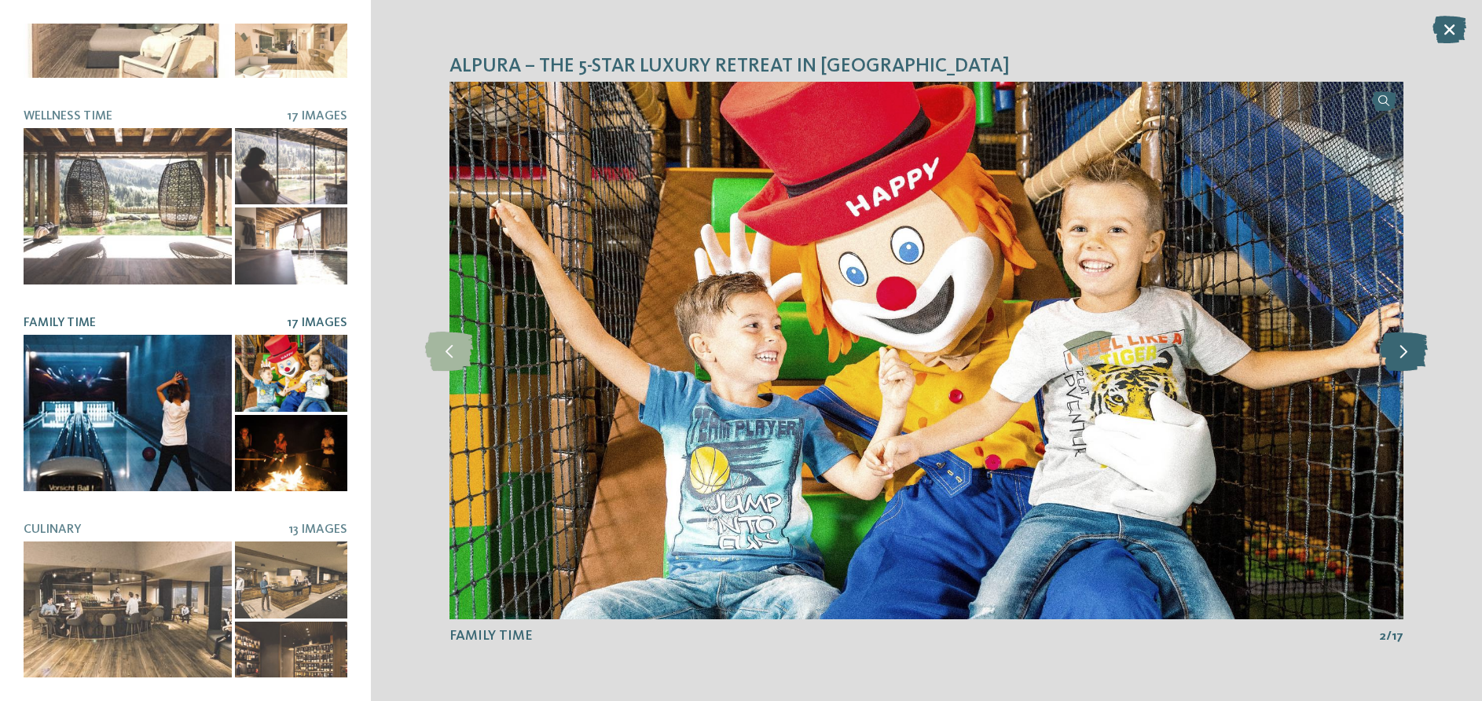
click at [1395, 351] on icon at bounding box center [1404, 350] width 48 height 39
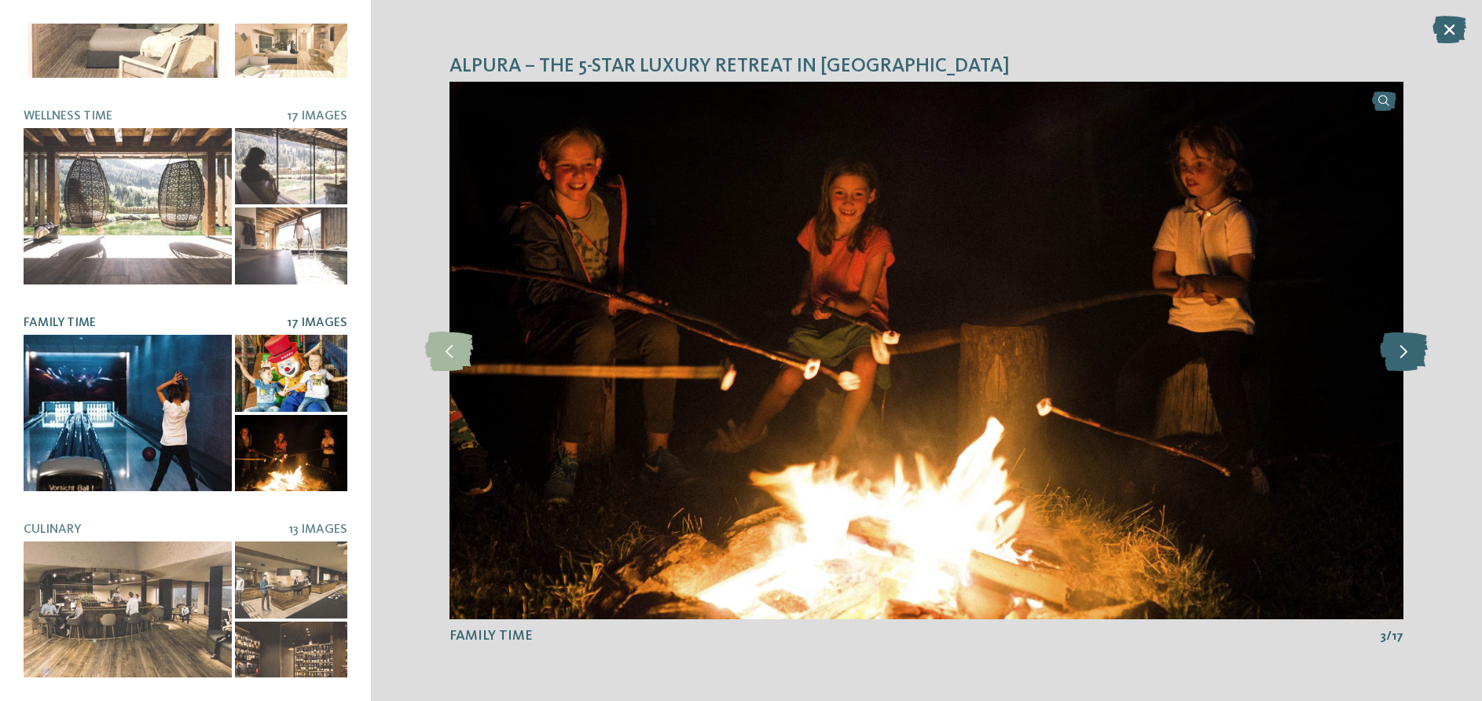
click at [1395, 351] on icon at bounding box center [1404, 350] width 48 height 39
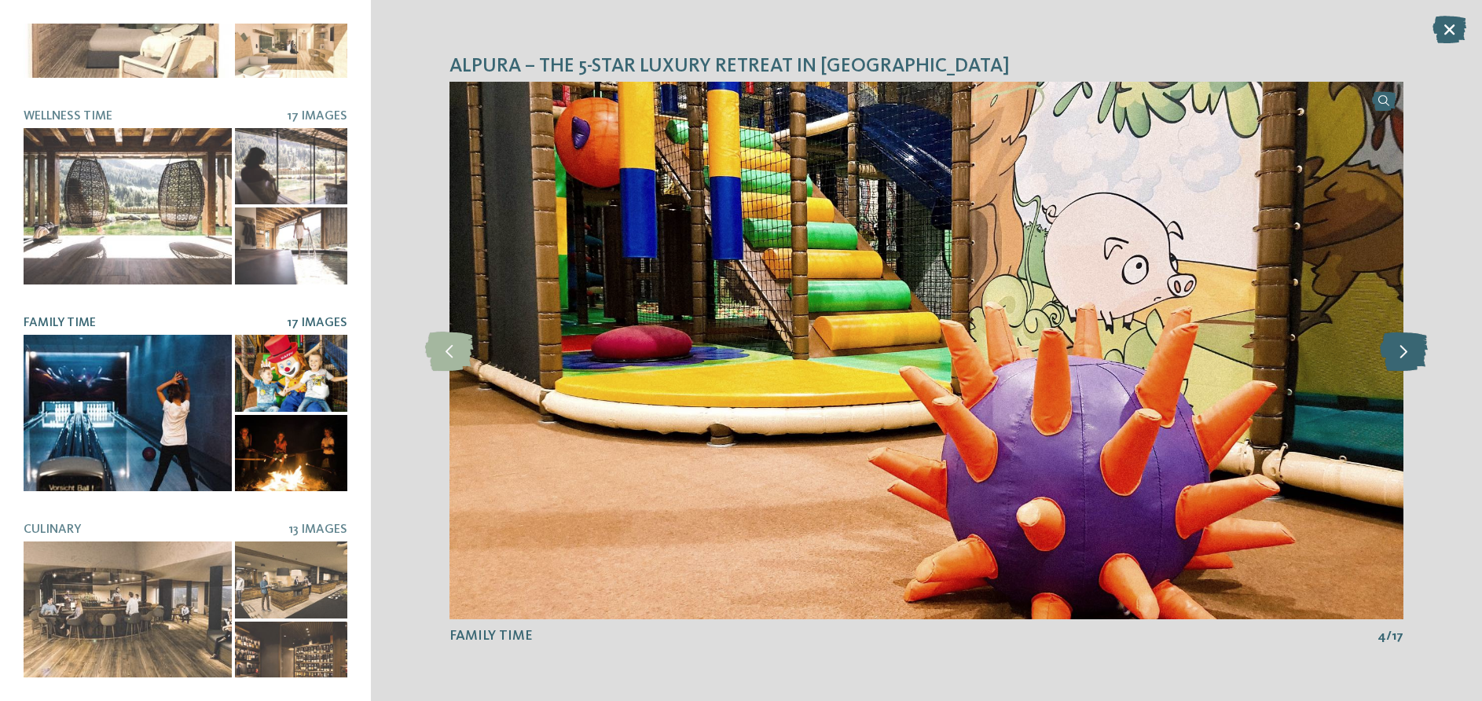
click at [1395, 351] on icon at bounding box center [1404, 350] width 48 height 39
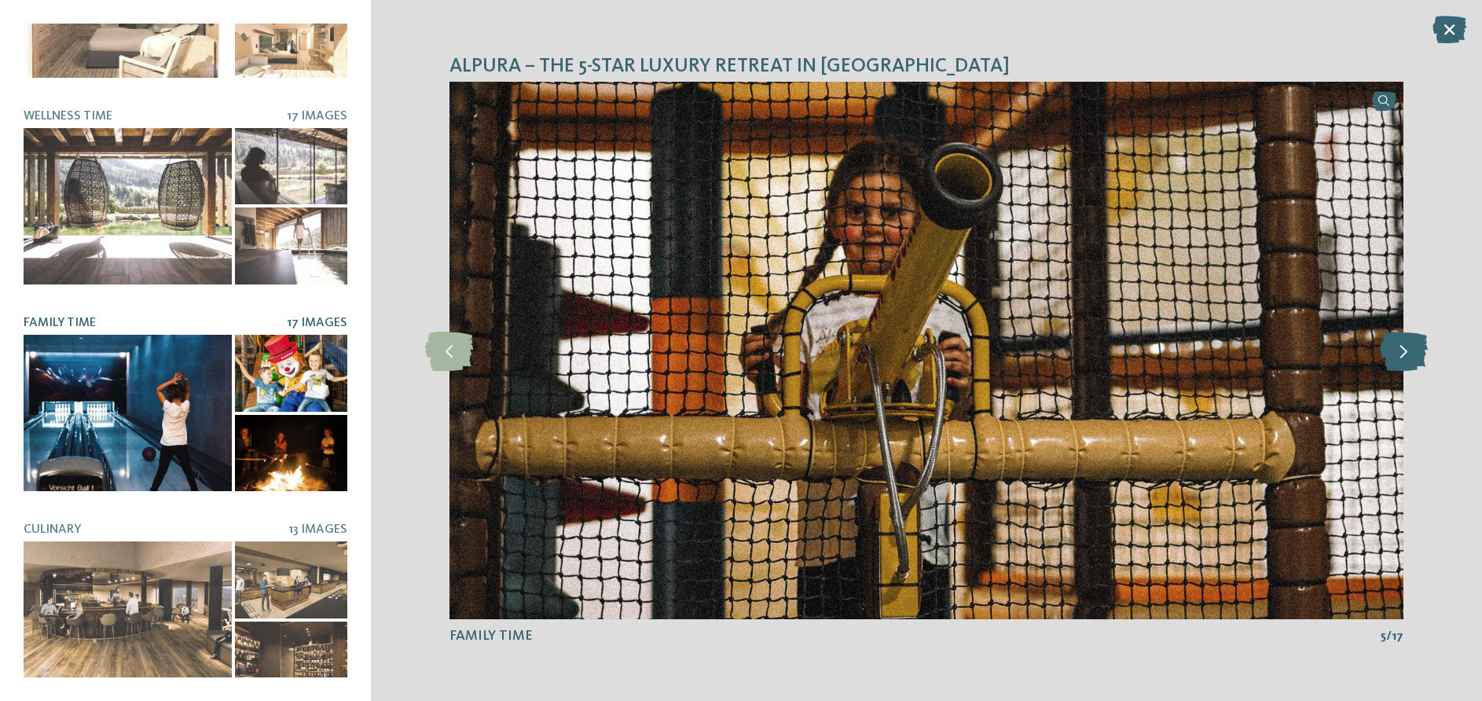
click at [1395, 351] on icon at bounding box center [1404, 350] width 48 height 39
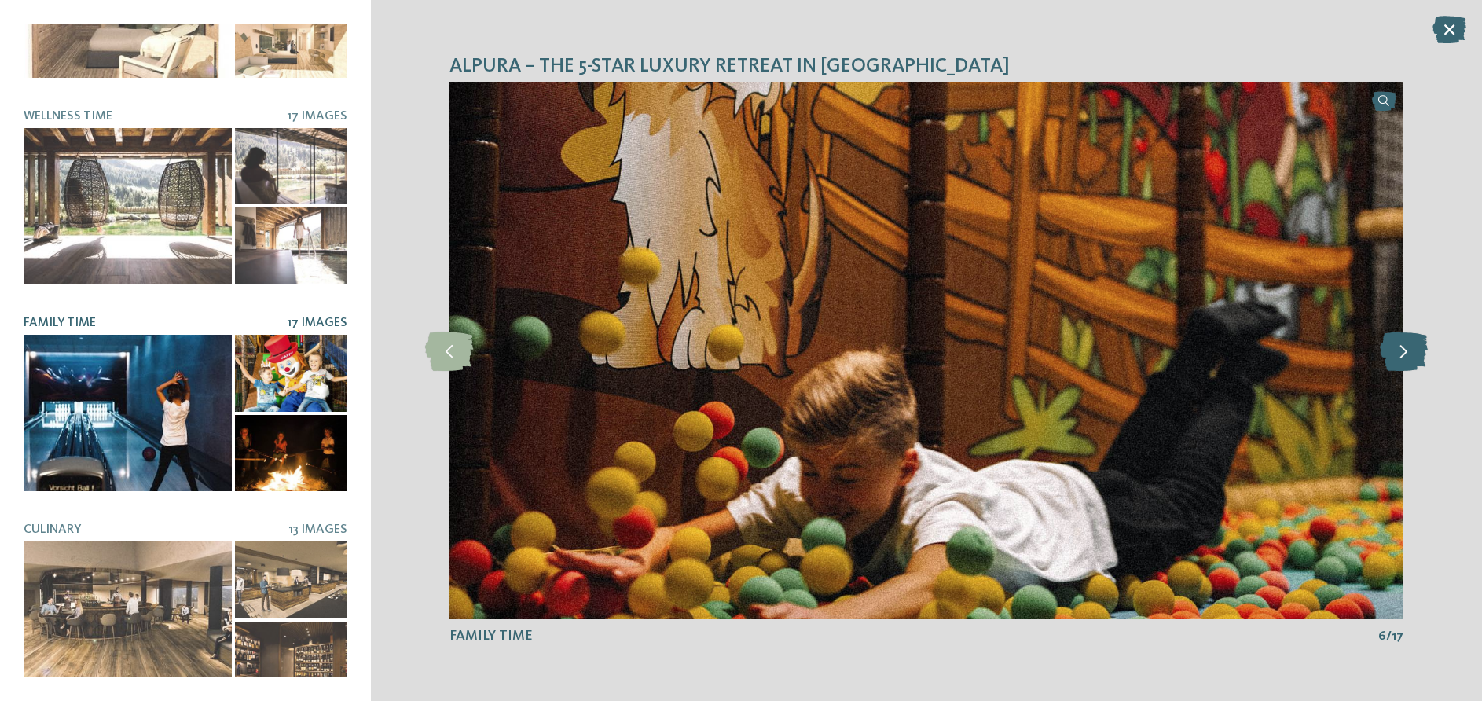
click at [1395, 351] on icon at bounding box center [1404, 350] width 48 height 39
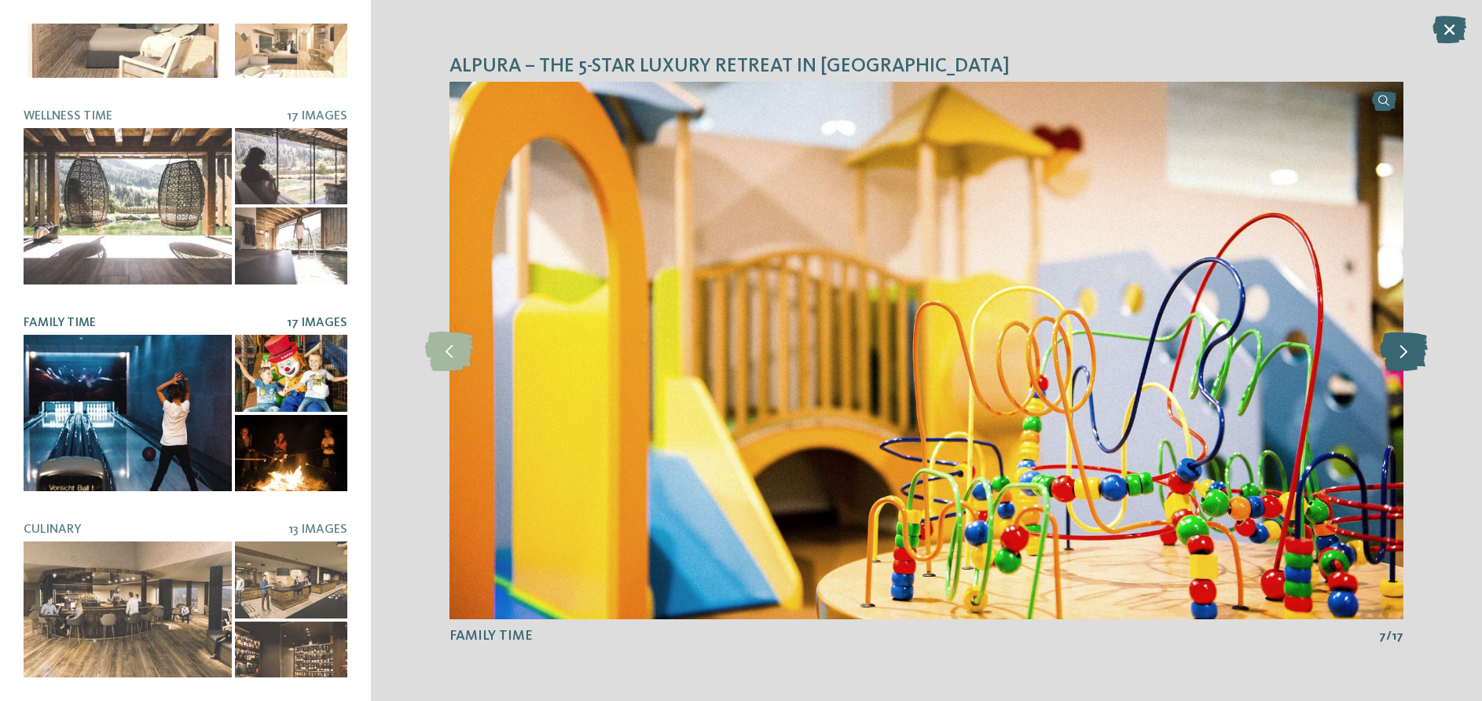
click at [1395, 351] on icon at bounding box center [1404, 350] width 48 height 39
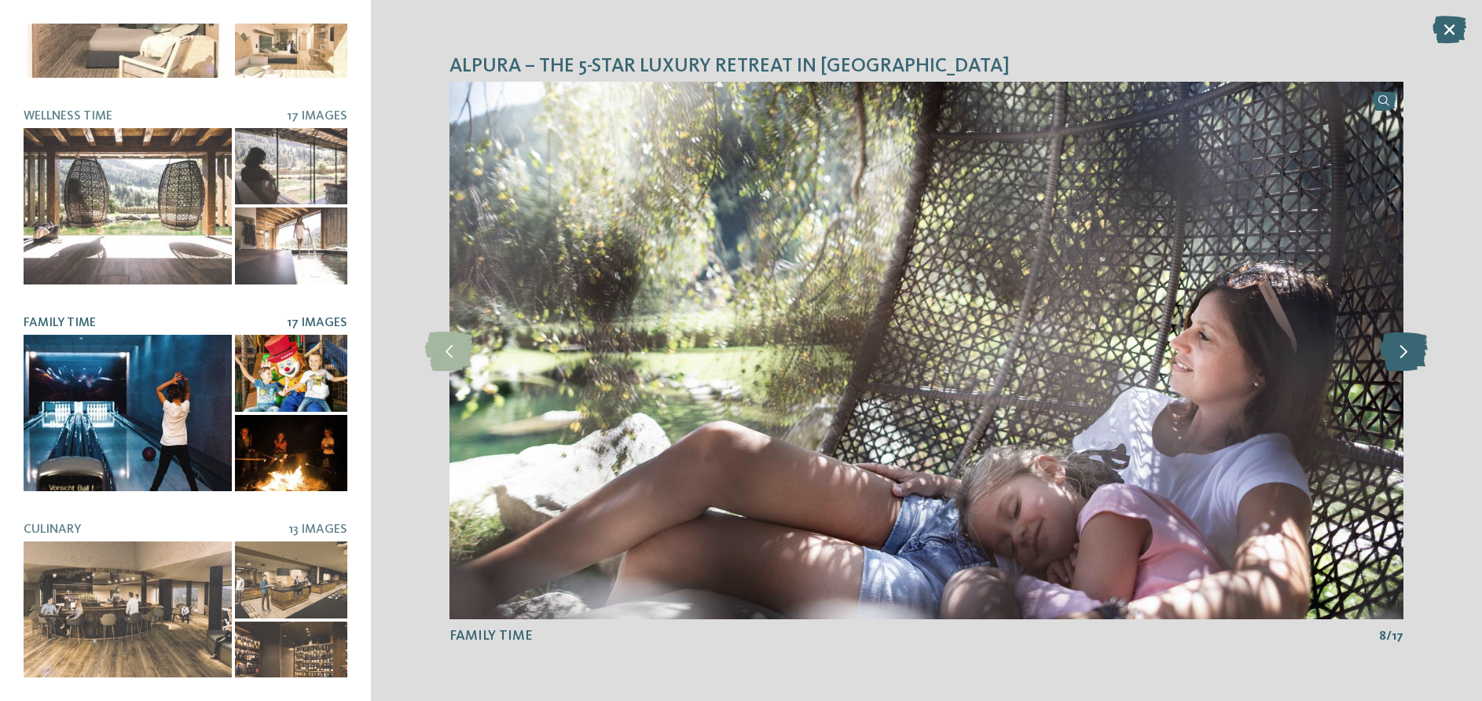
click at [1395, 351] on icon at bounding box center [1404, 350] width 48 height 39
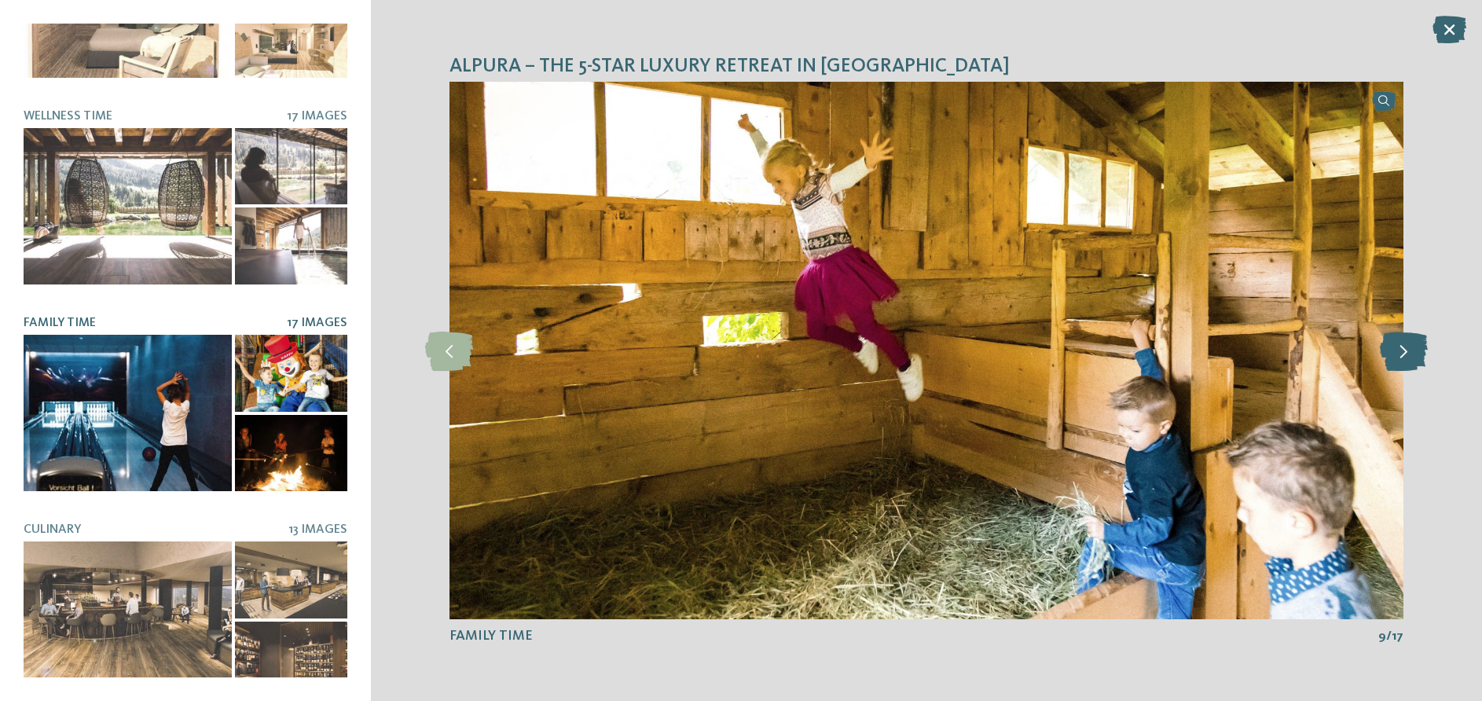
click at [1395, 351] on icon at bounding box center [1404, 350] width 48 height 39
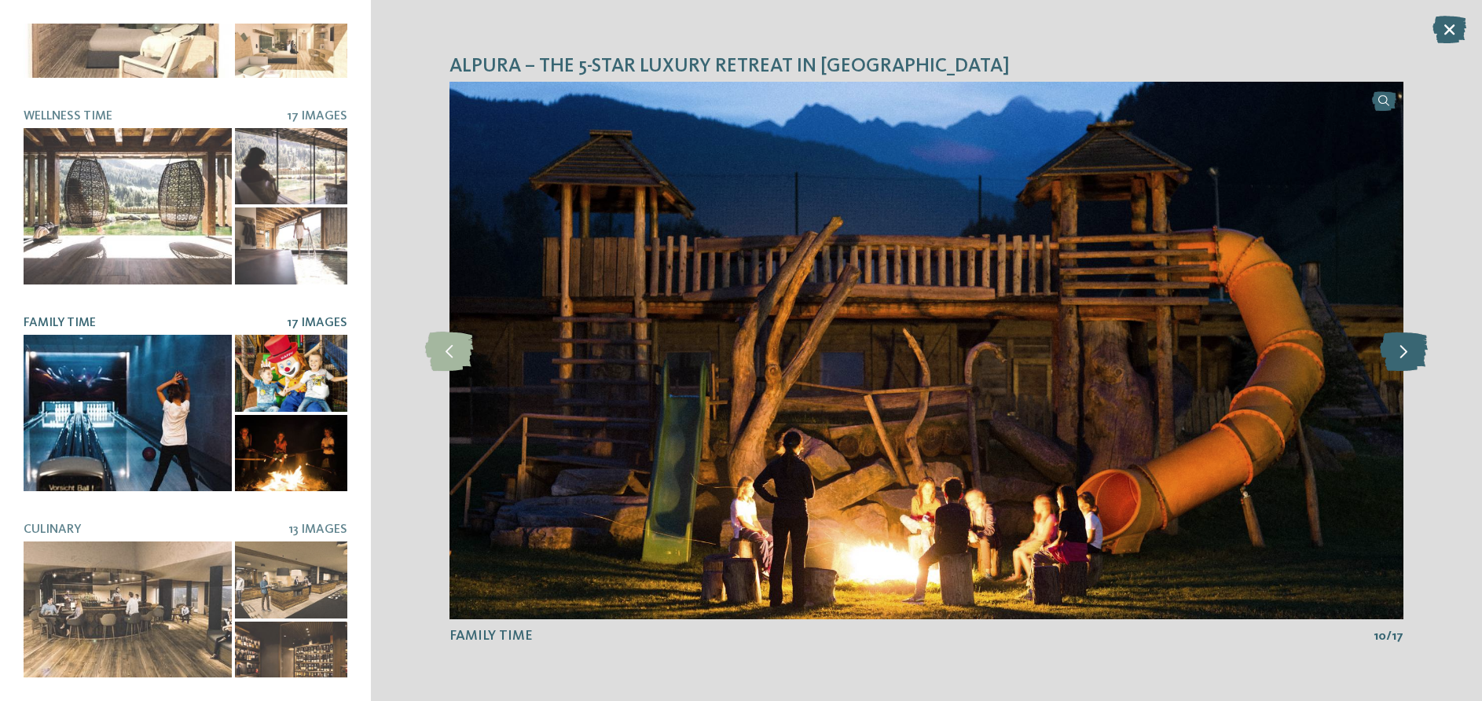
click at [1395, 351] on icon at bounding box center [1404, 350] width 48 height 39
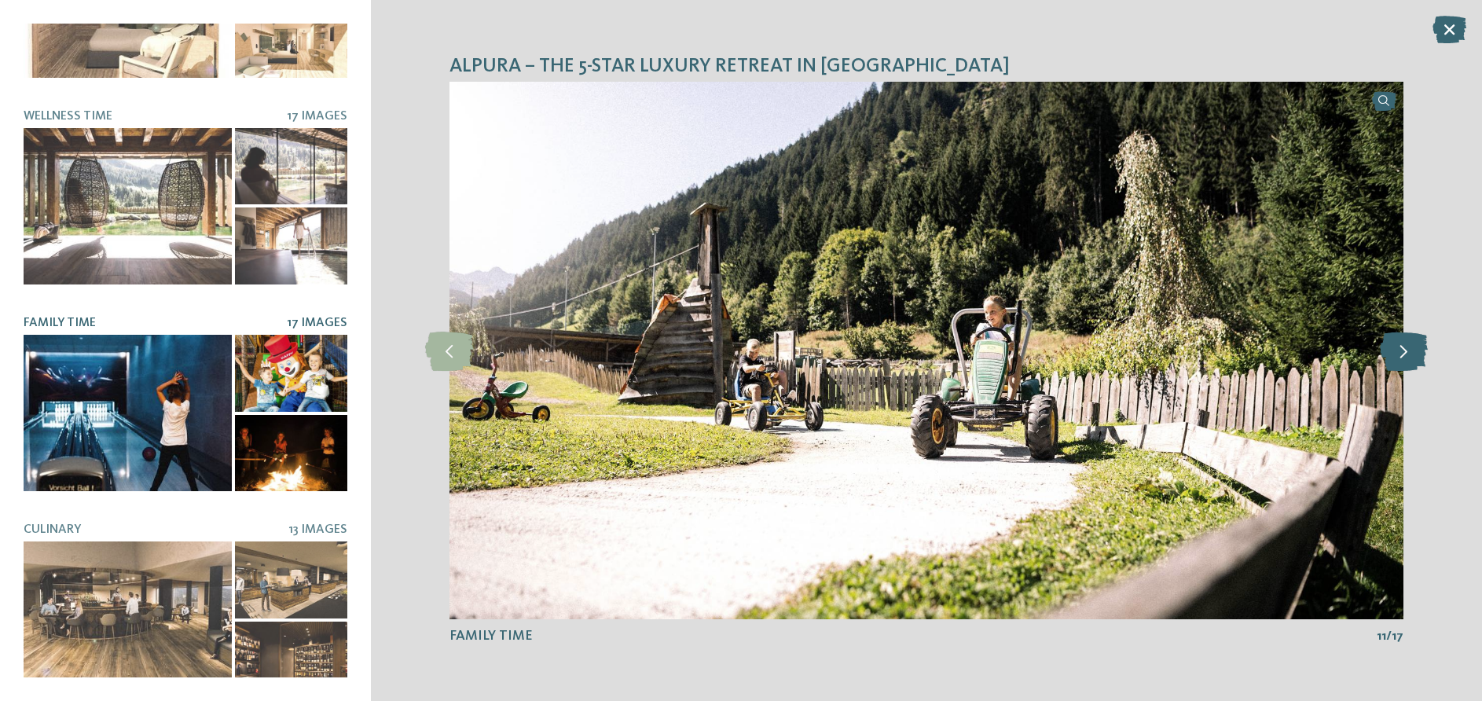
click at [1395, 351] on icon at bounding box center [1404, 350] width 48 height 39
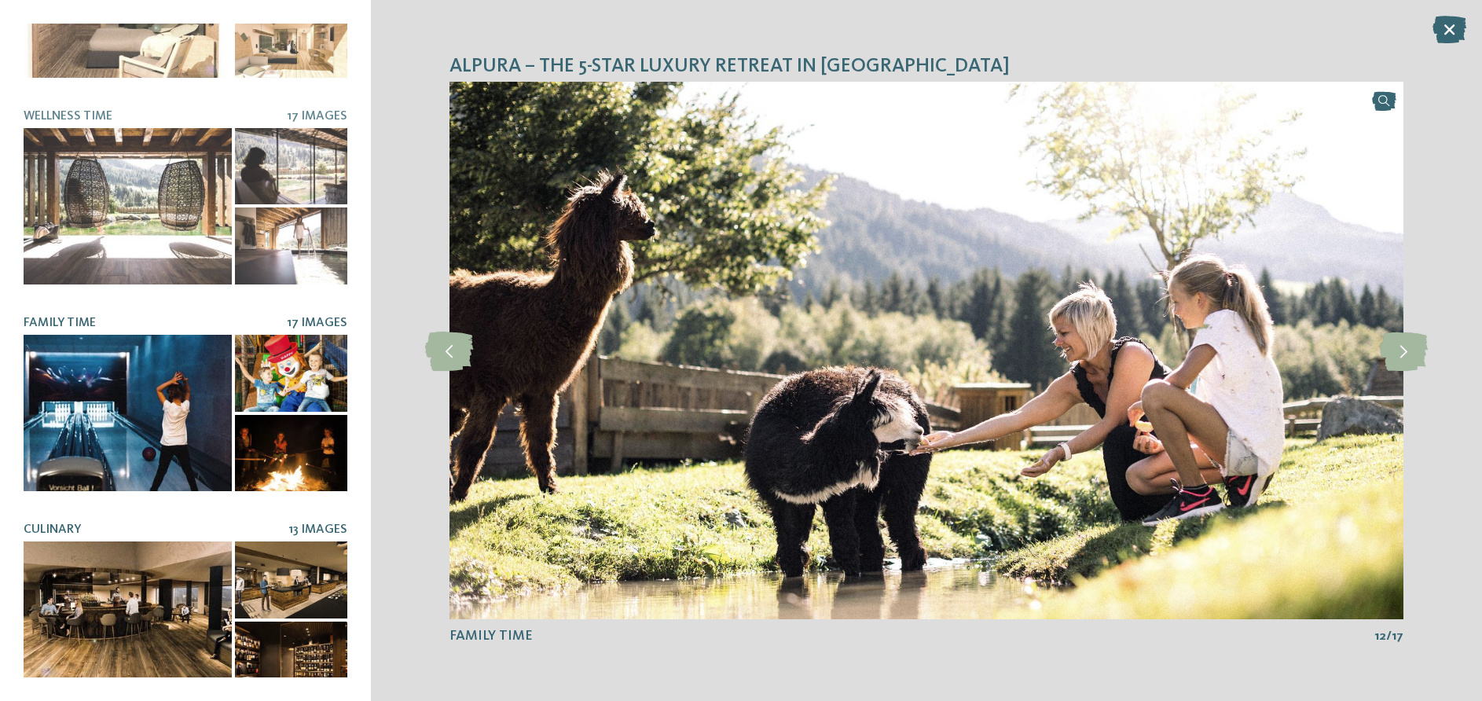
click at [154, 542] on div at bounding box center [128, 619] width 208 height 156
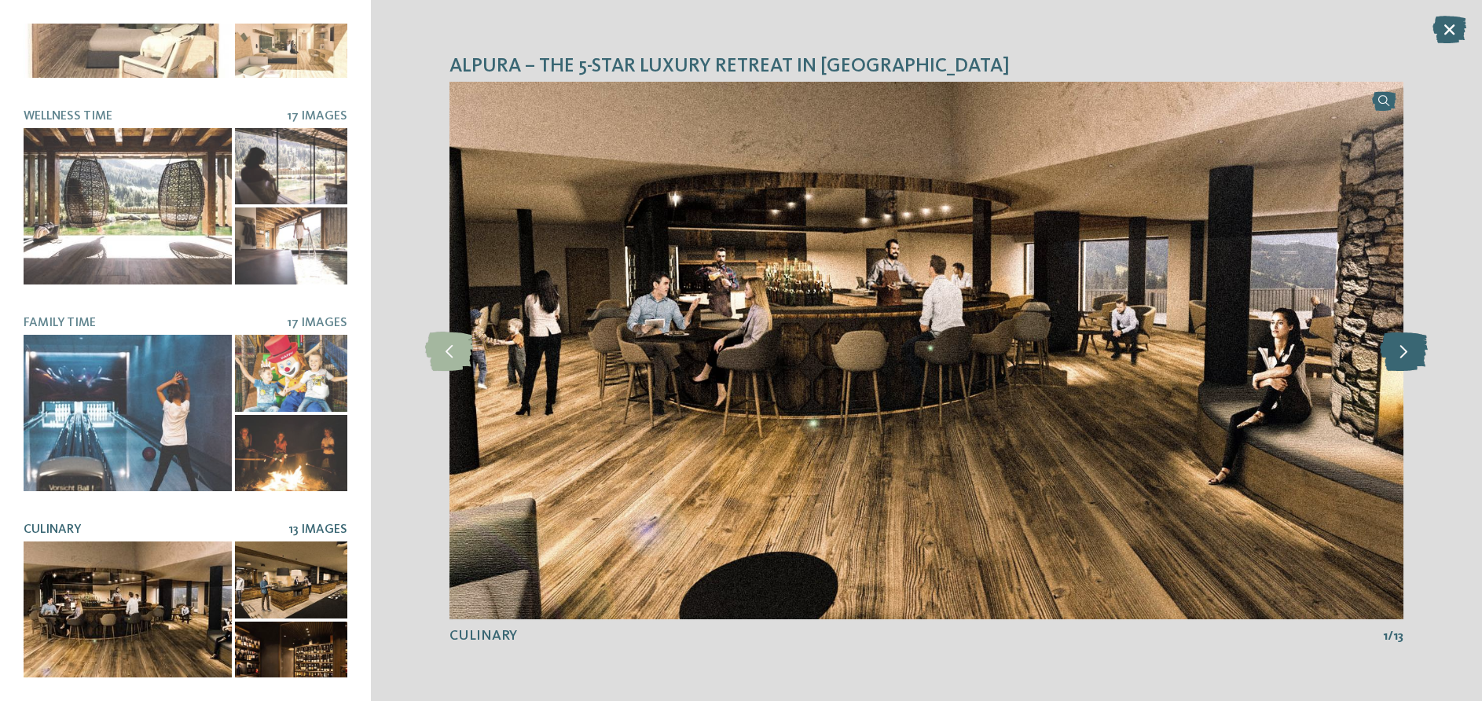
click at [1402, 345] on icon at bounding box center [1404, 350] width 48 height 39
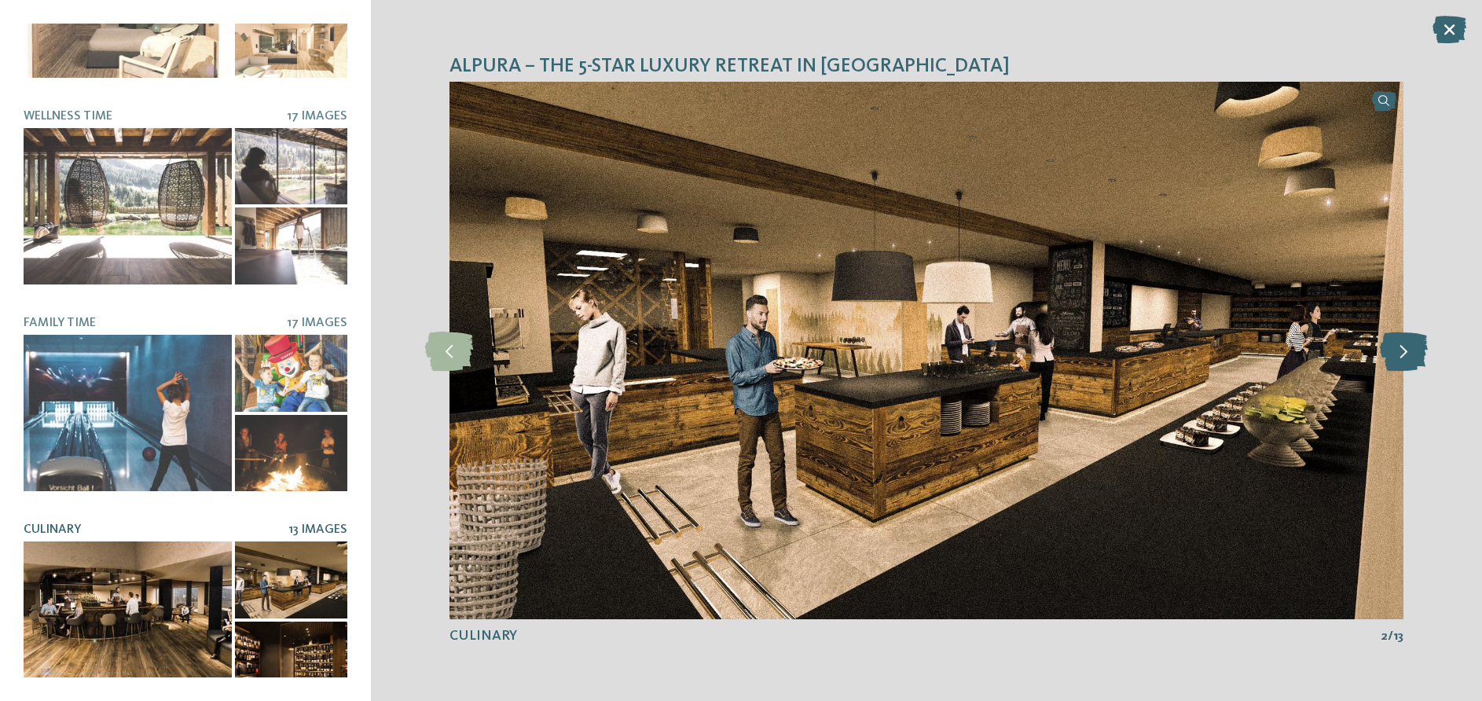
click at [1402, 345] on icon at bounding box center [1404, 350] width 48 height 39
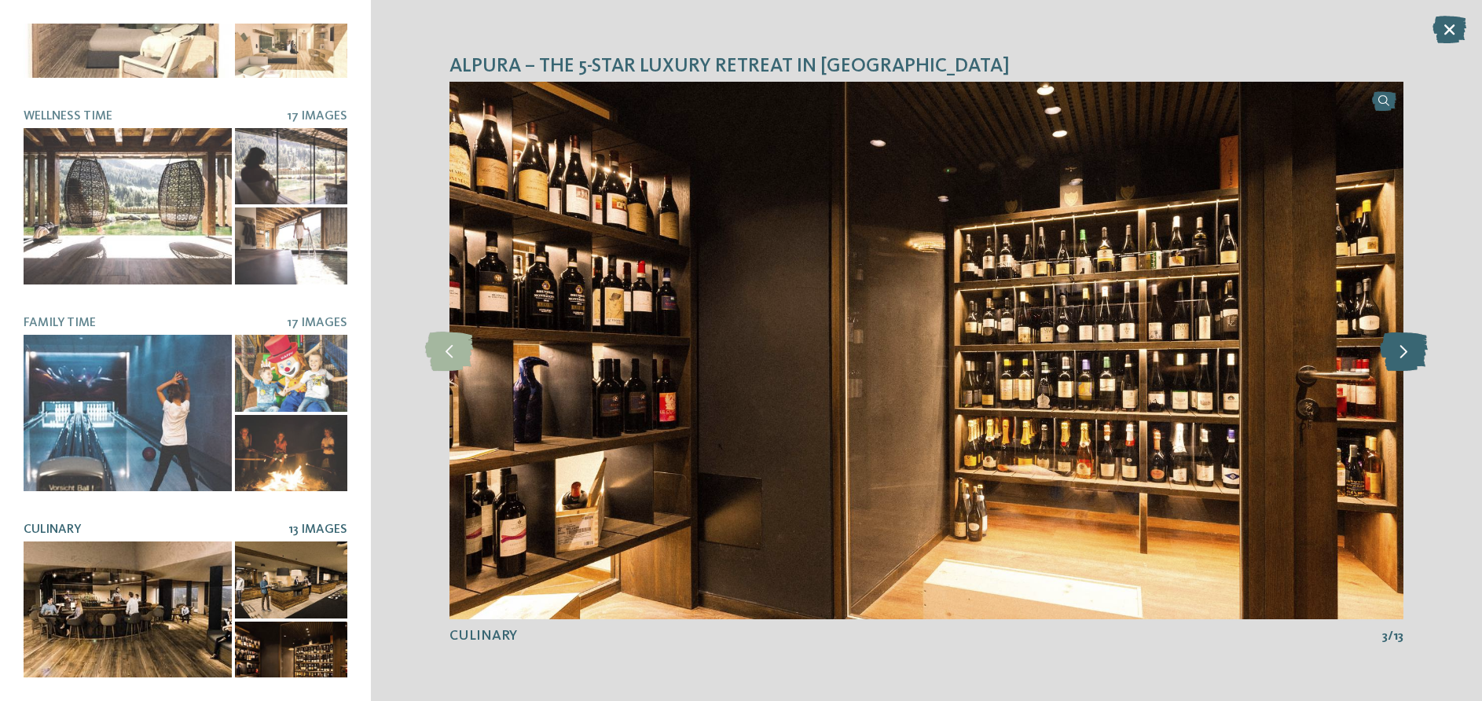
click at [1402, 345] on icon at bounding box center [1404, 350] width 48 height 39
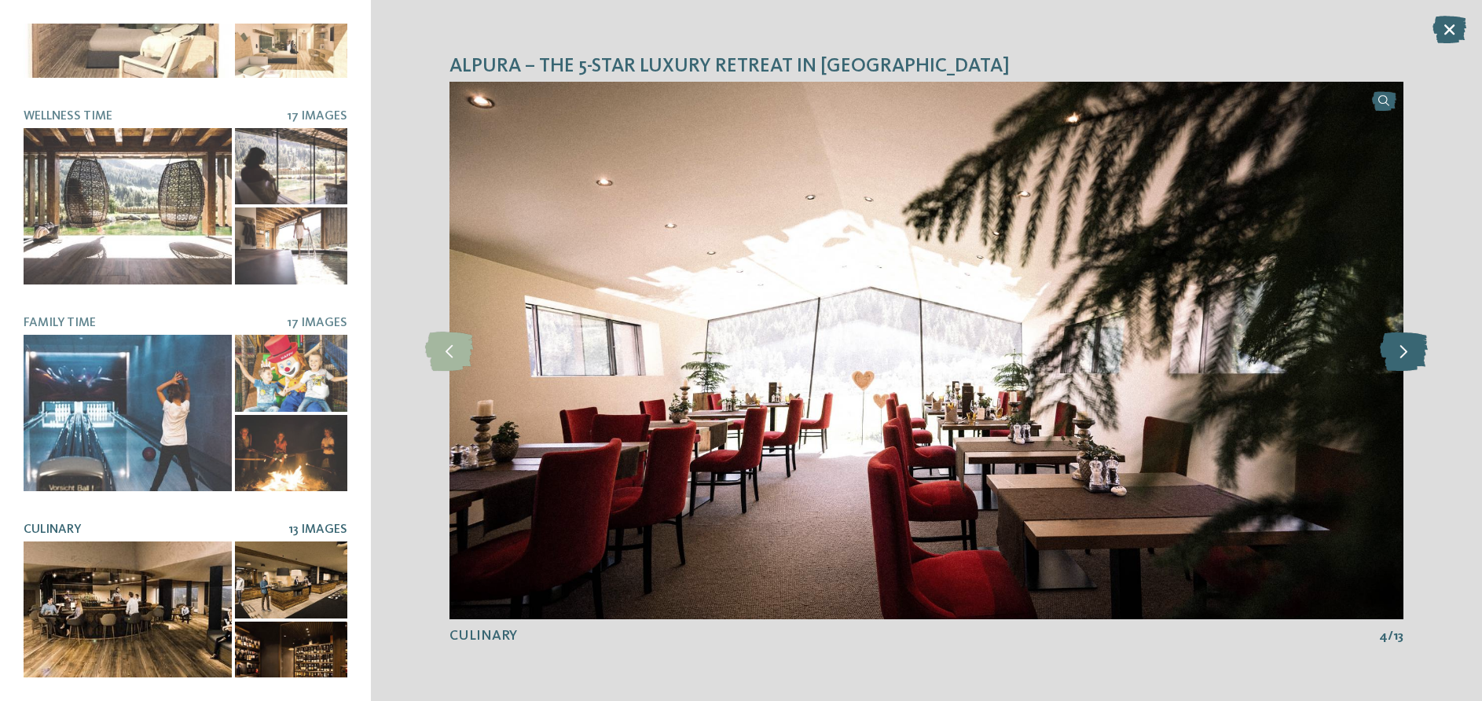
click at [1402, 345] on icon at bounding box center [1404, 350] width 48 height 39
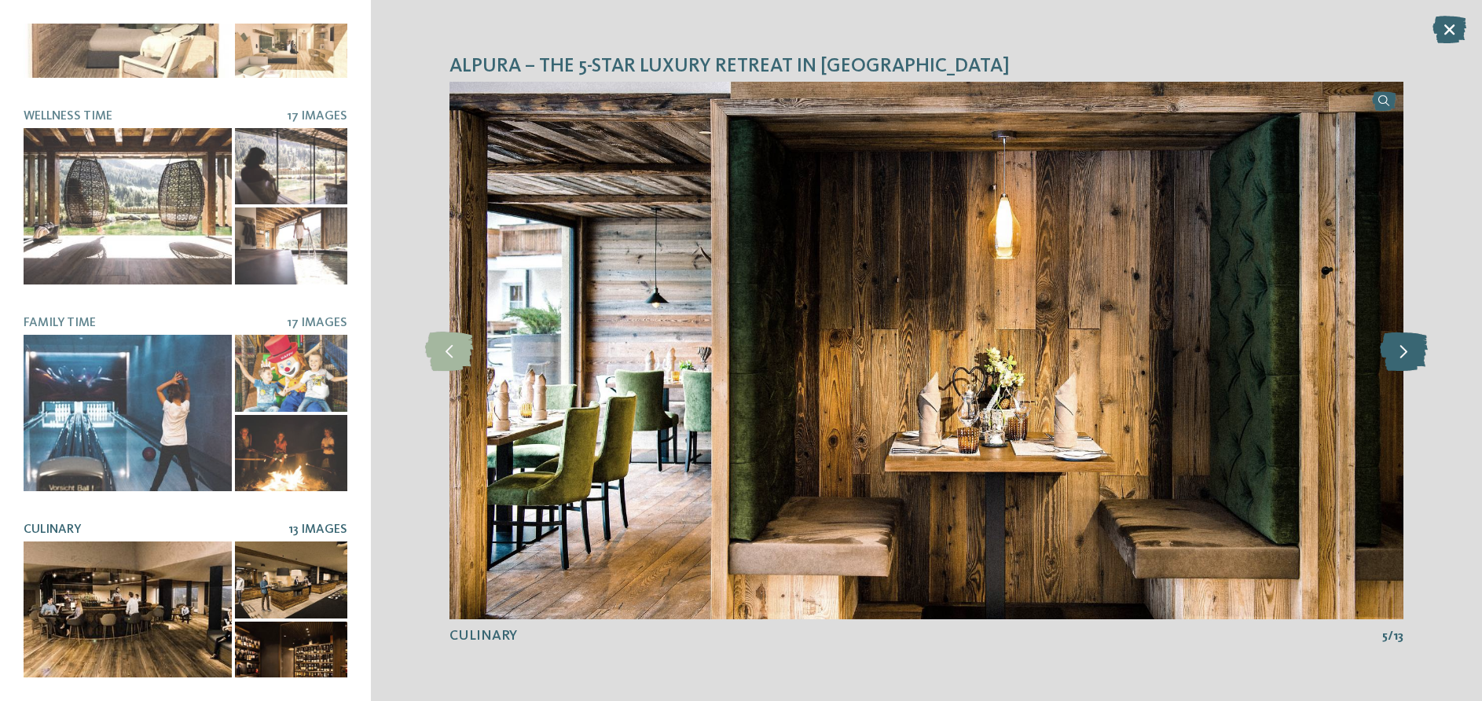
click at [1402, 345] on icon at bounding box center [1404, 350] width 48 height 39
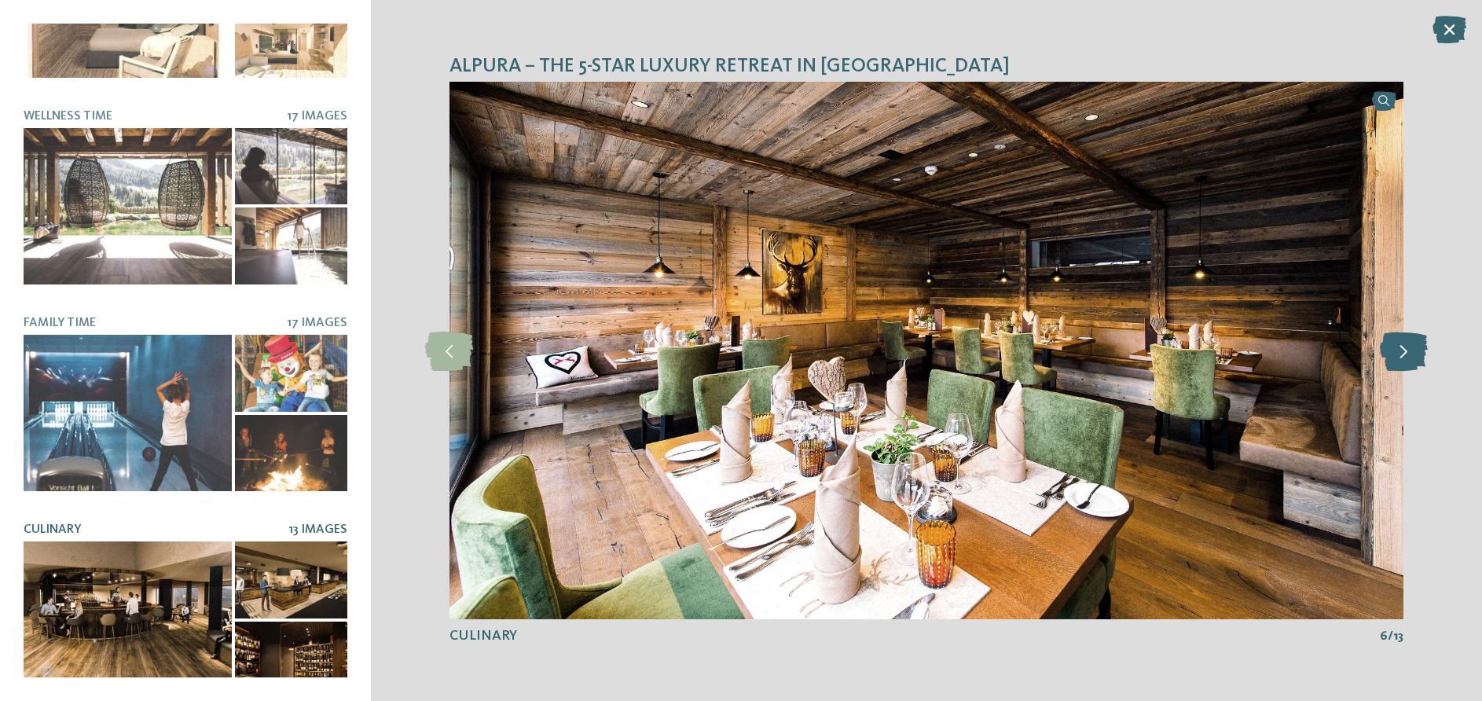
click at [1402, 345] on icon at bounding box center [1404, 350] width 48 height 39
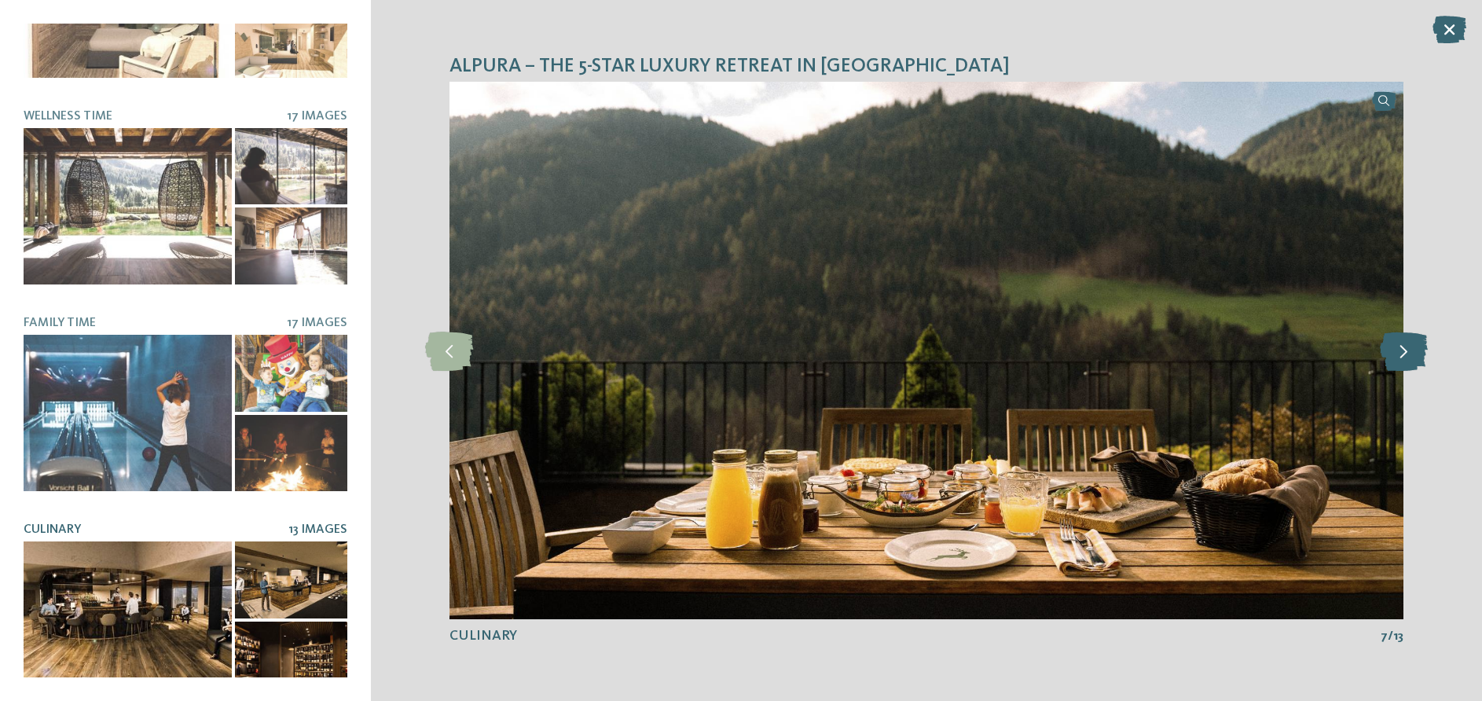
click at [1402, 345] on icon at bounding box center [1404, 350] width 48 height 39
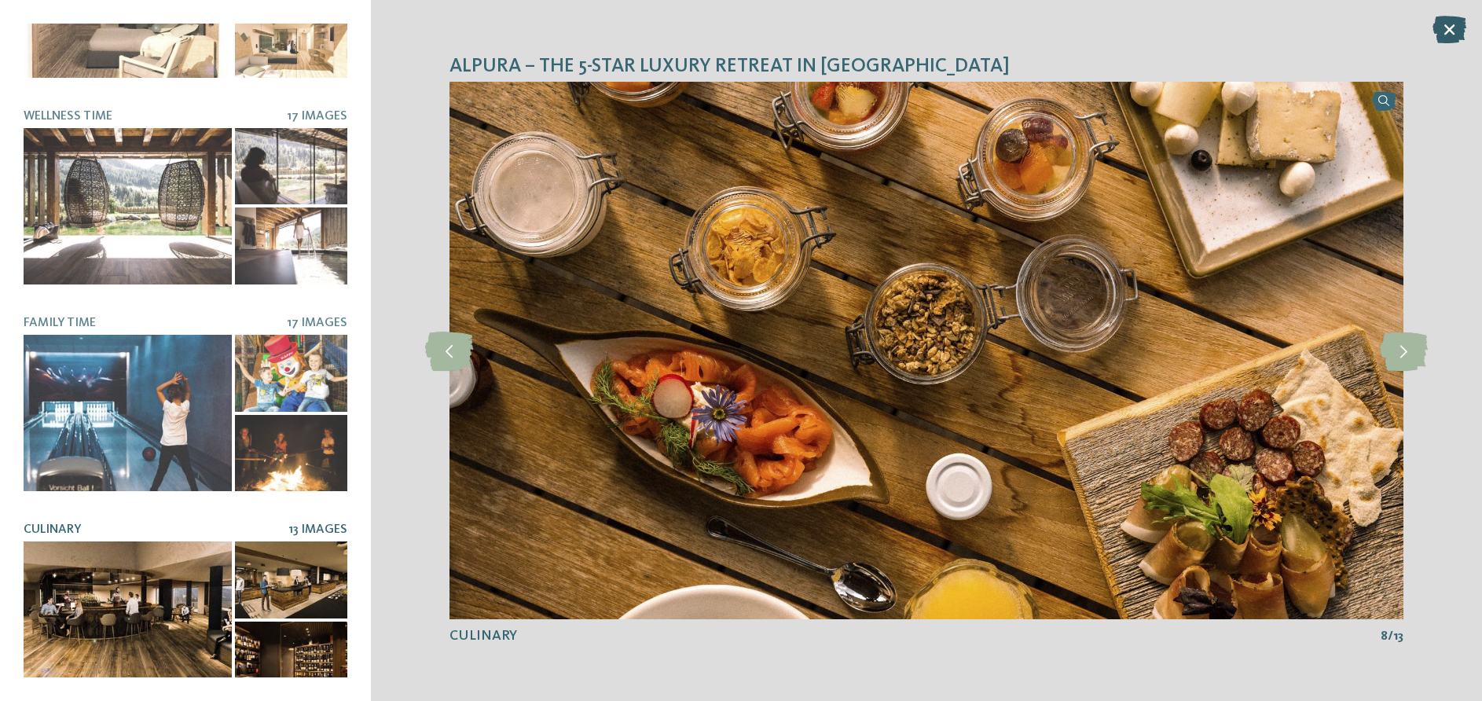
click at [1450, 19] on icon at bounding box center [1449, 29] width 34 height 27
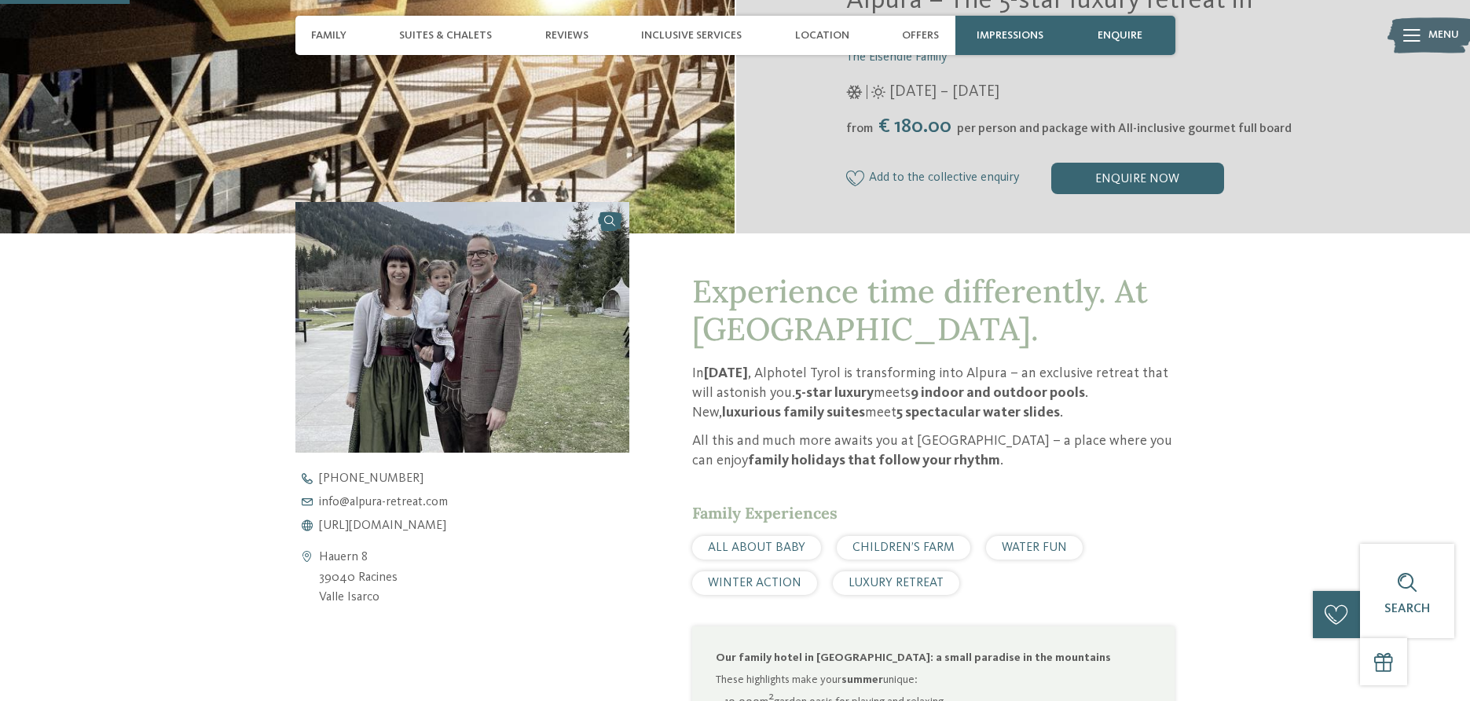
scroll to position [443, 0]
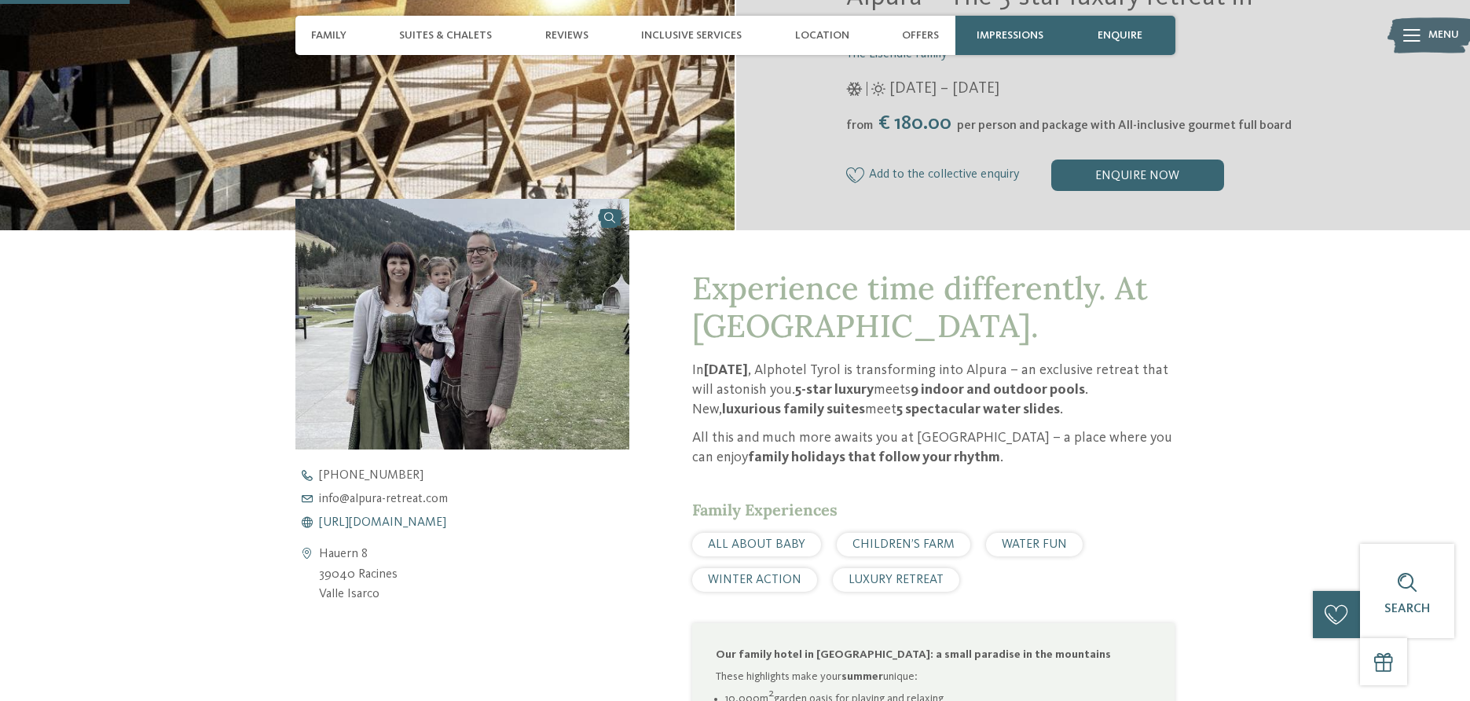
click at [357, 524] on span "[URL][DOMAIN_NAME]" at bounding box center [382, 522] width 127 height 13
